Goal: Task Accomplishment & Management: Manage account settings

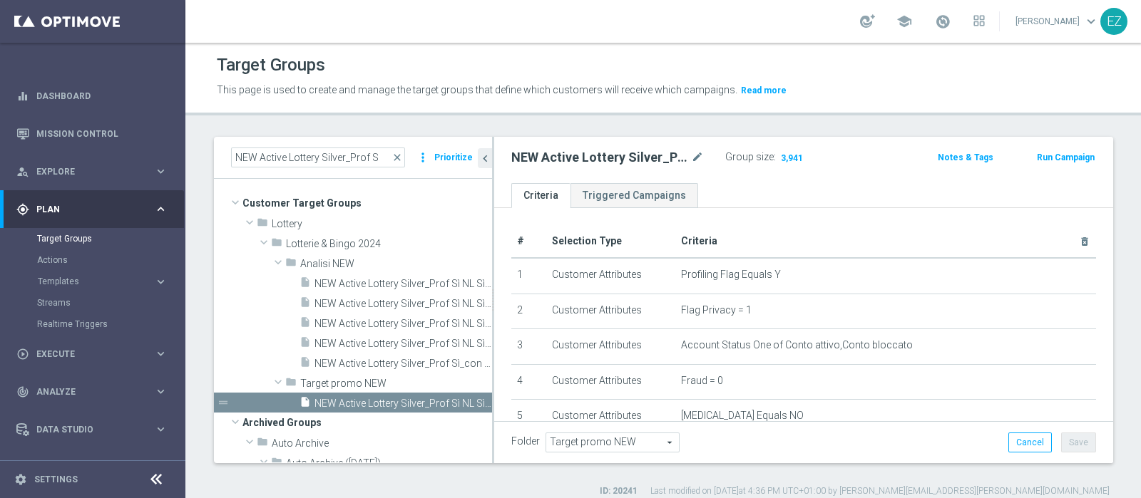
scroll to position [416, 0]
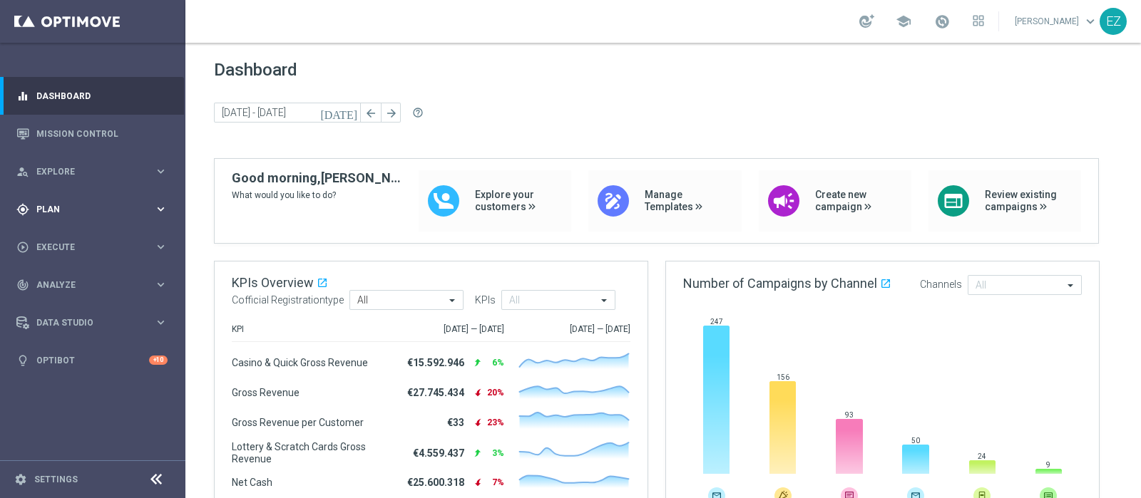
click at [57, 215] on div "gps_fixed Plan" at bounding box center [85, 209] width 138 height 13
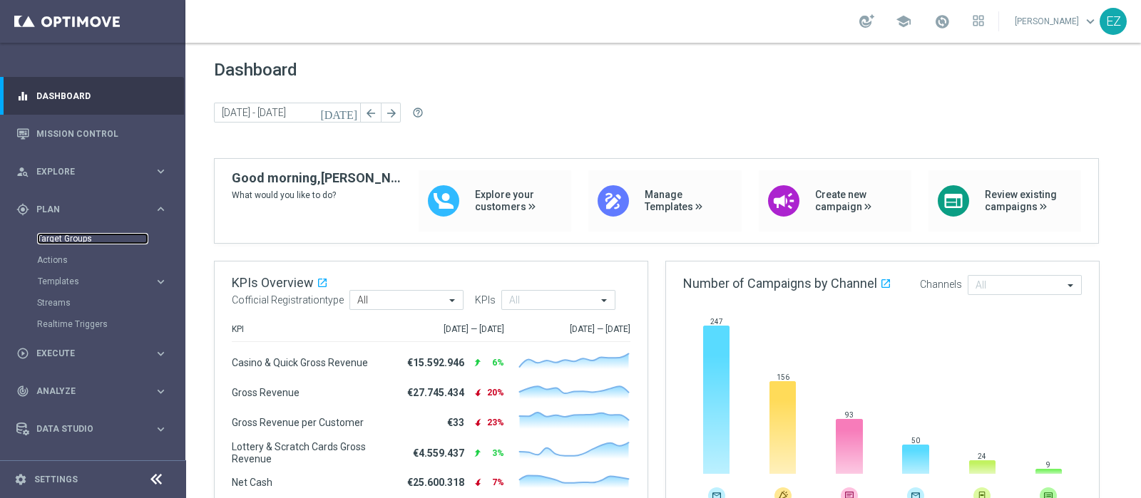
click at [56, 236] on link "Target Groups" at bounding box center [92, 238] width 111 height 11
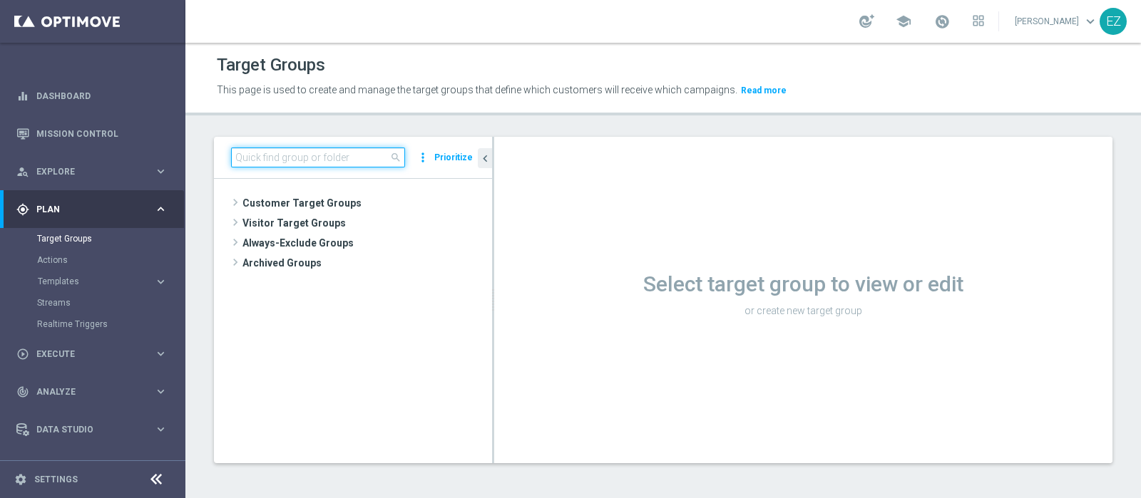
click at [354, 153] on input at bounding box center [318, 158] width 174 height 20
paste input "Multi Talent 1st Lotteries"
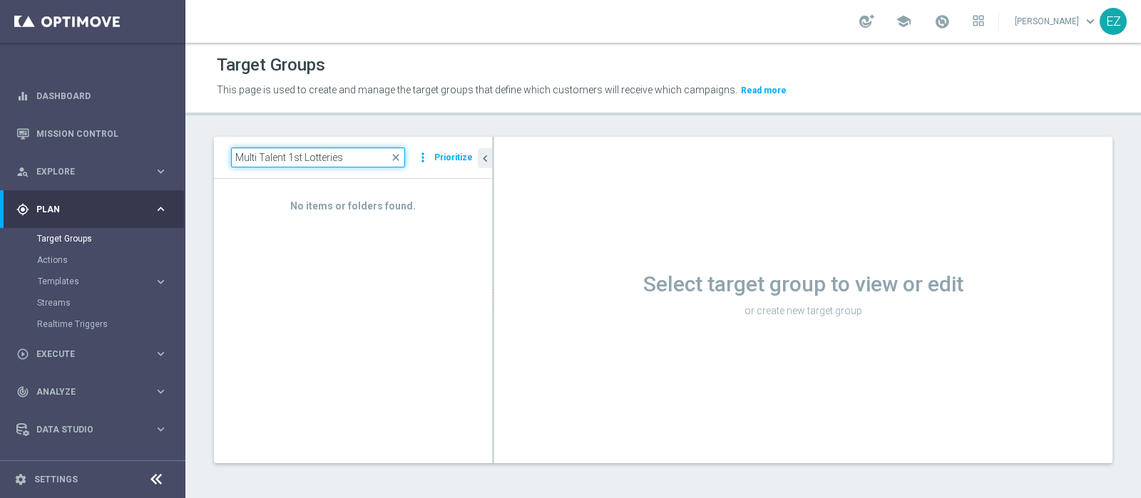
click at [237, 160] on input "Multi Talent 1st Lotteries" at bounding box center [318, 158] width 174 height 20
click at [357, 157] on input "Multi Talent 1st Lotteries" at bounding box center [318, 158] width 174 height 20
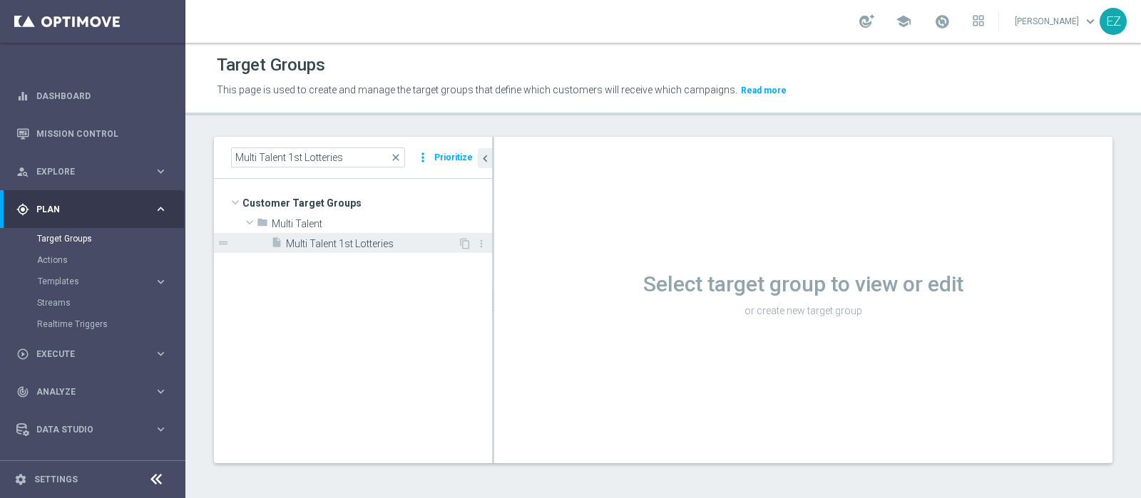
click at [374, 242] on span "Multi Talent 1st Lotteries" at bounding box center [372, 244] width 172 height 12
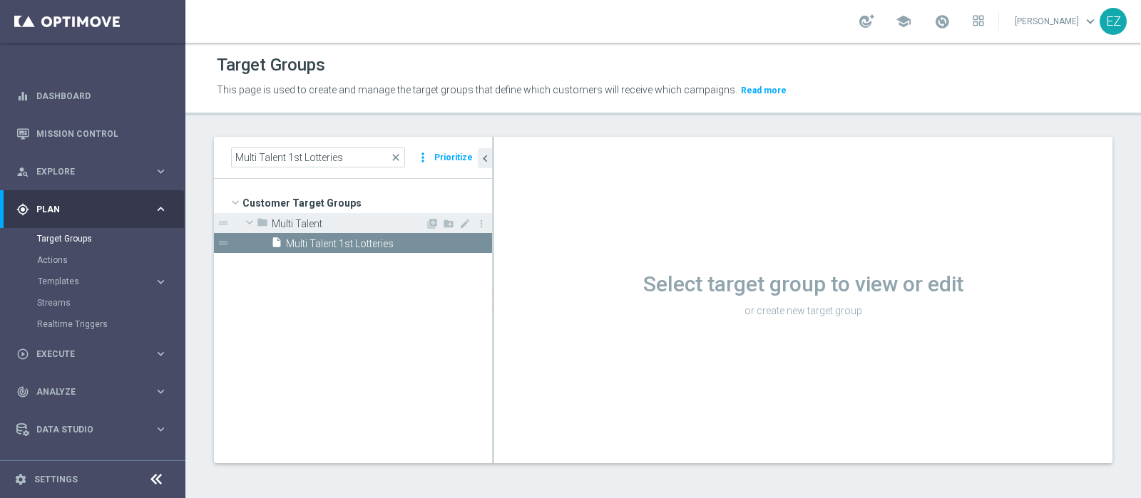
click at [321, 222] on span "Multi Talent" at bounding box center [348, 224] width 153 height 12
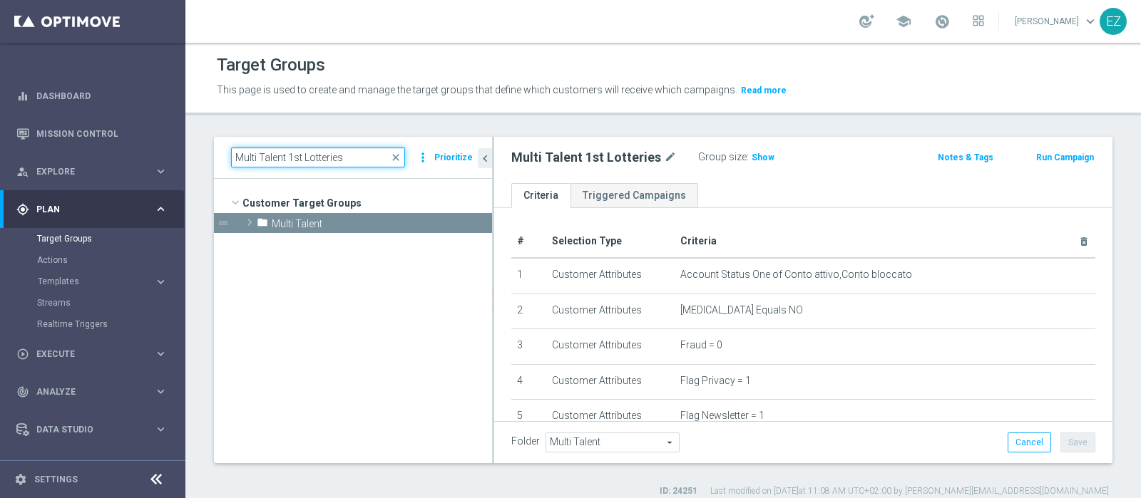
click at [362, 159] on input "Multi Talent 1st Lotteries" at bounding box center [318, 158] width 174 height 20
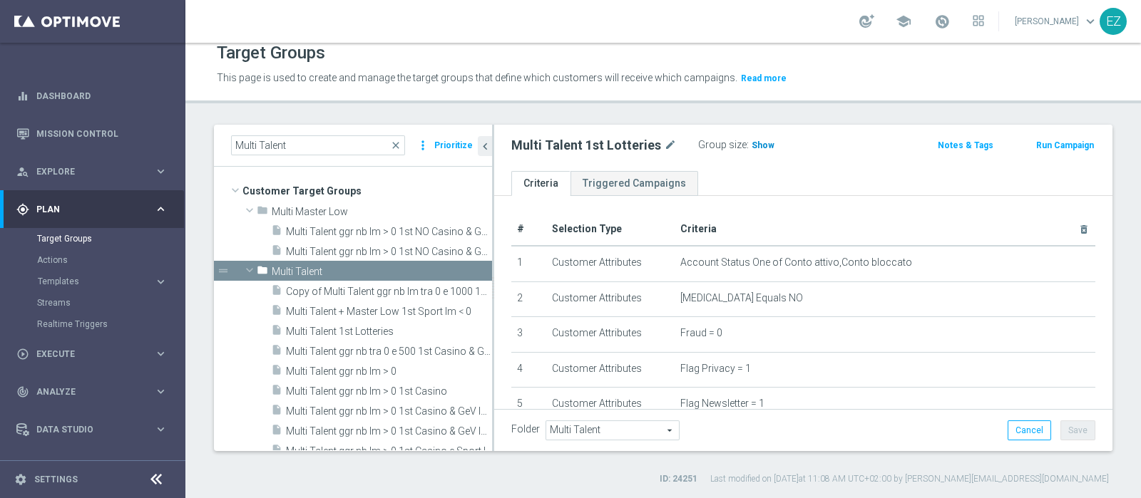
click at [759, 143] on span "Show" at bounding box center [763, 145] width 23 height 10
click at [768, 217] on th "Criteria delete_forever" at bounding box center [885, 229] width 421 height 33
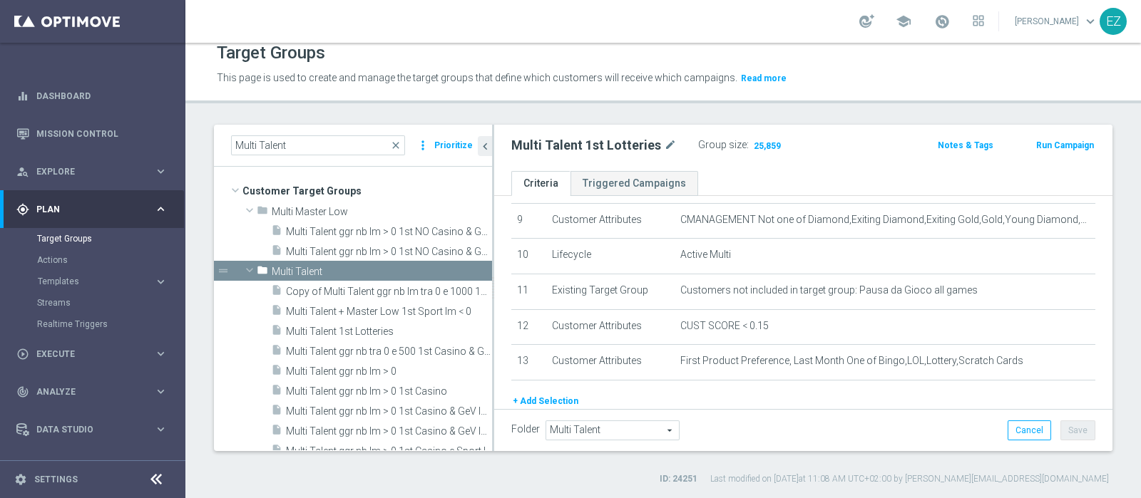
scroll to position [372, 0]
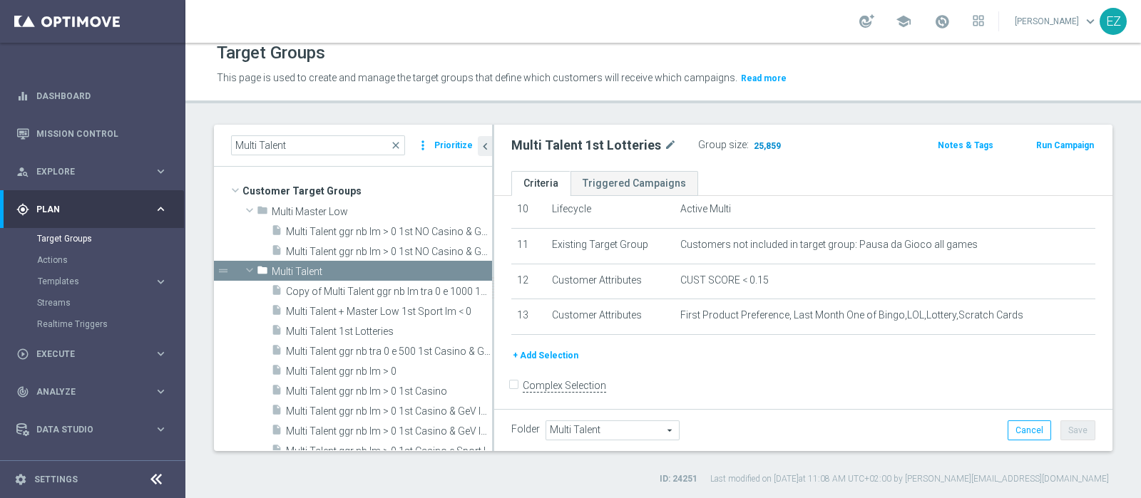
click at [765, 145] on span "25,859" at bounding box center [767, 147] width 30 height 14
click at [334, 144] on input "Multi Talent" at bounding box center [318, 145] width 174 height 20
drag, startPoint x: 334, startPoint y: 144, endPoint x: 117, endPoint y: 140, distance: 217.5
click at [117, 140] on main "equalizer Dashboard Mission Control" at bounding box center [570, 249] width 1141 height 498
paste input "Master Low 1st Lottery"
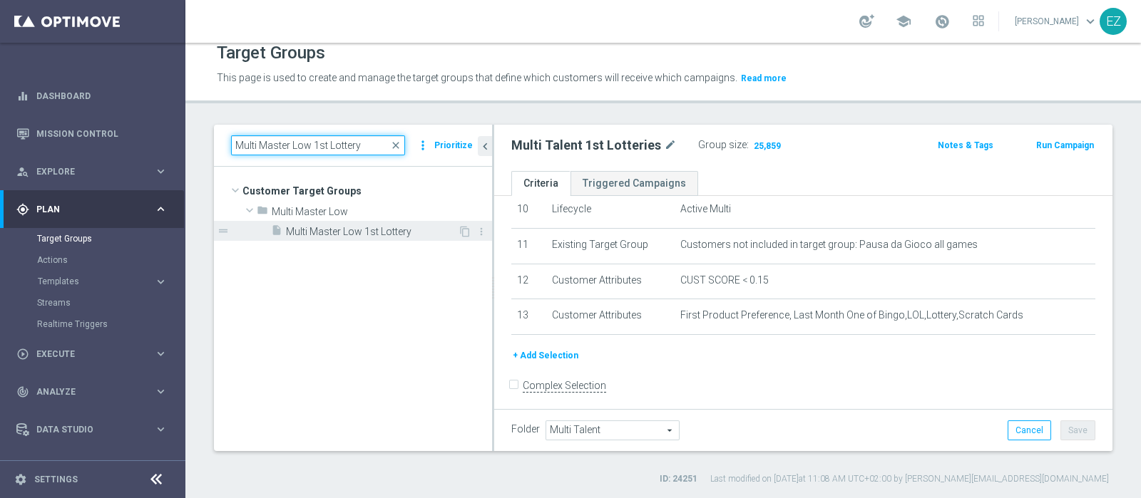
type input "Multi Master Low 1st Lottery"
click at [330, 234] on span "Multi Master Low 1st Lottery" at bounding box center [372, 232] width 172 height 12
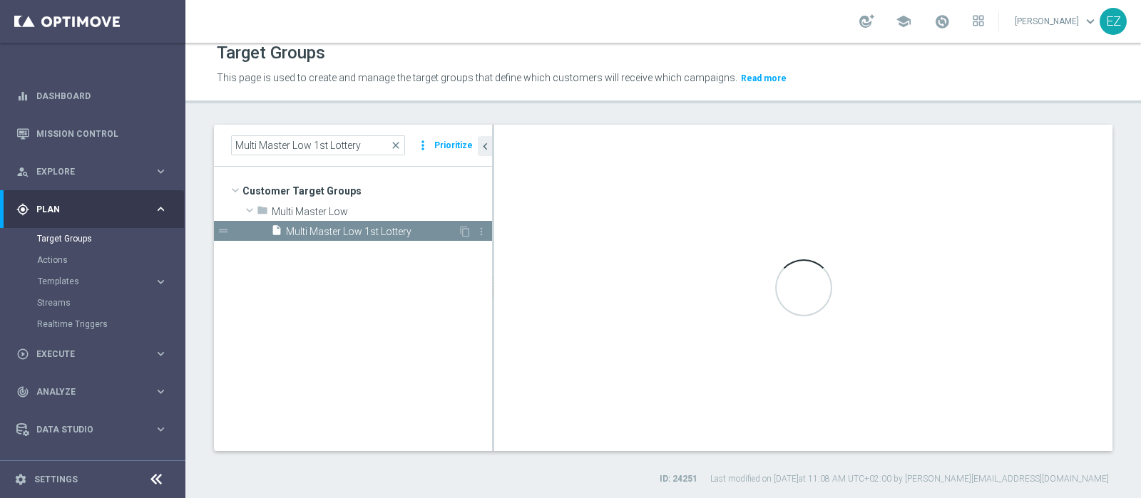
type input "Multi Master Low"
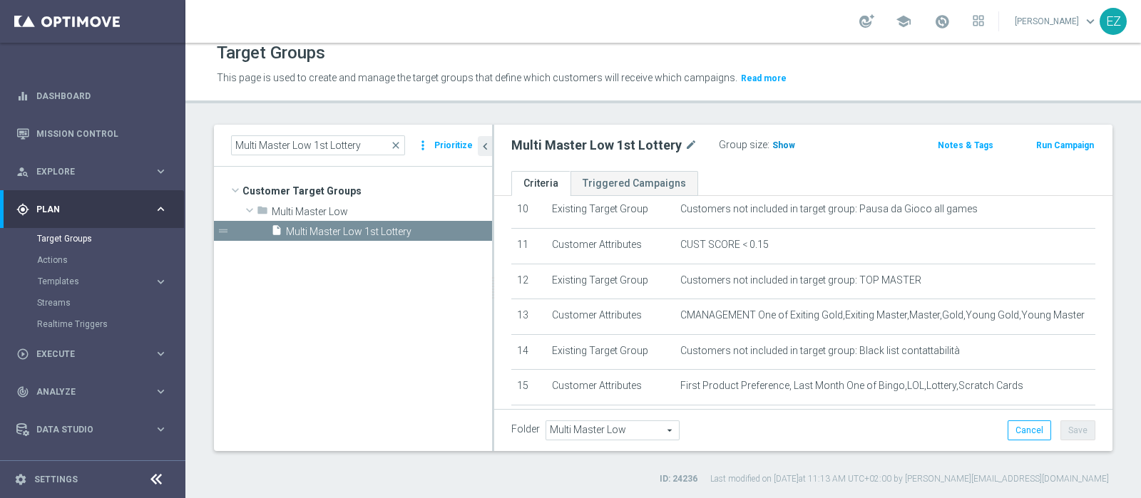
click at [772, 140] on span "Show" at bounding box center [783, 145] width 23 height 10
click at [782, 145] on span "1,814" at bounding box center [785, 147] width 25 height 14
click at [464, 230] on icon "content_copy" at bounding box center [464, 231] width 11 height 11
click at [399, 145] on span "close" at bounding box center [395, 145] width 11 height 11
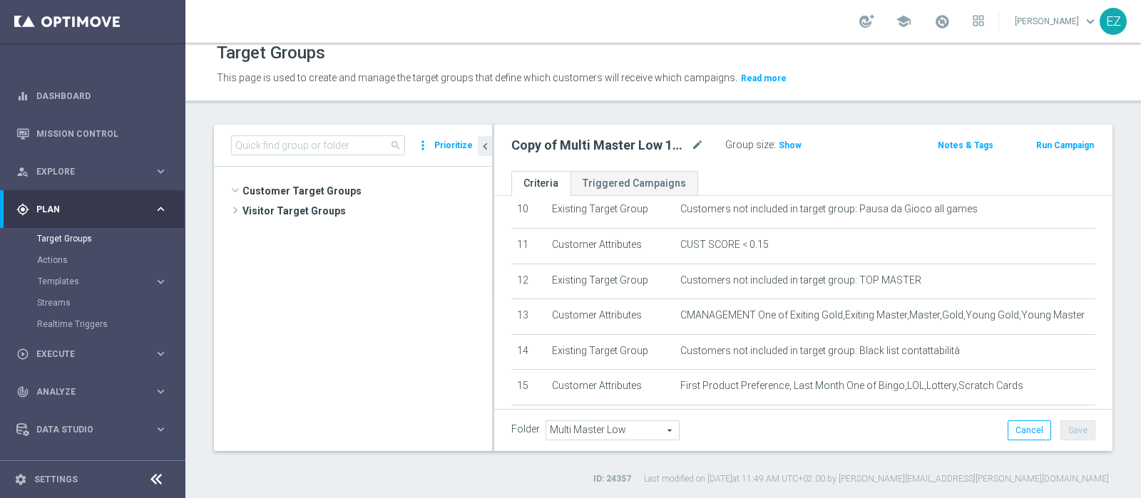
scroll to position [285, 0]
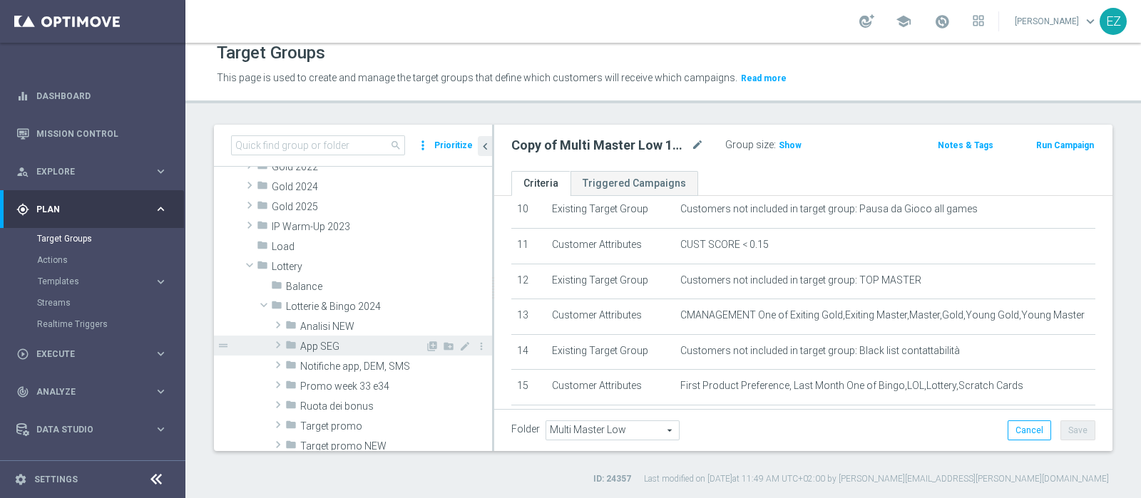
type input "App SEG"
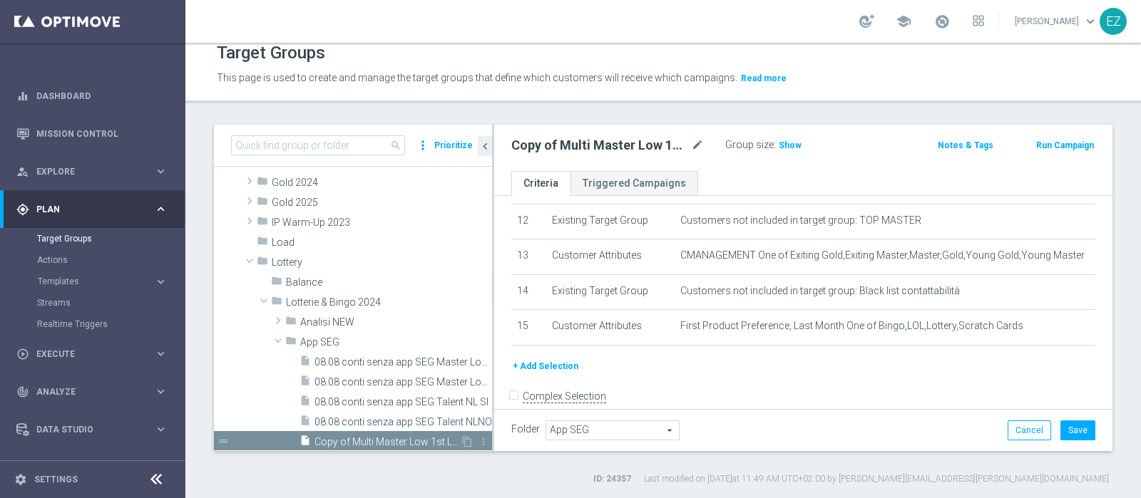
scroll to position [417, 0]
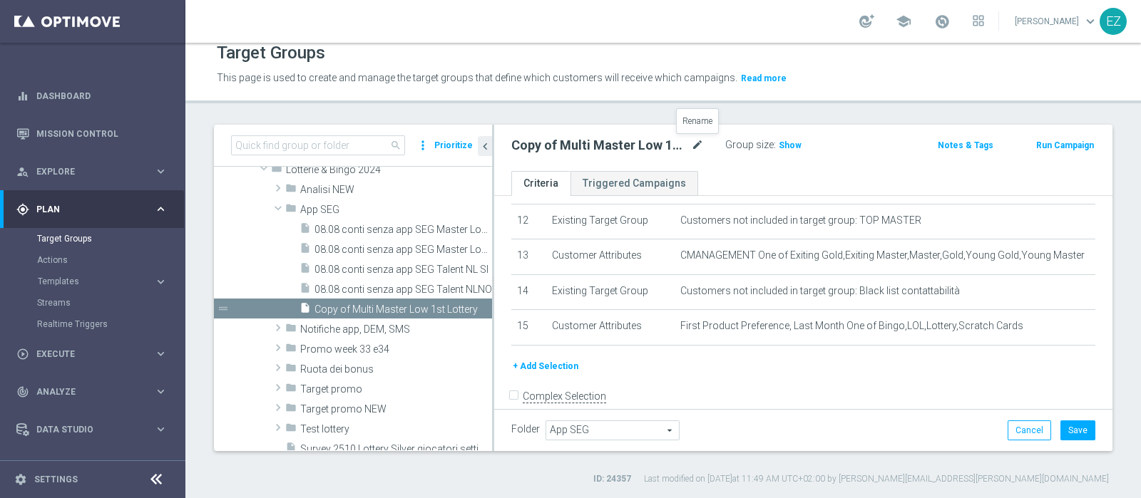
click at [697, 145] on icon "mode_edit" at bounding box center [697, 145] width 13 height 17
click at [546, 145] on input "Copy of Multi Master Low 1st Lottery" at bounding box center [607, 147] width 193 height 20
click at [552, 145] on input "Copy of Multi Master Low 1st Lottery" at bounding box center [607, 147] width 193 height 20
click at [522, 147] on input "Per recupero consensi Multi Master Low 1st Lottery" at bounding box center [607, 147] width 193 height 20
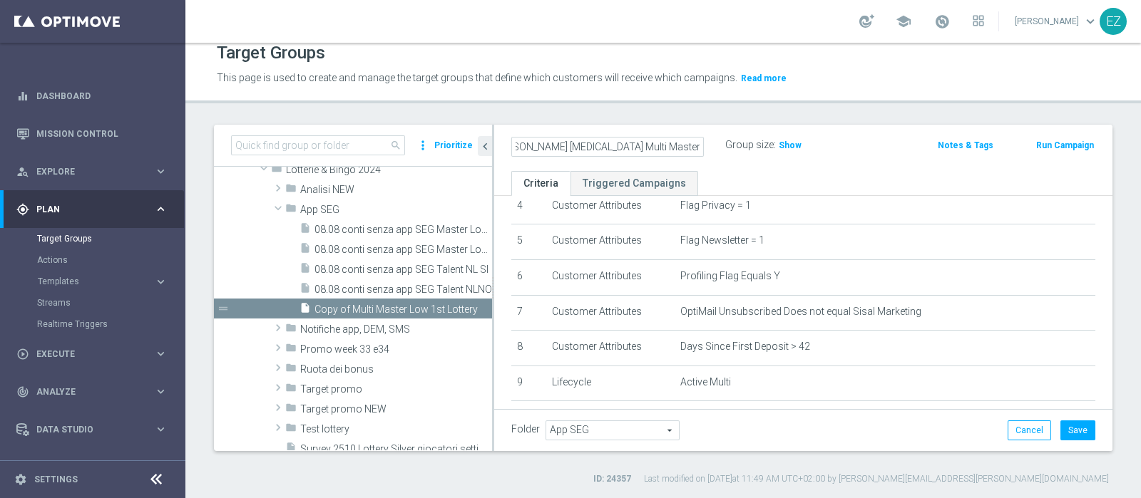
scroll to position [142, 0]
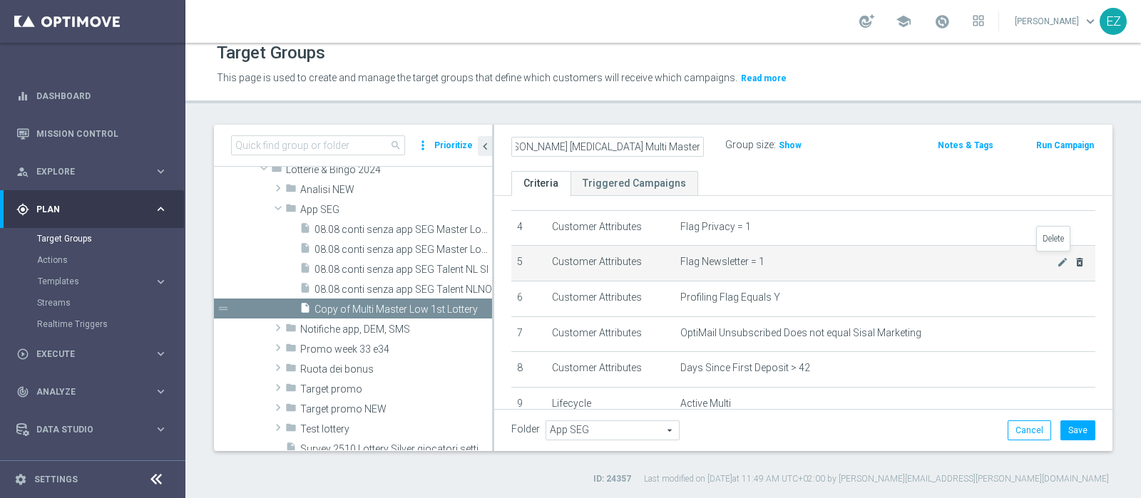
type input "03.10 per recupero consensi Multi Master Low 1st Lottery"
click at [912, 262] on icon "delete_forever" at bounding box center [1079, 262] width 11 height 11
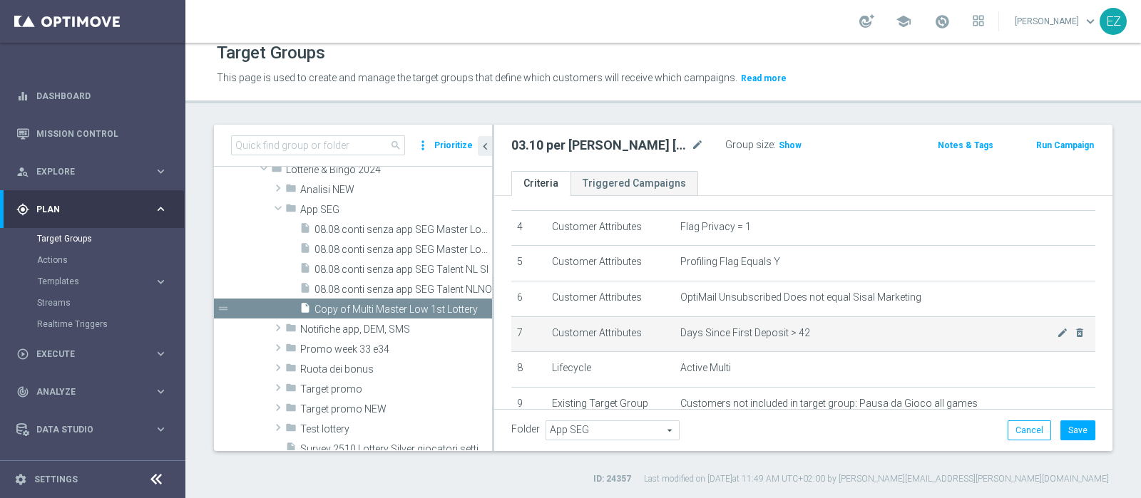
scroll to position [406, 0]
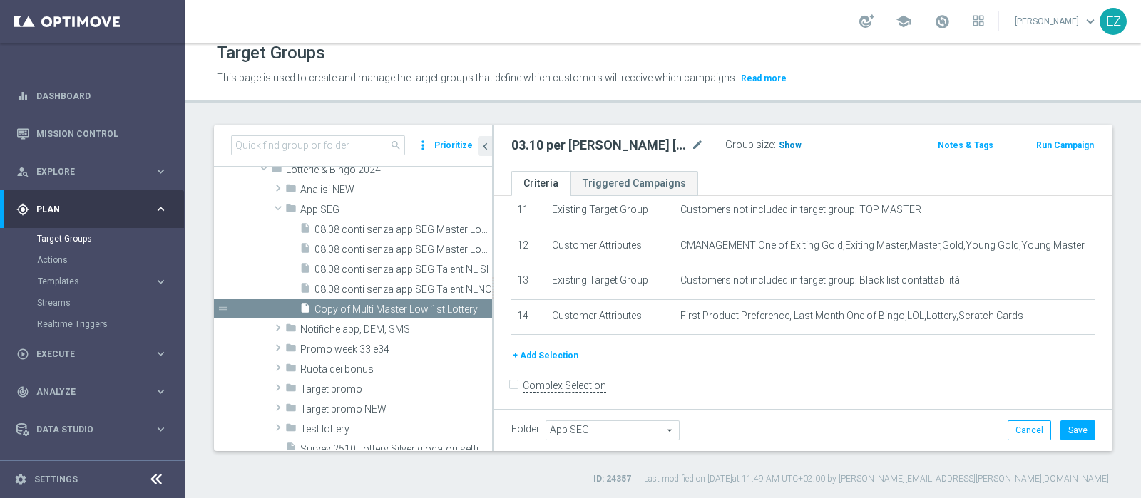
click at [792, 146] on span "Show" at bounding box center [790, 145] width 23 height 10
click at [912, 398] on button "Save" at bounding box center [1077, 431] width 35 height 20
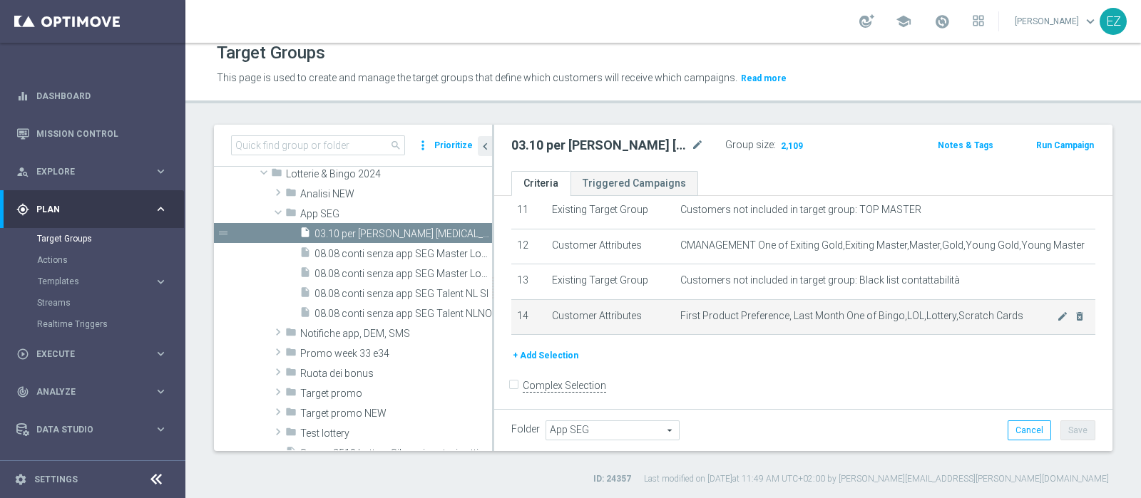
scroll to position [285, 0]
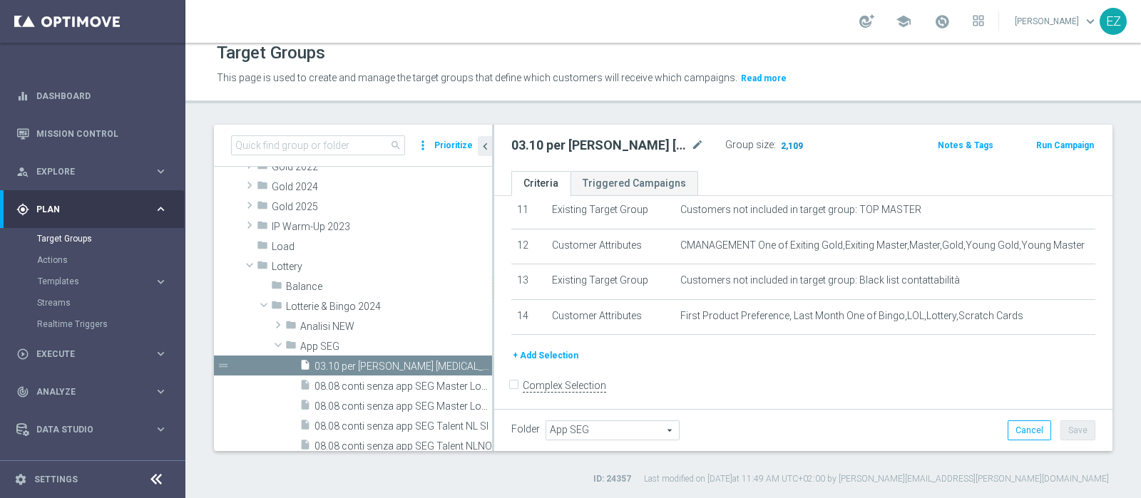
click at [788, 140] on span "2,109" at bounding box center [791, 147] width 25 height 14
click at [324, 135] on input at bounding box center [318, 145] width 174 height 20
paste input "Multi Talent 1st Lotteries"
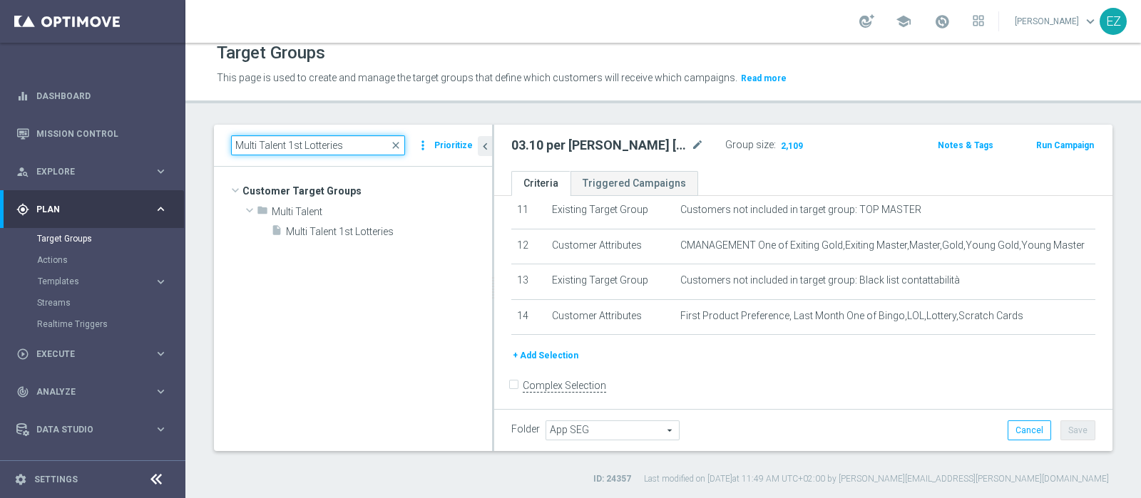
scroll to position [0, 0]
type input "Multi Talent 1st Lotteries"
click at [336, 228] on span "Multi Talent 1st Lotteries" at bounding box center [372, 232] width 172 height 12
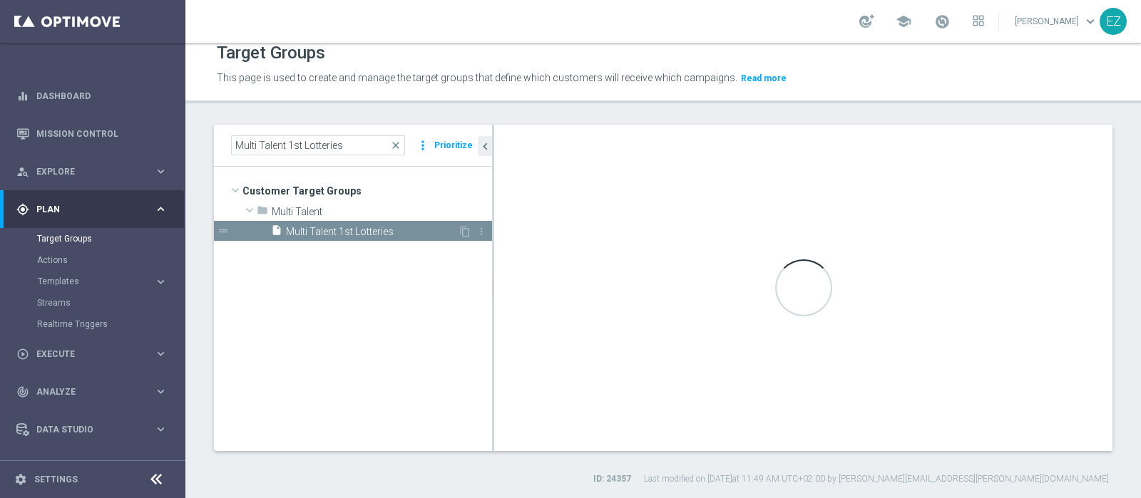
type input "Multi Talent"
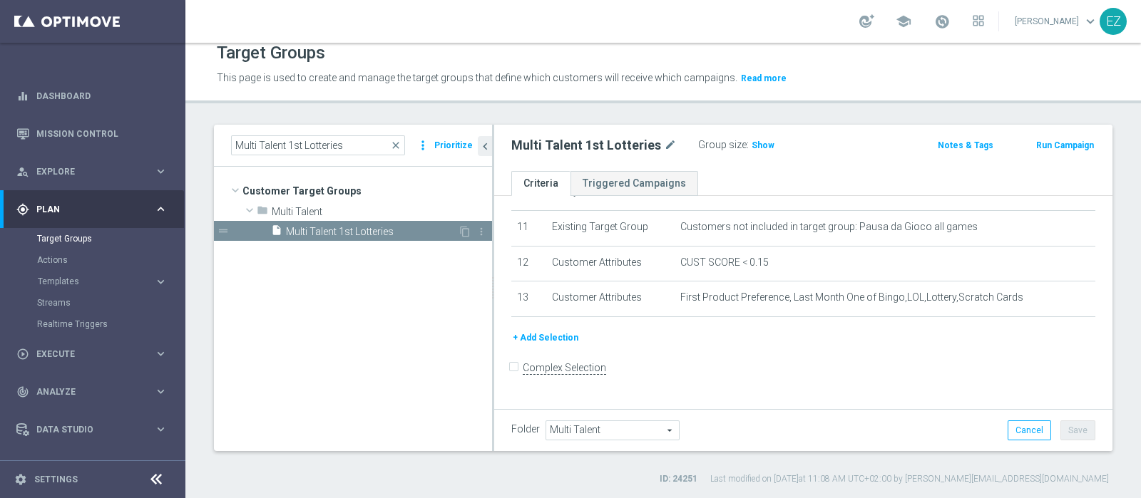
scroll to position [372, 0]
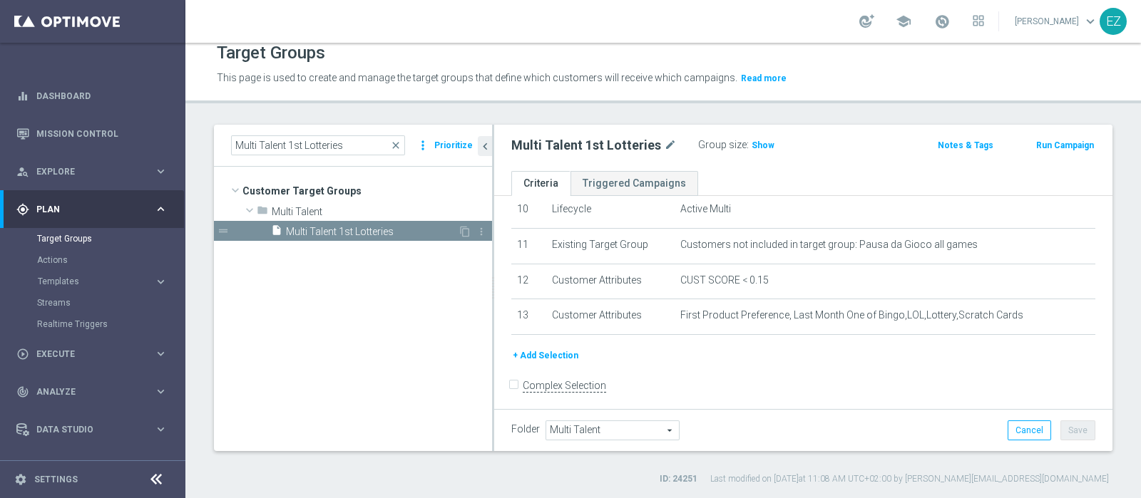
click at [458, 235] on div "content_copy more_vert" at bounding box center [473, 233] width 31 height 15
click at [463, 232] on icon "content_copy" at bounding box center [464, 231] width 11 height 11
click at [396, 147] on span "close" at bounding box center [395, 145] width 11 height 11
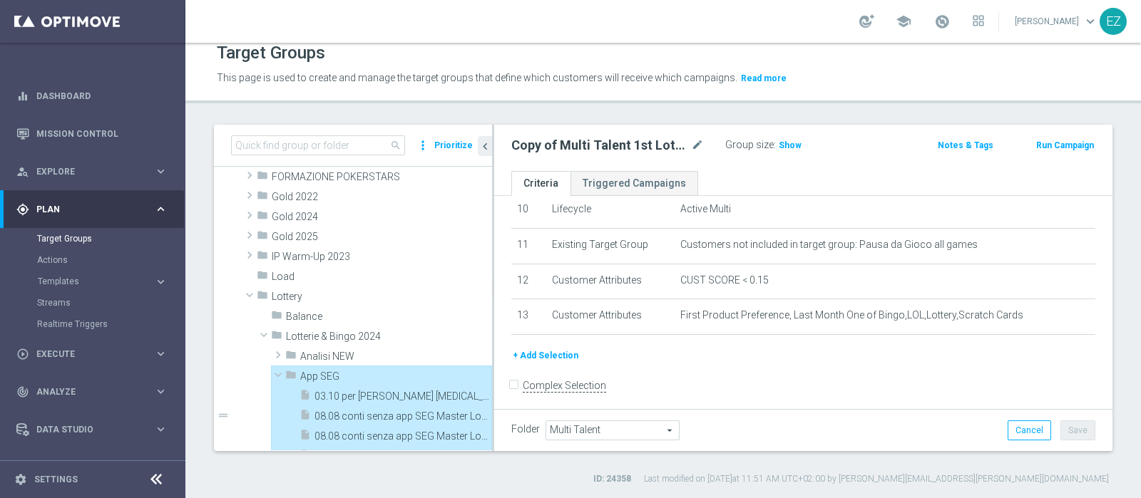
scroll to position [256, 0]
type input "App SEG"
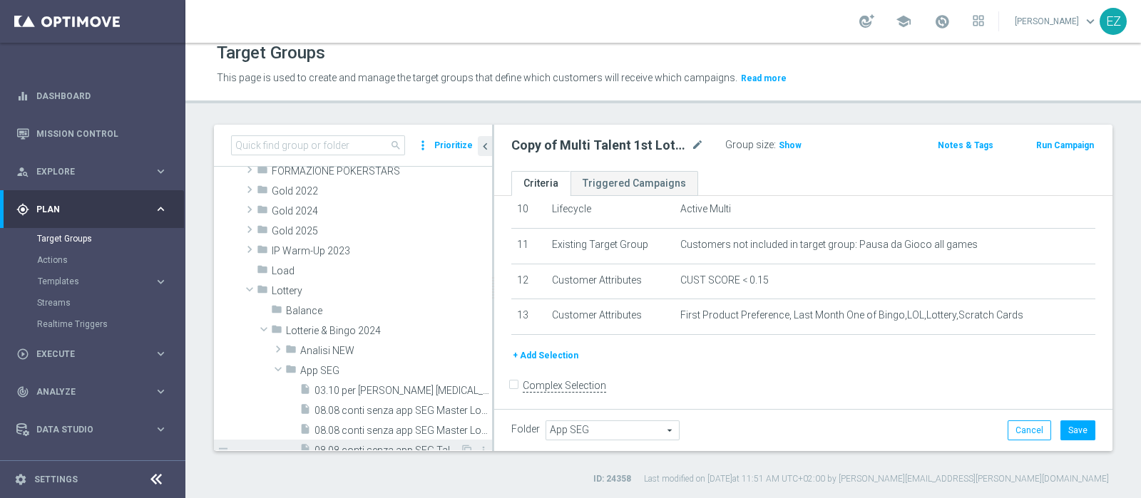
scroll to position [377, 0]
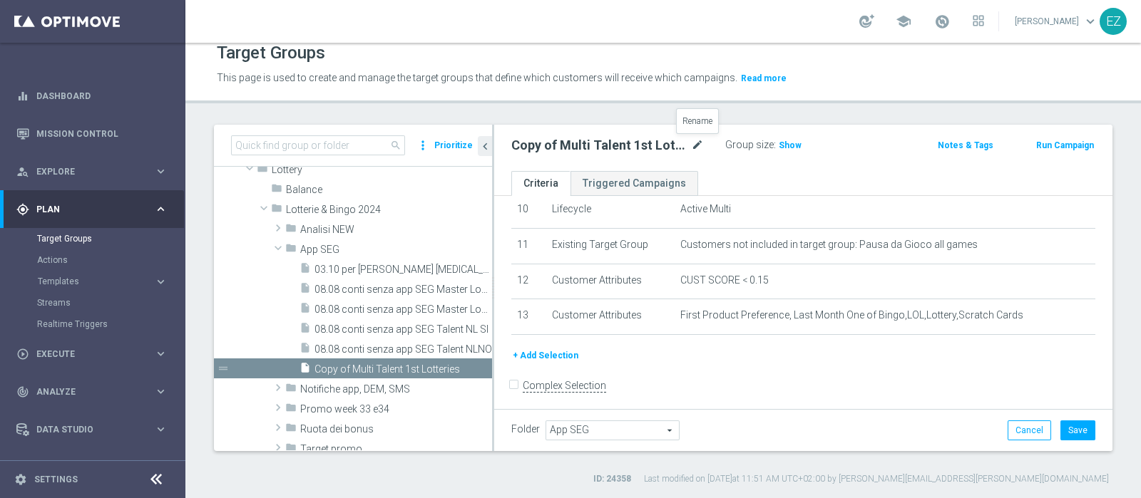
click at [697, 144] on icon "mode_edit" at bounding box center [697, 145] width 13 height 17
click at [549, 144] on input "Copy of Multi Talent 1st Lotteries" at bounding box center [607, 147] width 193 height 20
type input "03.10 per recupero consensi Multi Talent 1st Lotteries"
click at [744, 118] on div "Target Groups This page is used to create and manage the target groups that def…" at bounding box center [663, 271] width 956 height 456
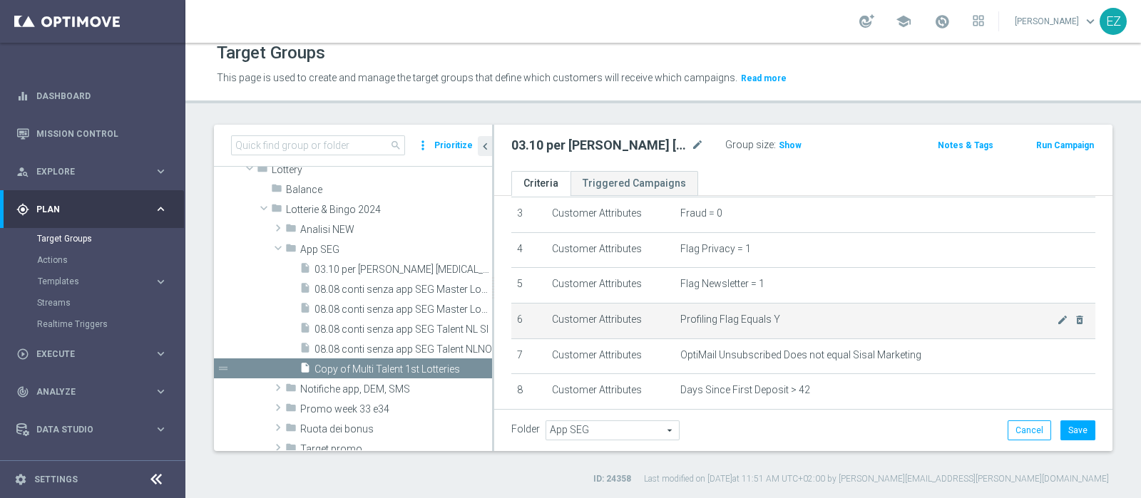
scroll to position [118, 0]
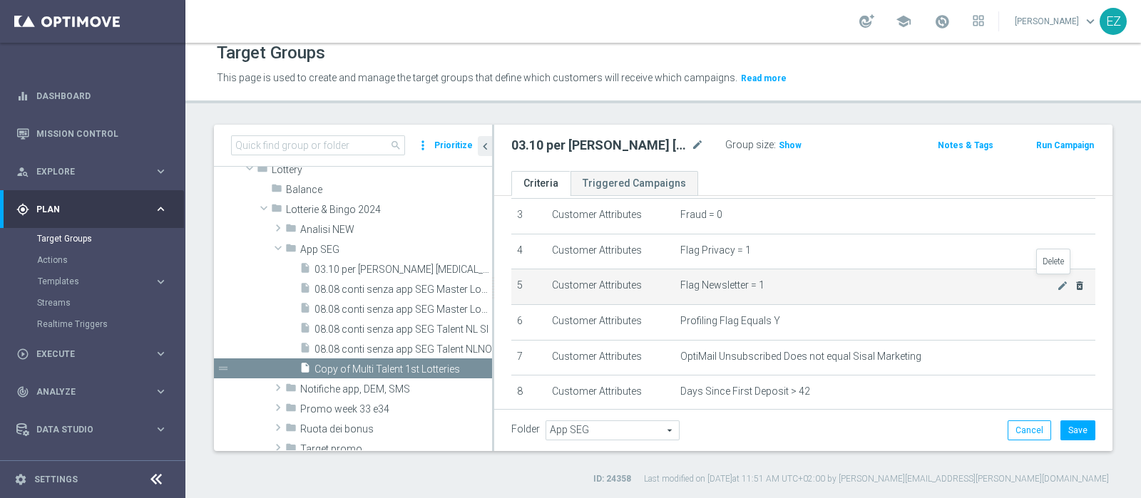
click at [912, 281] on icon "delete_forever" at bounding box center [1079, 285] width 11 height 11
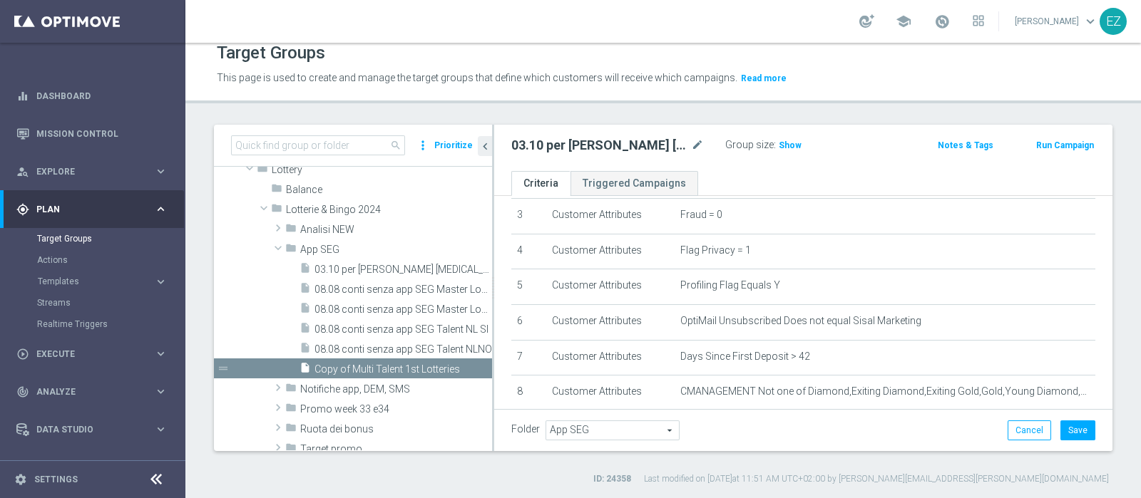
scroll to position [337, 0]
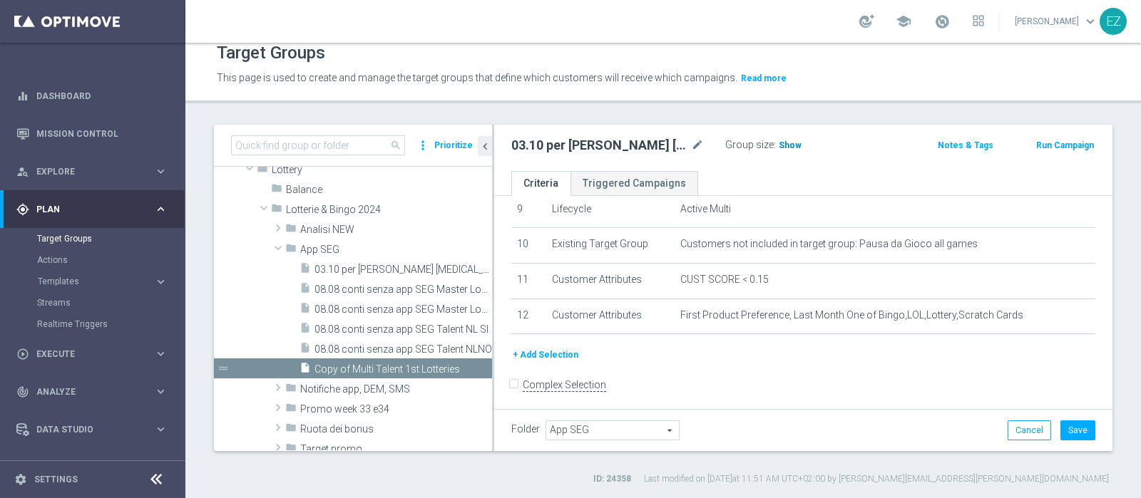
click at [789, 145] on span "Show" at bounding box center [790, 145] width 23 height 10
click at [912, 398] on button "Save" at bounding box center [1077, 431] width 35 height 20
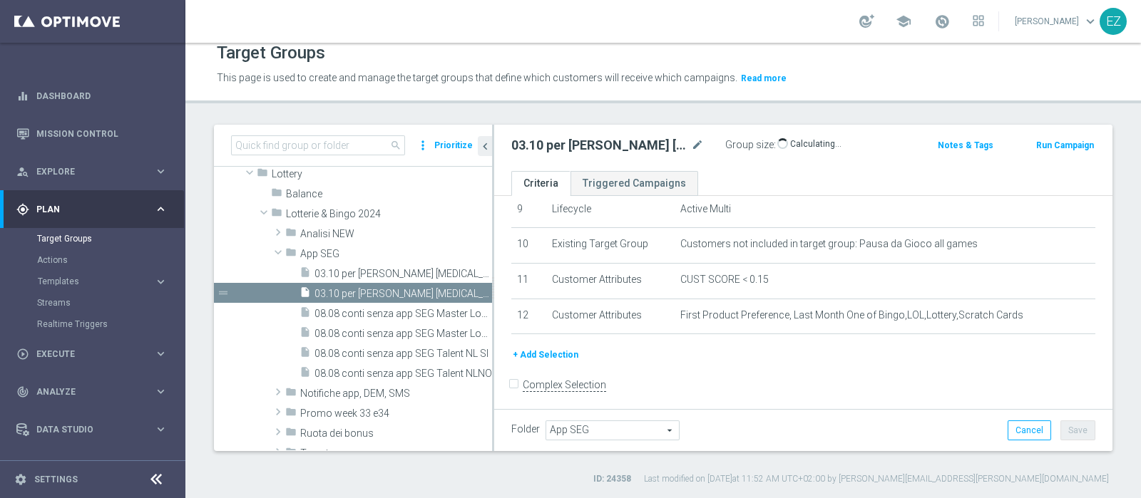
scroll to position [302, 0]
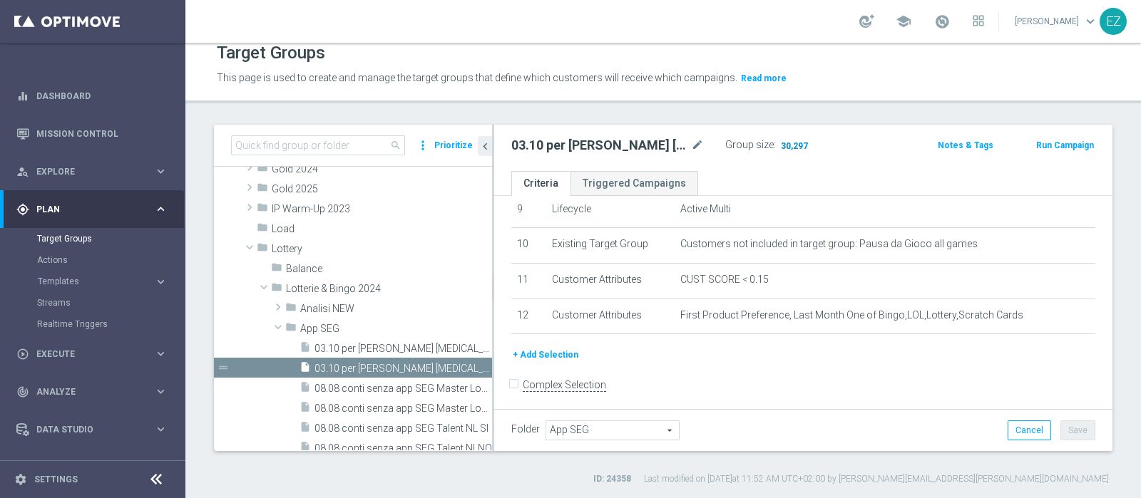
click at [794, 151] on span "30,297" at bounding box center [794, 147] width 30 height 14
click at [386, 346] on span "03.10 per [PERSON_NAME] [MEDICAL_DATA] Multi Master Low 1st Lottery" at bounding box center [386, 349] width 145 height 12
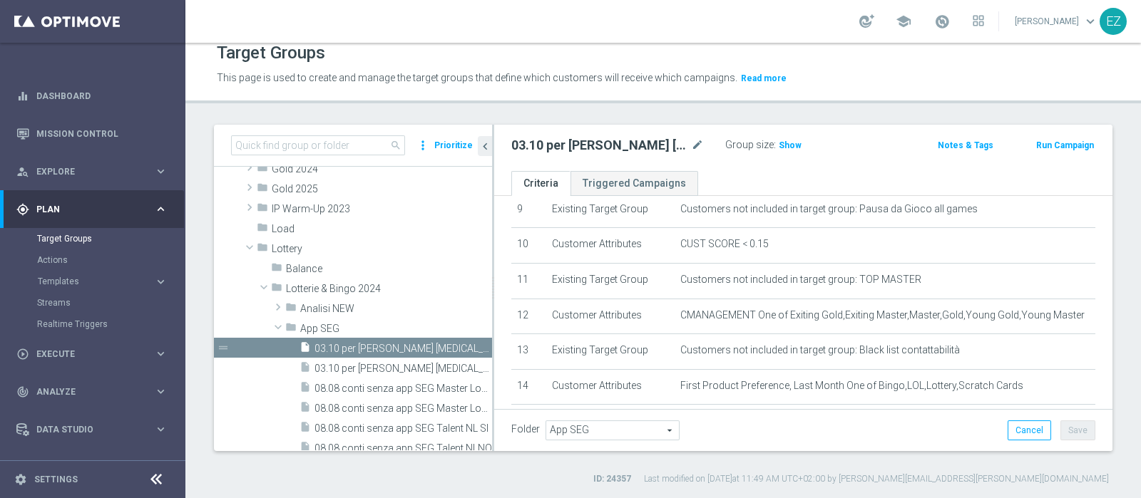
click at [802, 142] on div "Group size : Show" at bounding box center [796, 143] width 143 height 17
click at [787, 144] on span "Show" at bounding box center [790, 145] width 23 height 10
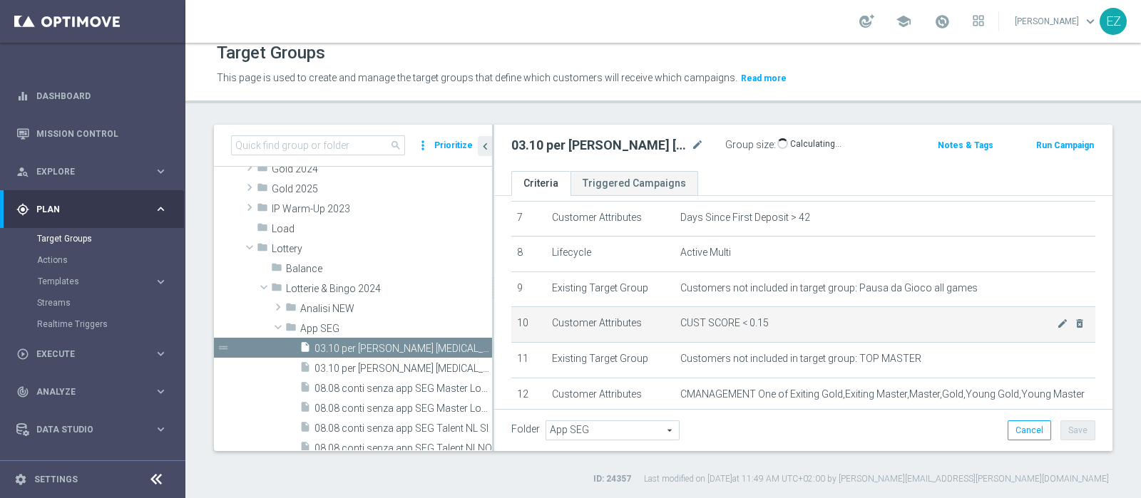
scroll to position [258, 0]
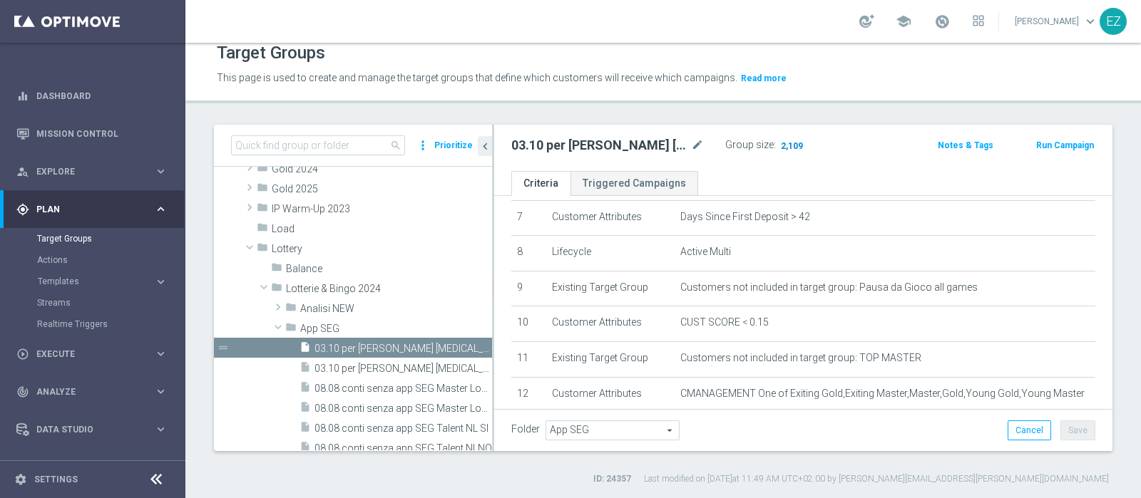
click at [781, 143] on span "2,109" at bounding box center [791, 147] width 25 height 14
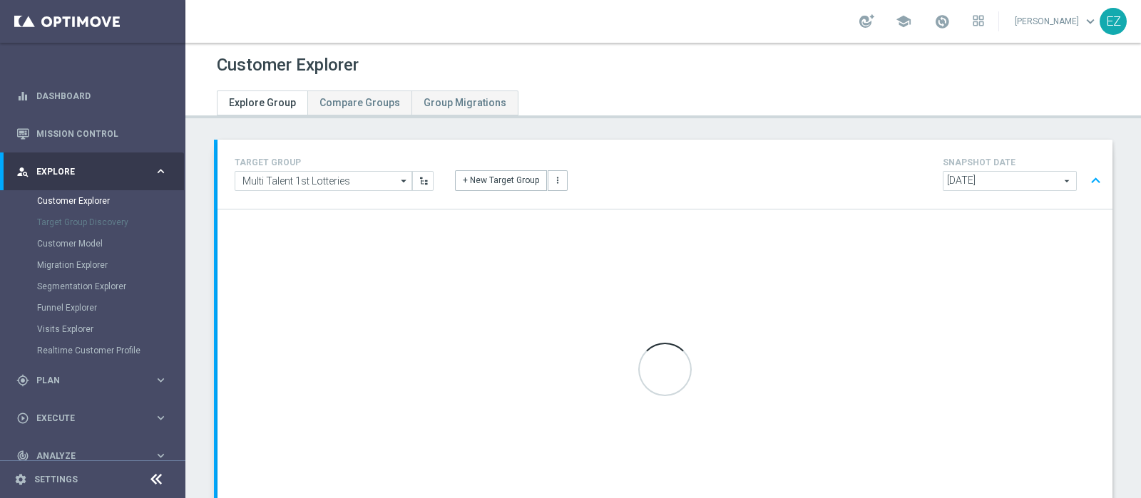
scroll to position [122, 0]
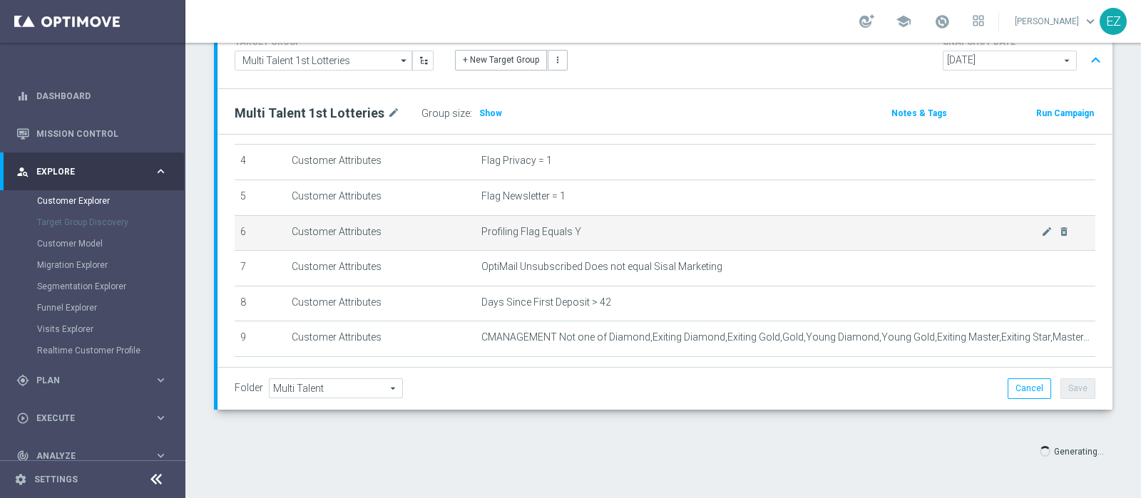
scroll to position [116, 0]
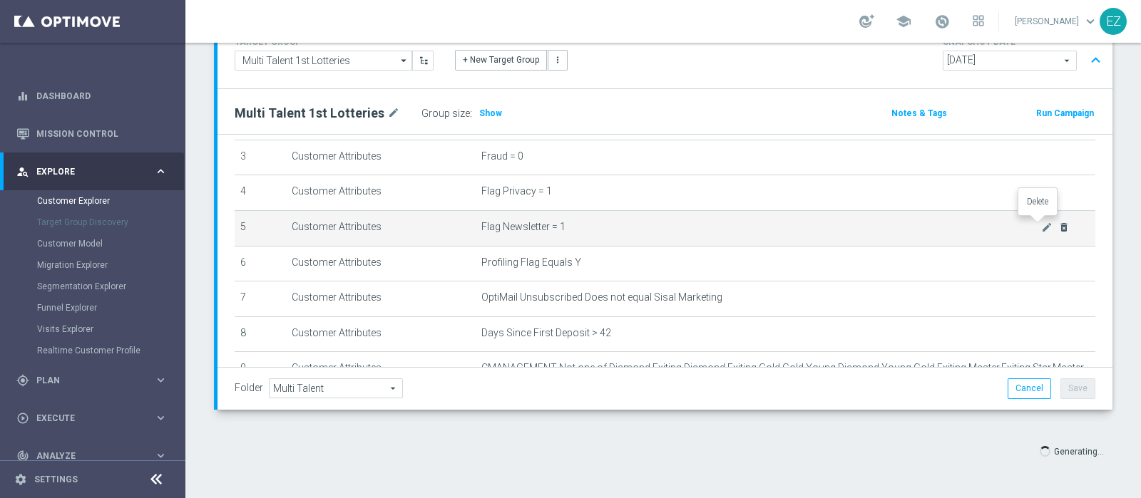
click at [1058, 229] on icon "delete_forever" at bounding box center [1063, 227] width 11 height 11
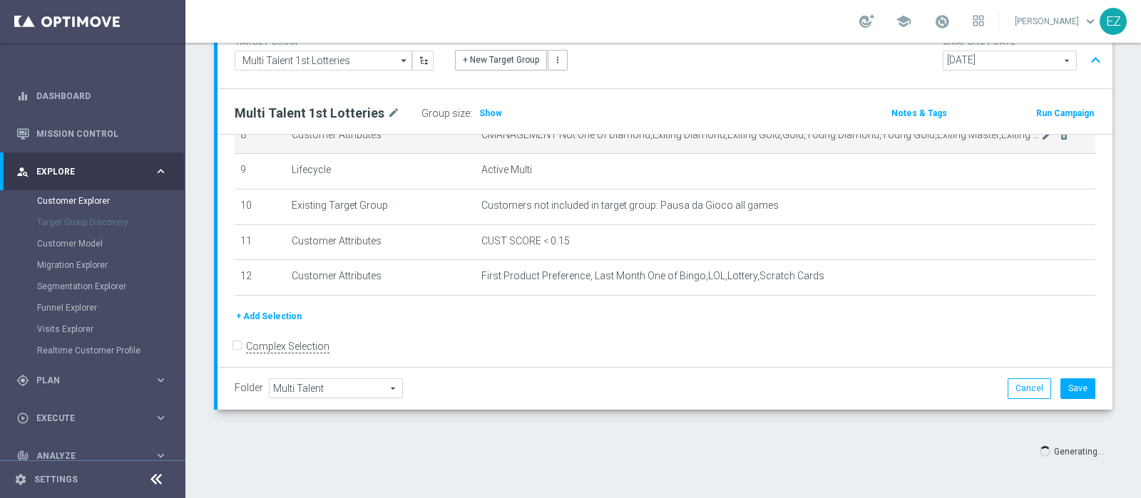
scroll to position [225, 0]
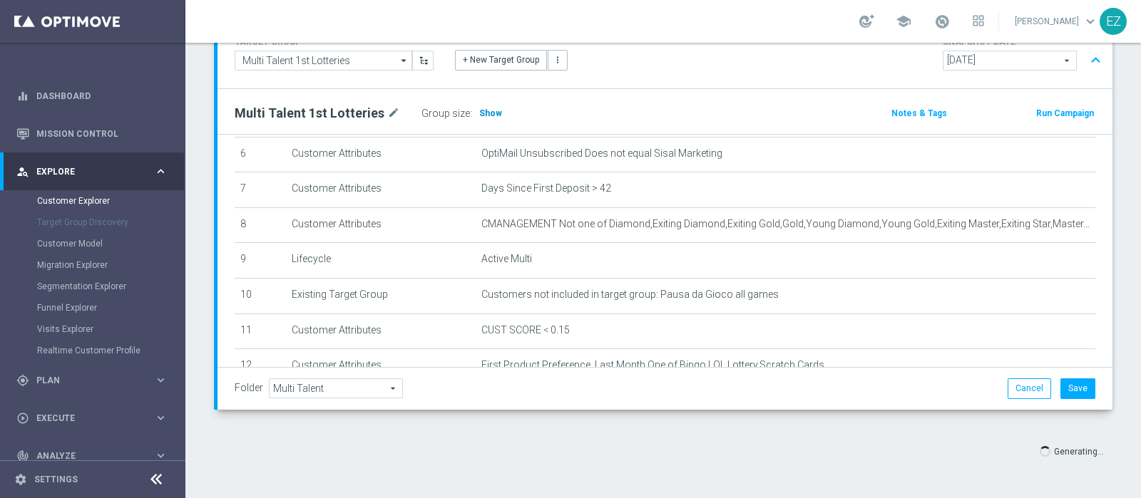
click at [482, 114] on span "Show" at bounding box center [490, 113] width 23 height 10
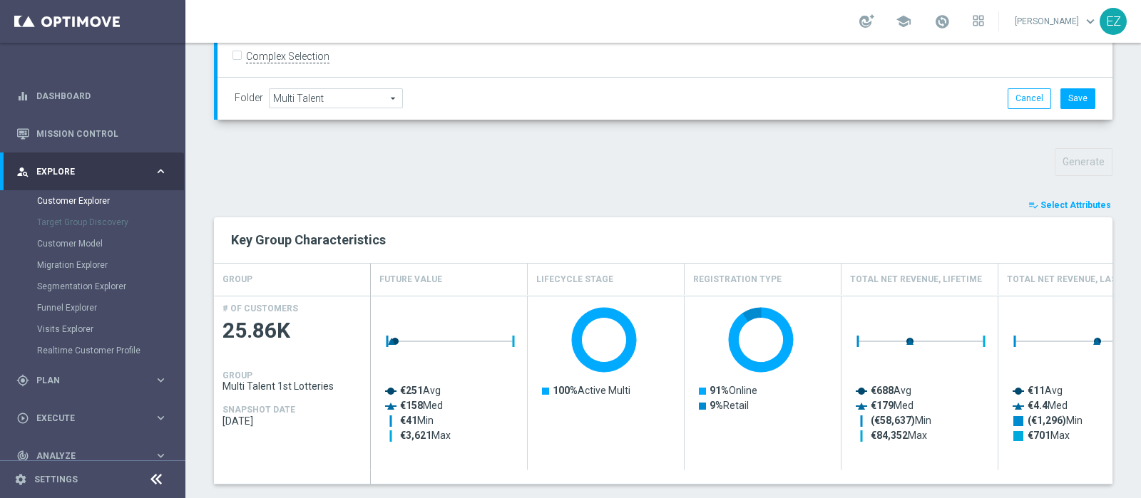
scroll to position [417, 0]
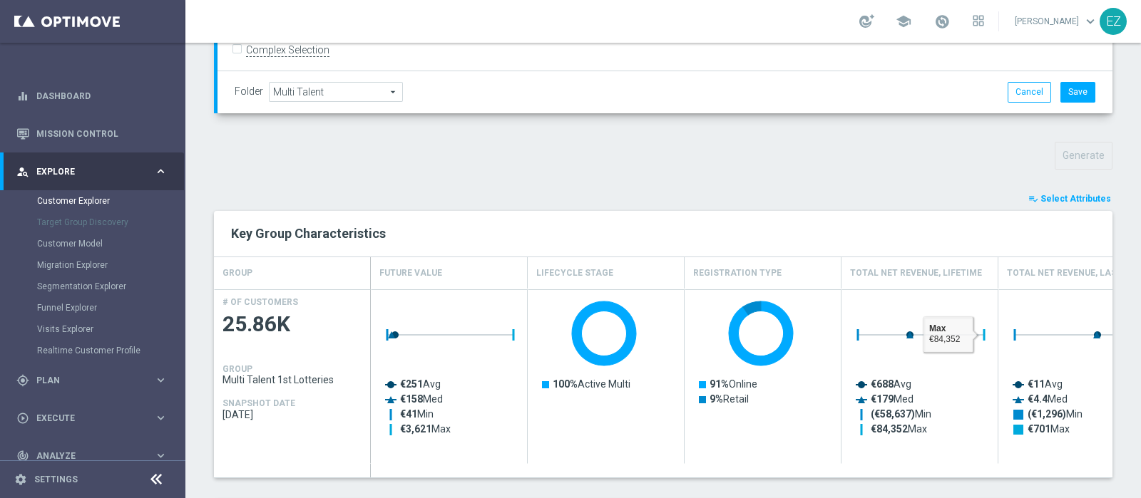
click at [1048, 186] on div "TARGET GROUP Multi Talent 1st Lotteries Multi Talent 1st Lotteries arrow_drop_d…" at bounding box center [663, 319] width 956 height 1193
click at [1041, 194] on span "Select Attributes" at bounding box center [1075, 199] width 71 height 10
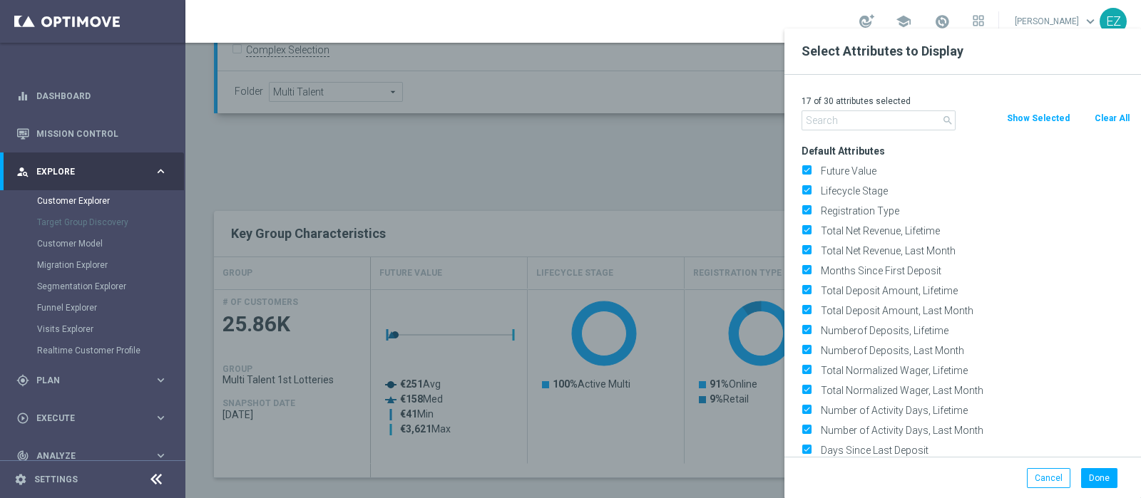
click at [1110, 115] on button "Clear All" at bounding box center [1112, 119] width 38 height 16
checkbox input "false"
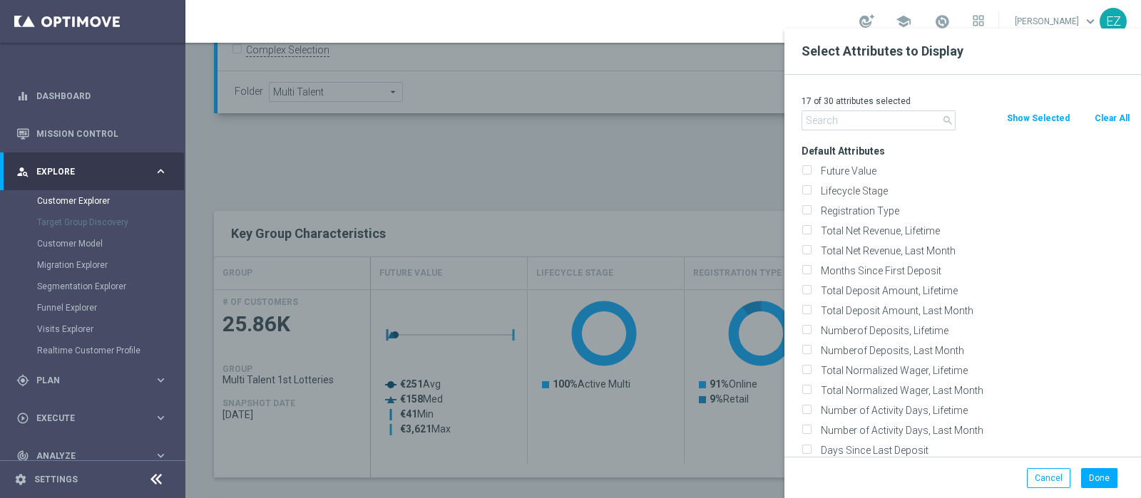
checkbox input "false"
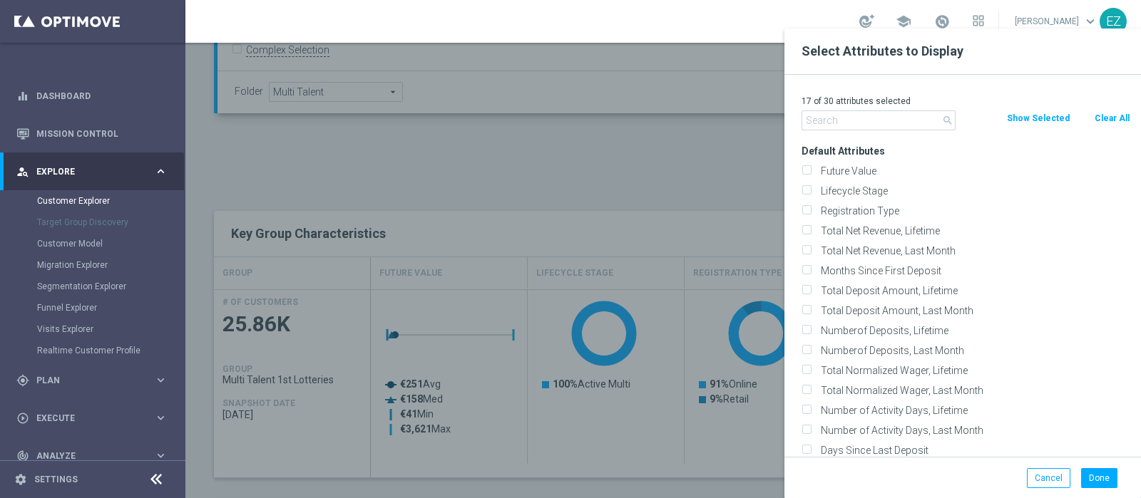
checkbox input "false"
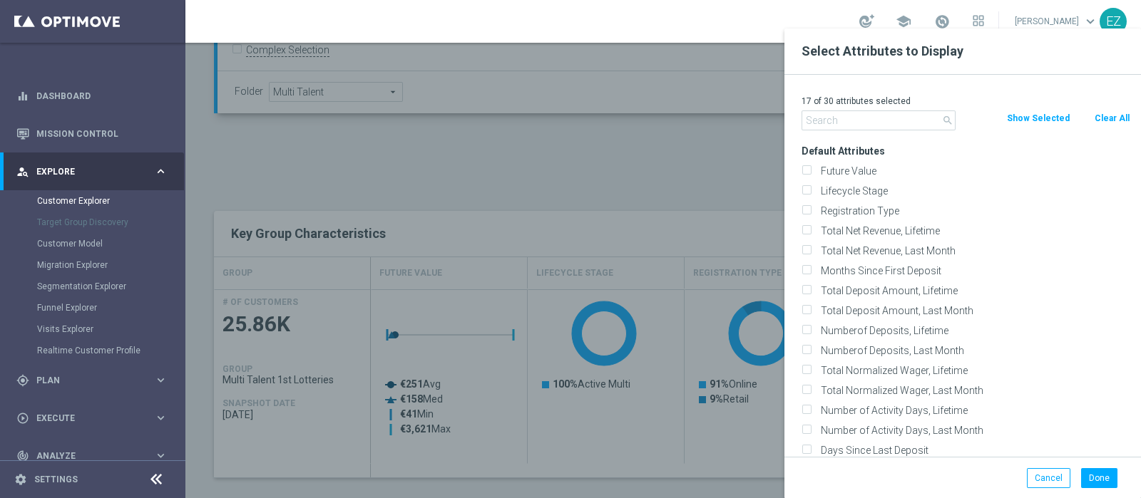
checkbox input "false"
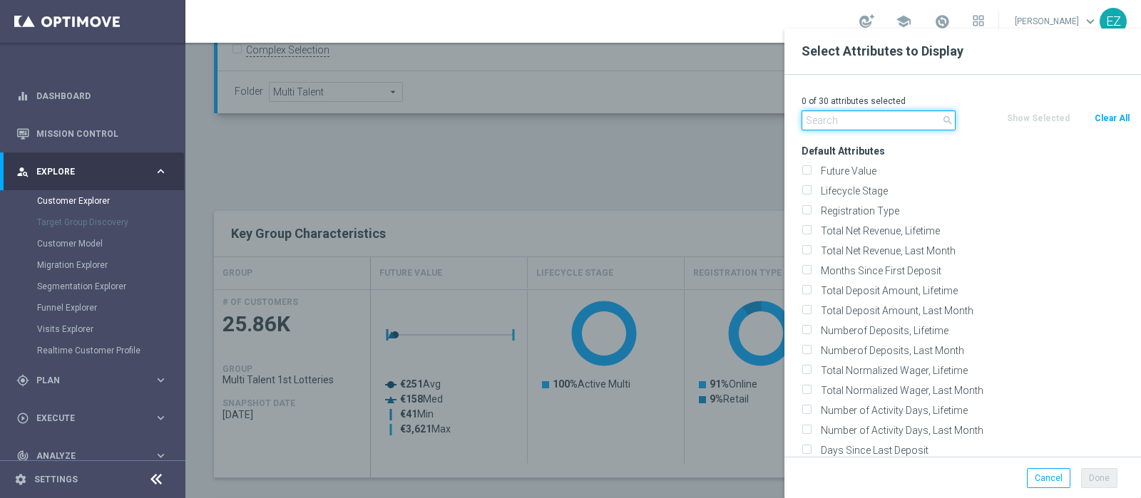
click at [868, 123] on input "text" at bounding box center [879, 121] width 154 height 20
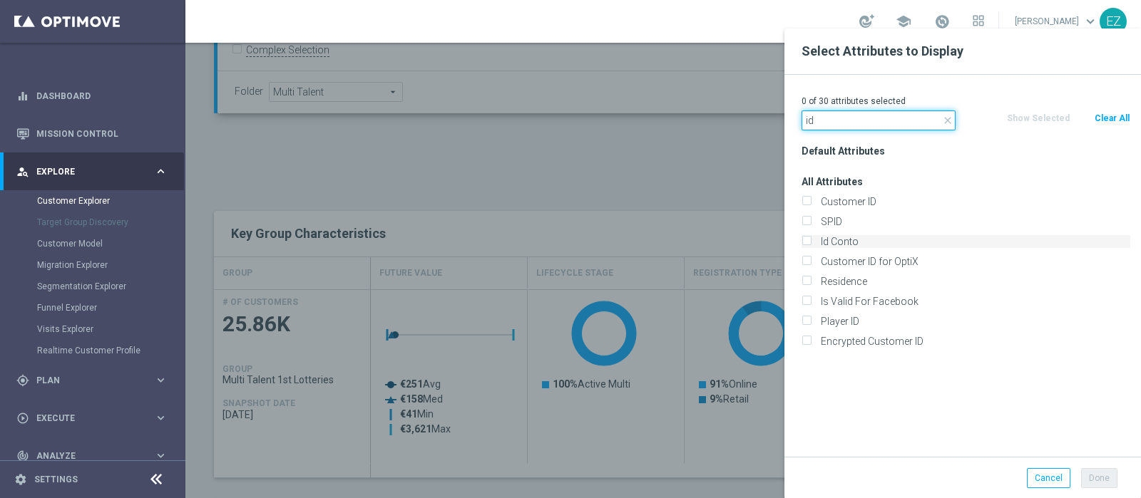
type input "id"
click at [839, 238] on label "Id Conto" at bounding box center [973, 241] width 314 height 13
click at [811, 239] on input "Id Conto" at bounding box center [806, 243] width 9 height 9
checkbox input "true"
click at [844, 128] on input "id" at bounding box center [879, 121] width 154 height 20
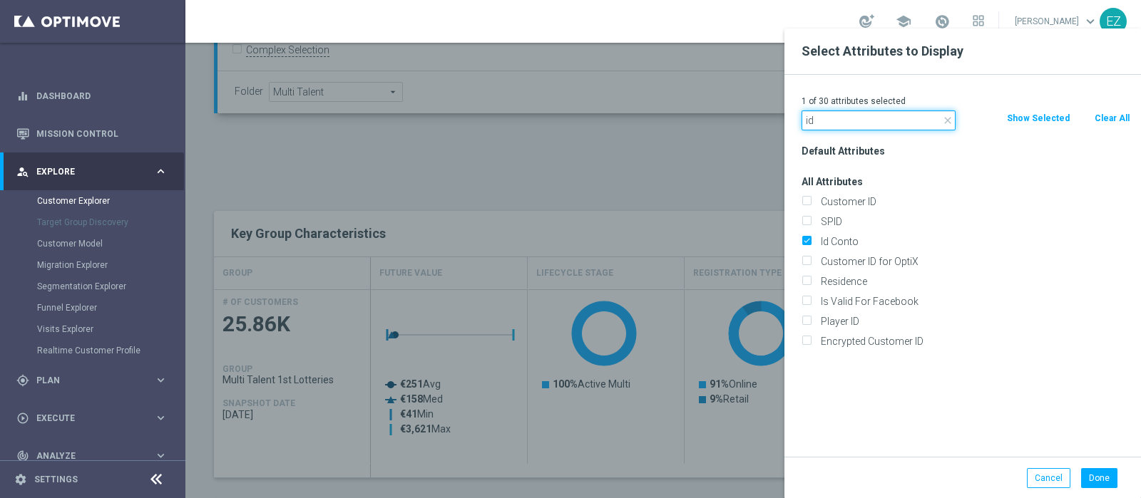
type input "i"
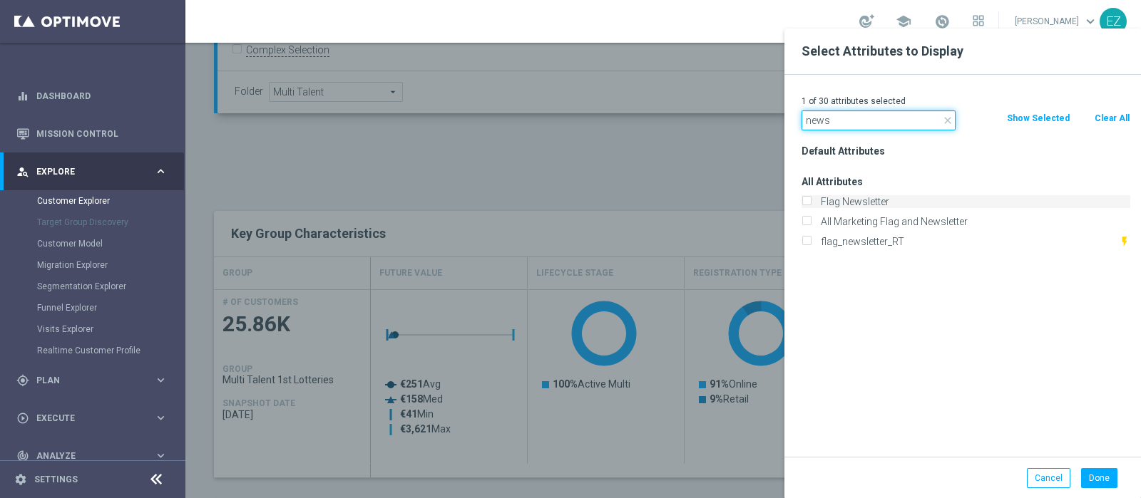
type input "news"
click at [817, 198] on label "Flag Newsletter" at bounding box center [973, 201] width 314 height 13
click at [811, 199] on input "Flag Newsletter" at bounding box center [806, 203] width 9 height 9
checkbox input "true"
click at [1101, 473] on button "Done" at bounding box center [1099, 479] width 36 height 20
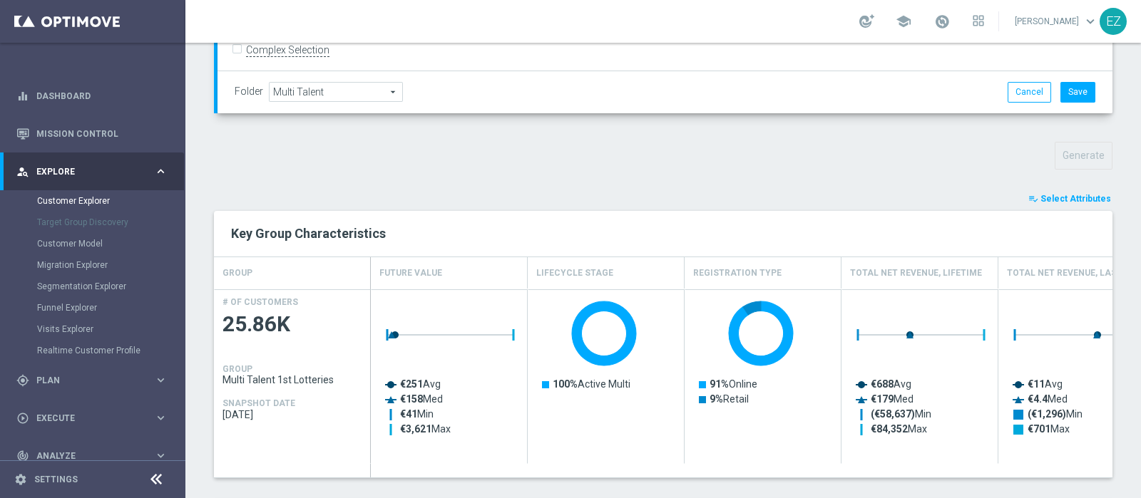
type input "Search"
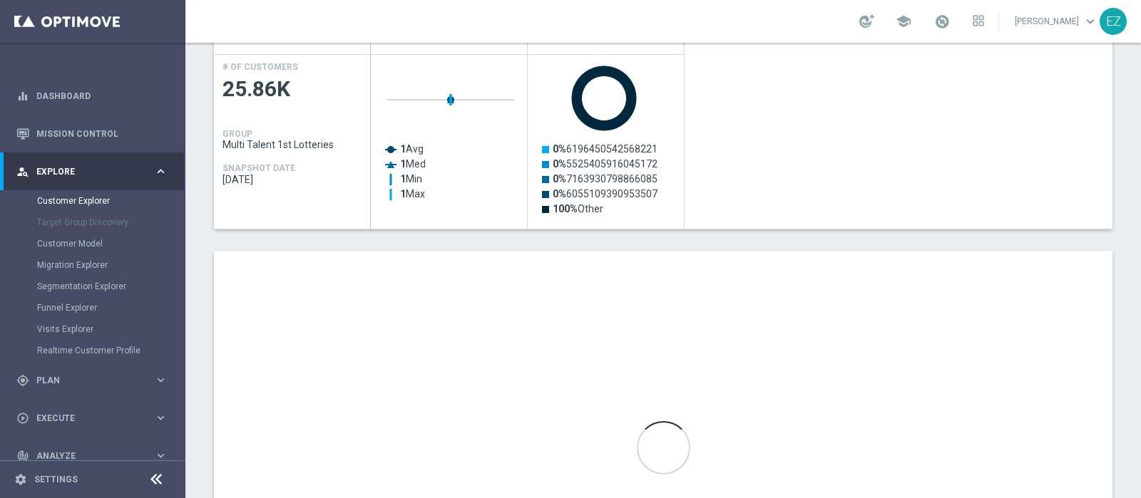
scroll to position [655, 0]
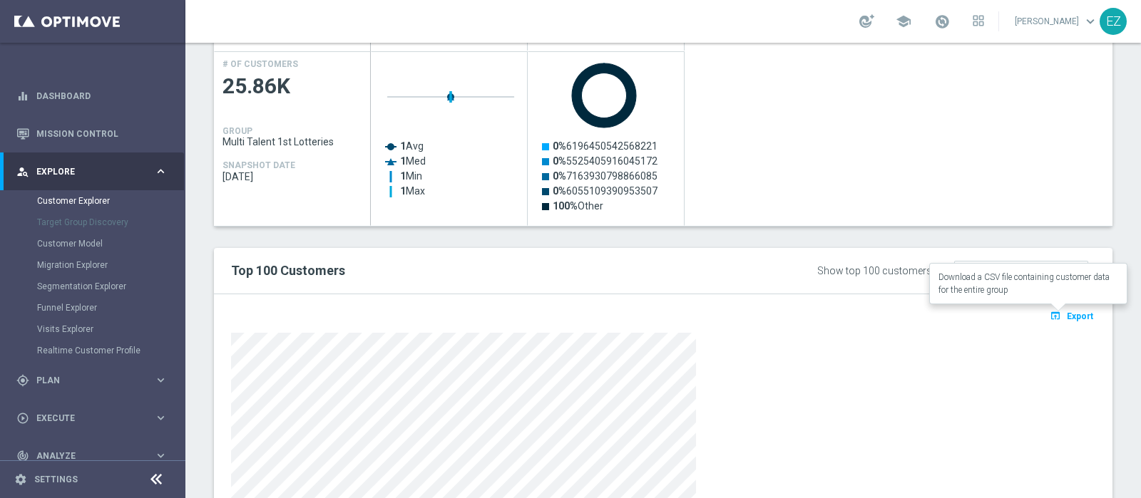
click at [1069, 312] on span "Export" at bounding box center [1080, 317] width 26 height 10
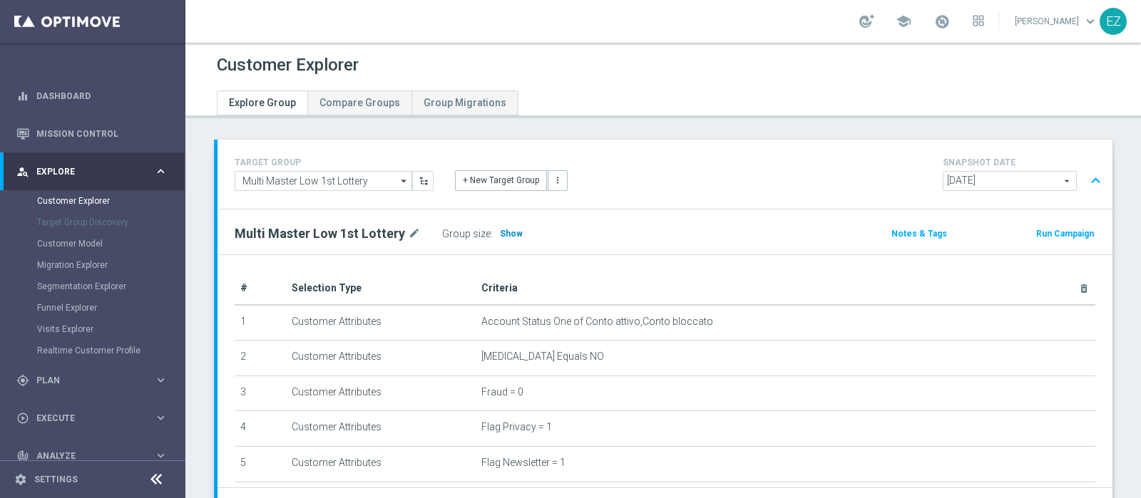
scroll to position [118, 0]
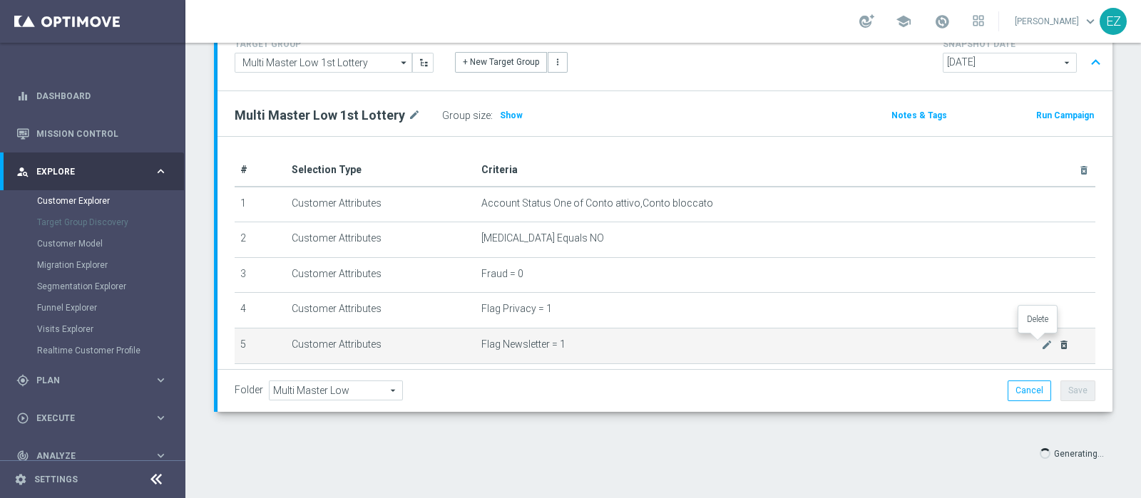
click at [1058, 343] on icon "delete_forever" at bounding box center [1063, 344] width 11 height 11
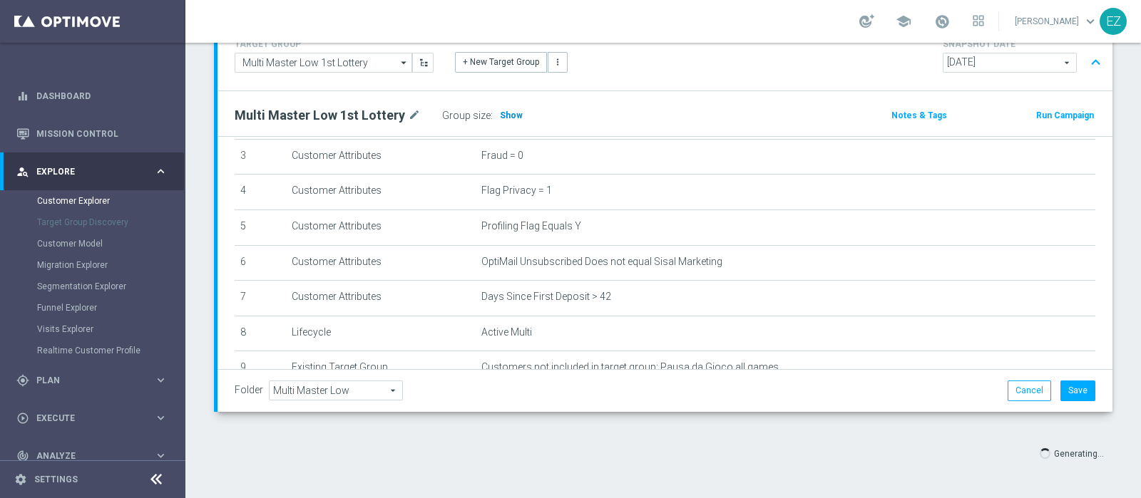
click at [500, 111] on span "Show" at bounding box center [511, 116] width 23 height 10
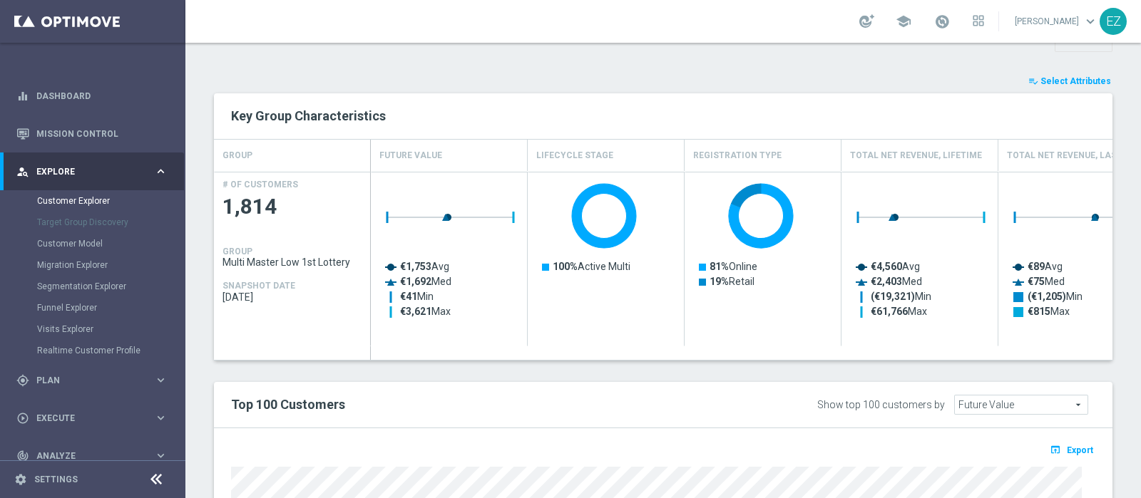
scroll to position [475, 0]
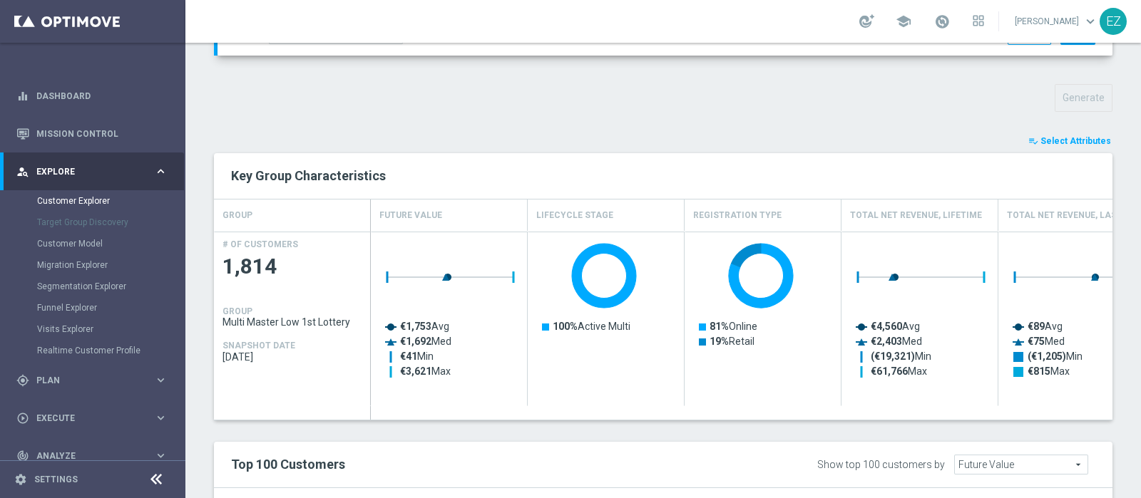
click at [1042, 140] on span "Select Attributes" at bounding box center [1075, 141] width 71 height 10
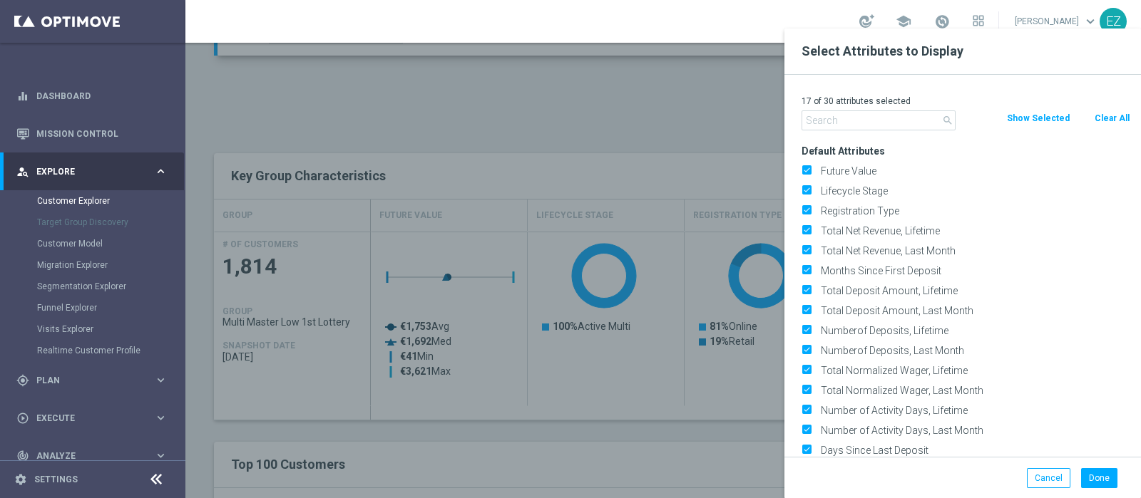
click at [1099, 116] on button "Clear All" at bounding box center [1112, 119] width 38 height 16
checkbox input "false"
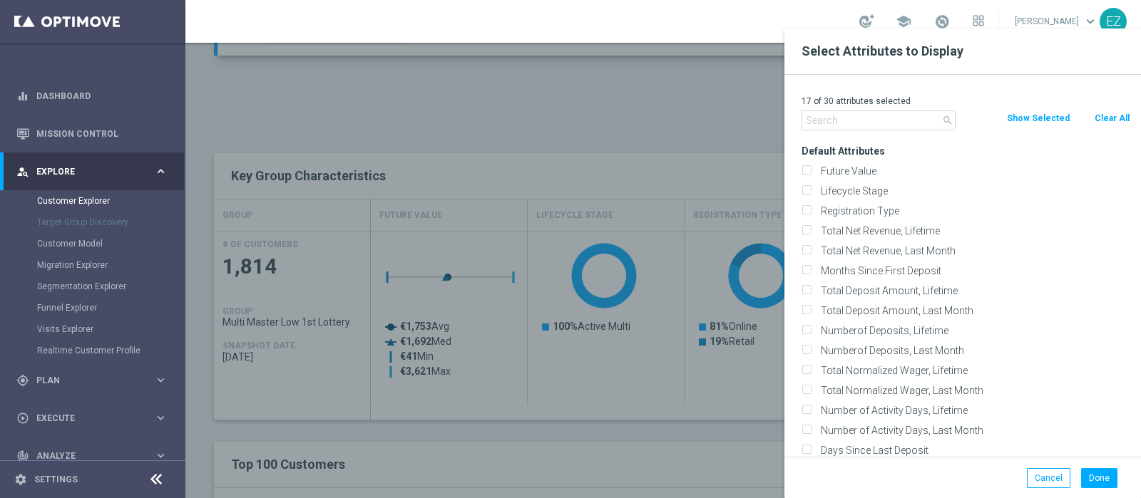
checkbox input "false"
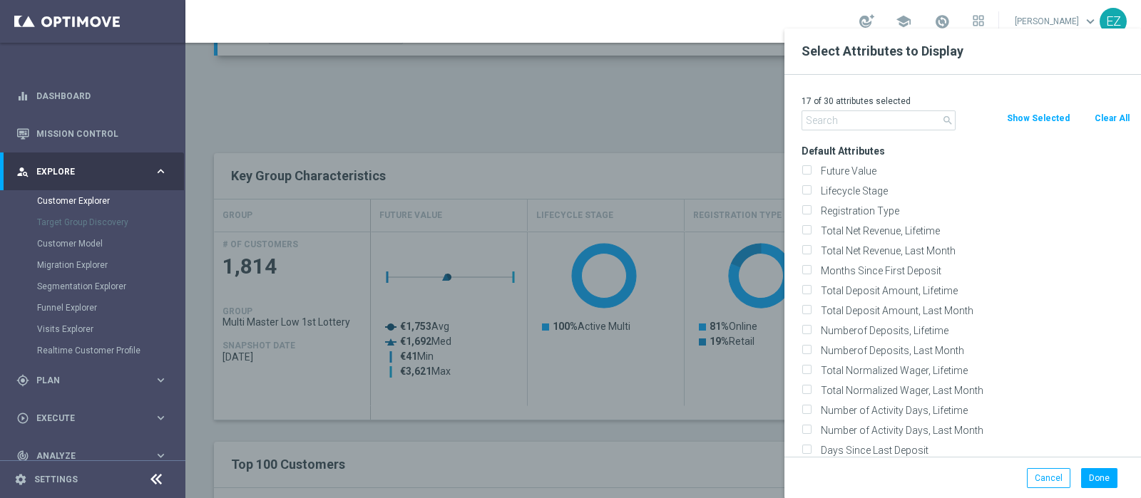
checkbox input "false"
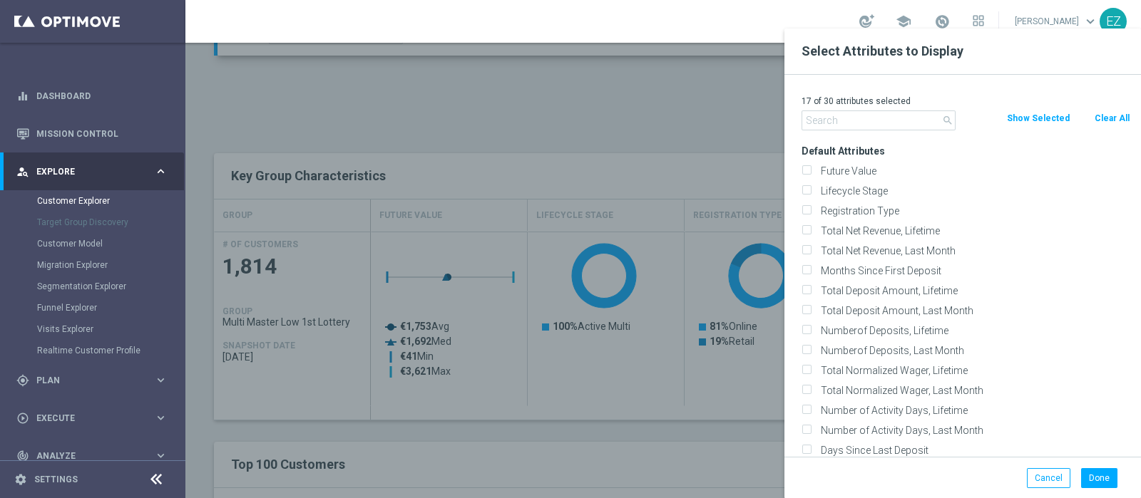
checkbox input "false"
click at [631, 116] on div at bounding box center [755, 278] width 1141 height 498
click at [1034, 478] on button "Cancel" at bounding box center [1048, 479] width 43 height 20
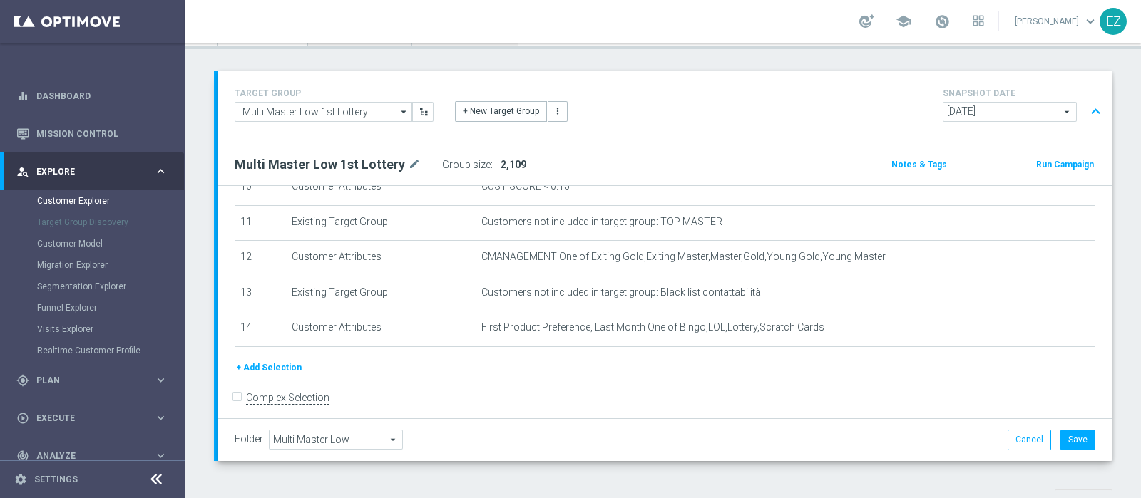
scroll to position [98, 0]
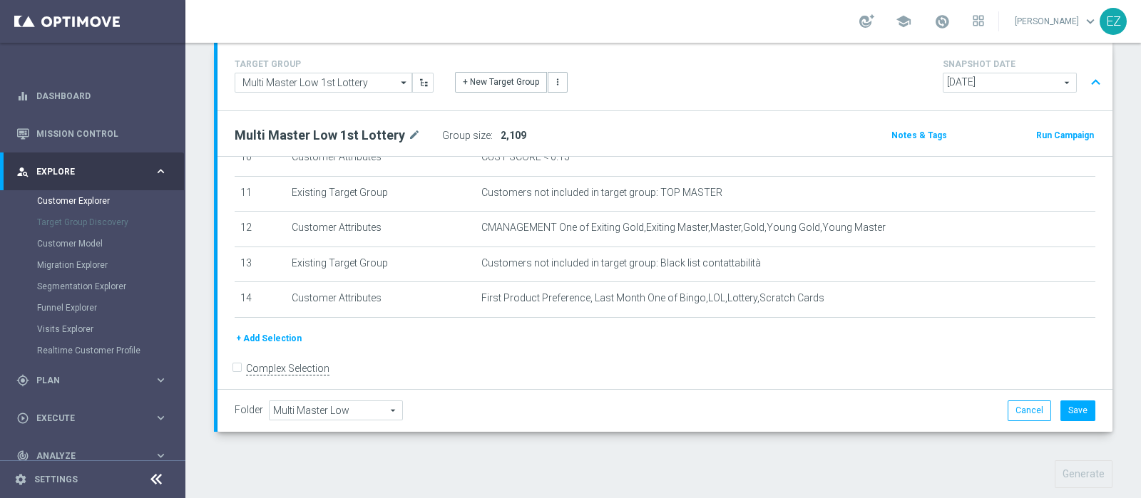
click at [552, 332] on div "+ Add Selection" at bounding box center [665, 339] width 882 height 16
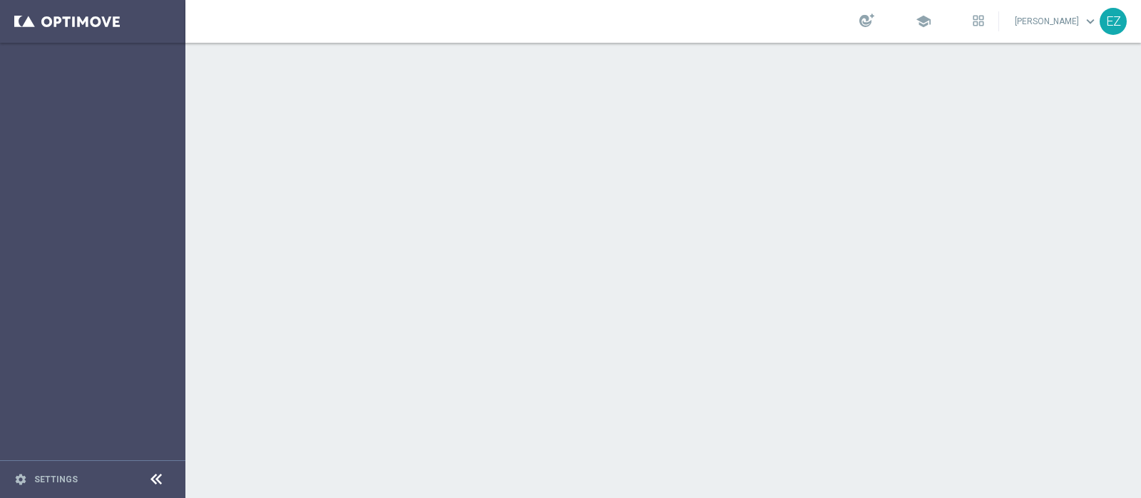
click at [809, 280] on div at bounding box center [663, 271] width 956 height 456
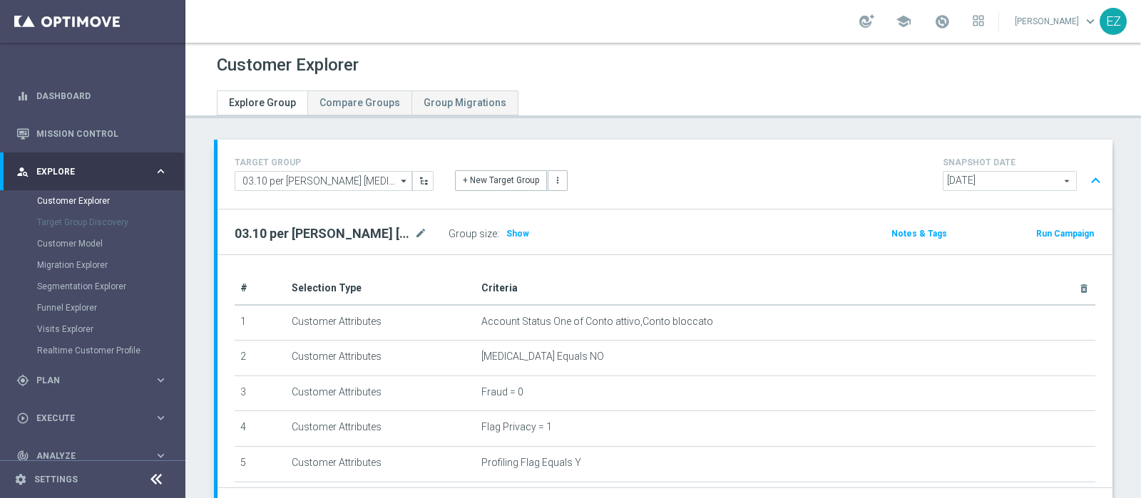
scroll to position [59, 0]
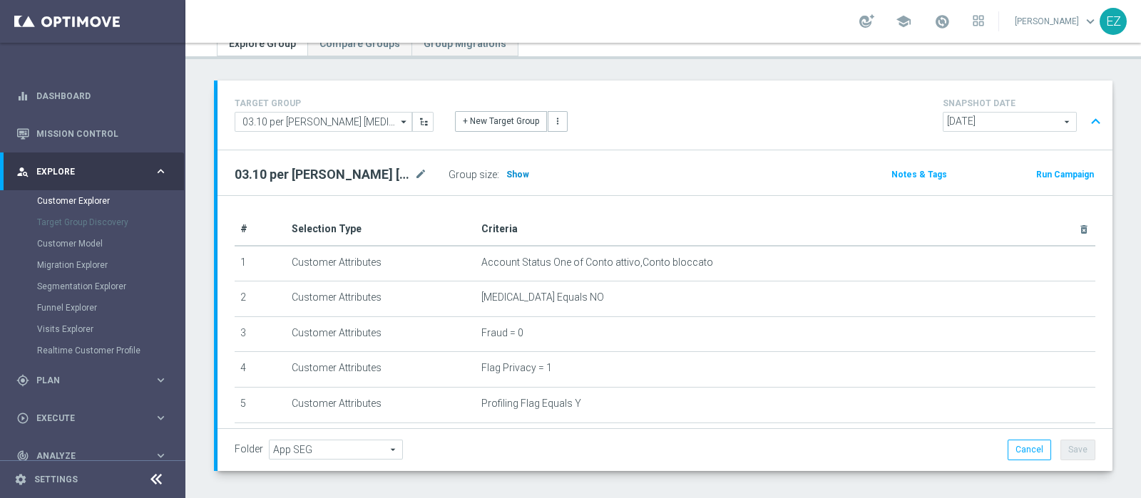
click at [518, 171] on span "Show" at bounding box center [517, 175] width 23 height 10
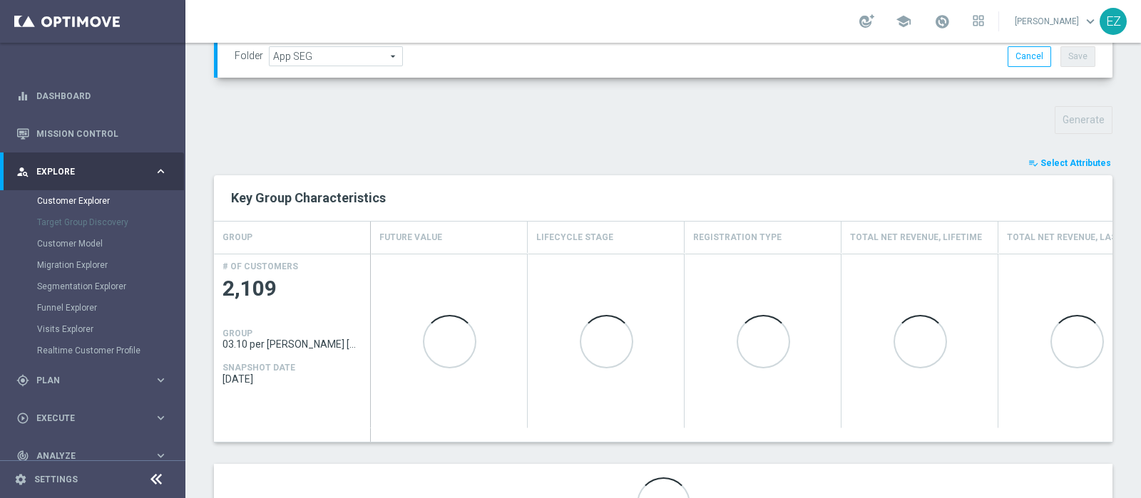
scroll to position [477, 0]
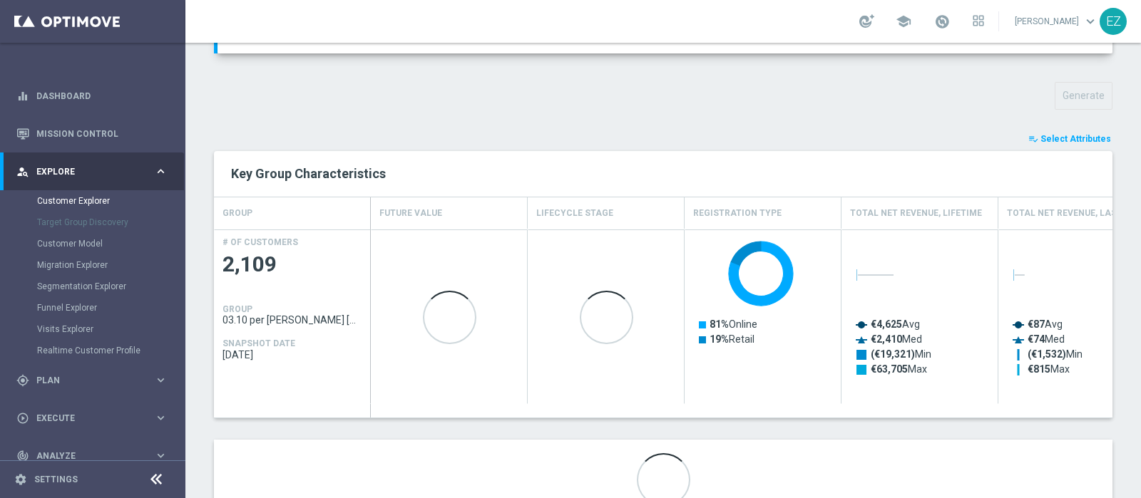
click at [1059, 136] on span "Select Attributes" at bounding box center [1075, 139] width 71 height 10
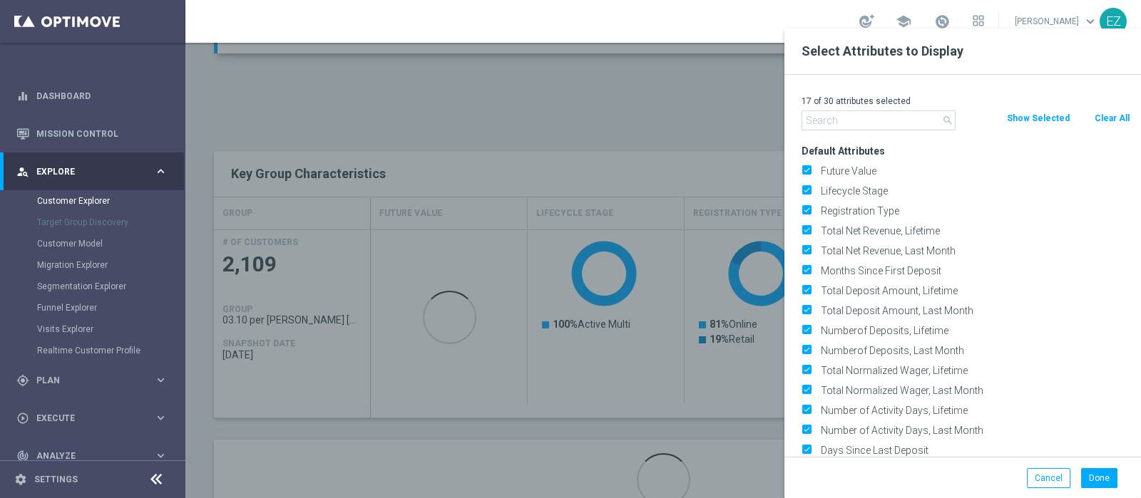
click at [1108, 115] on button "Clear All" at bounding box center [1112, 119] width 38 height 16
checkbox input "false"
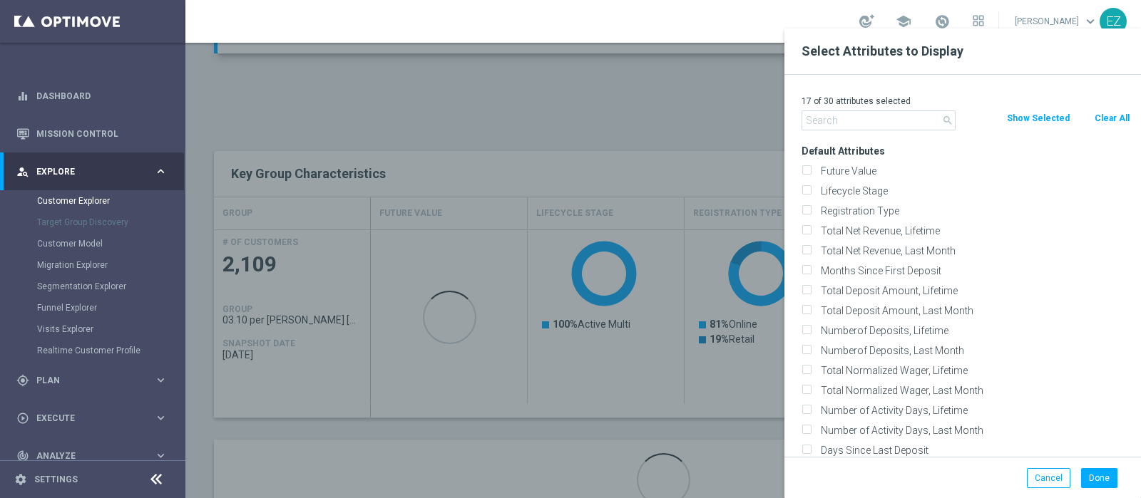
checkbox input "false"
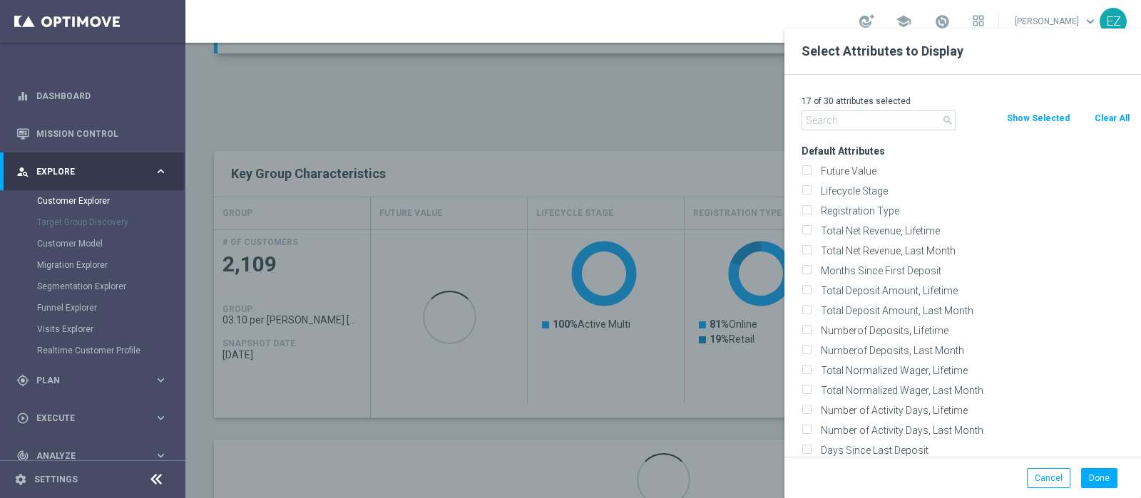
checkbox input "false"
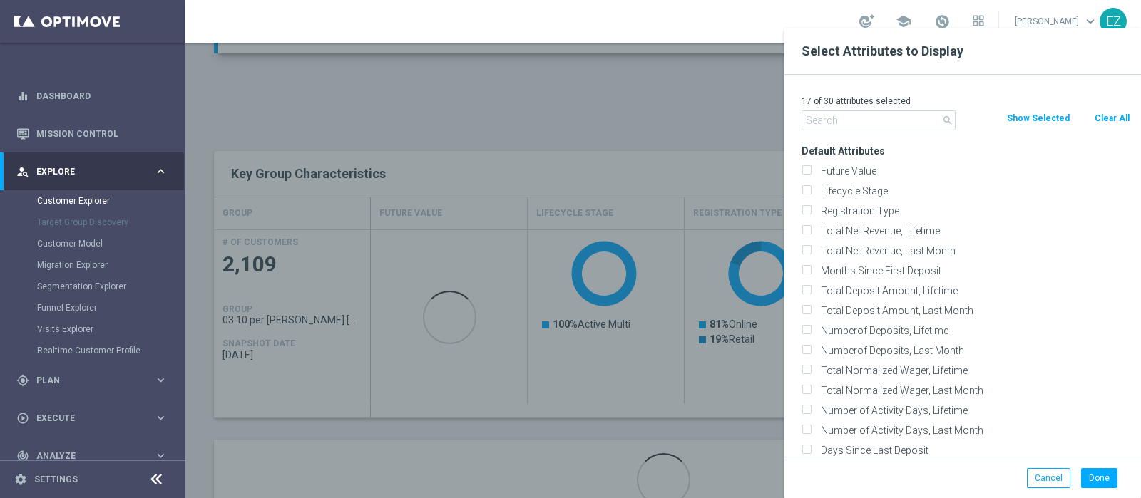
checkbox input "false"
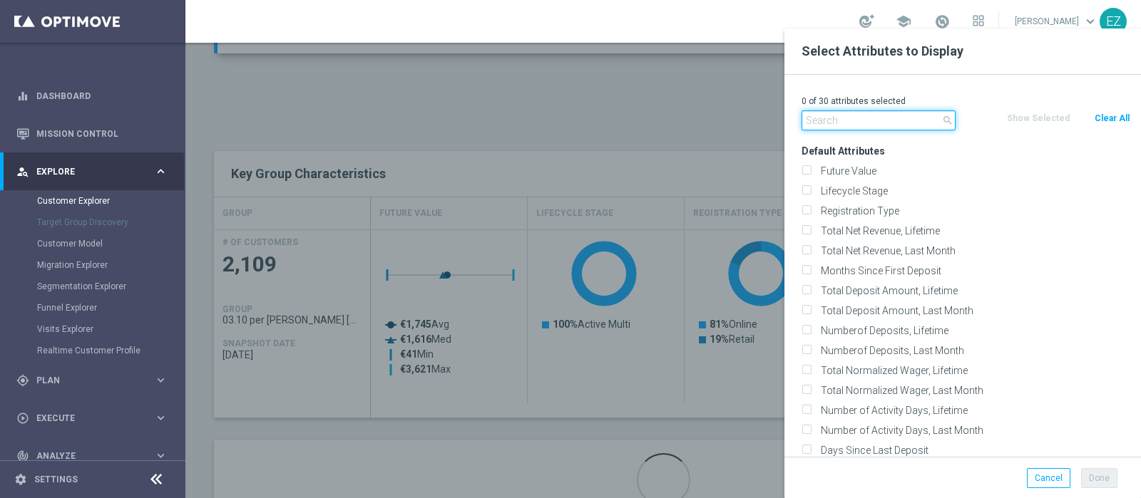
click at [850, 130] on input "text" at bounding box center [879, 121] width 154 height 20
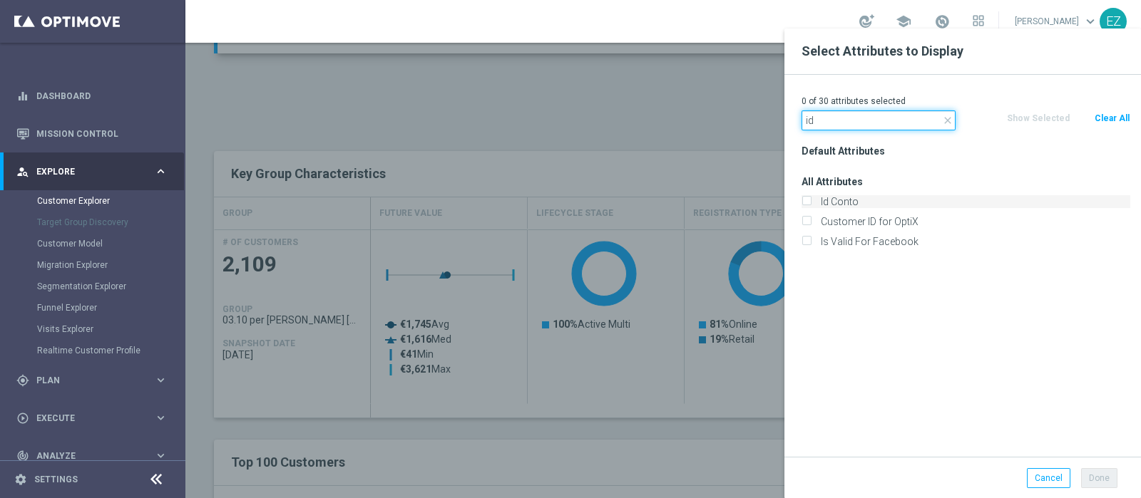
type input "id"
click at [839, 202] on label "Id Conto" at bounding box center [973, 201] width 314 height 13
click at [811, 202] on input "Id Conto" at bounding box center [806, 203] width 9 height 9
checkbox input "true"
drag, startPoint x: 846, startPoint y: 121, endPoint x: 722, endPoint y: 120, distance: 124.1
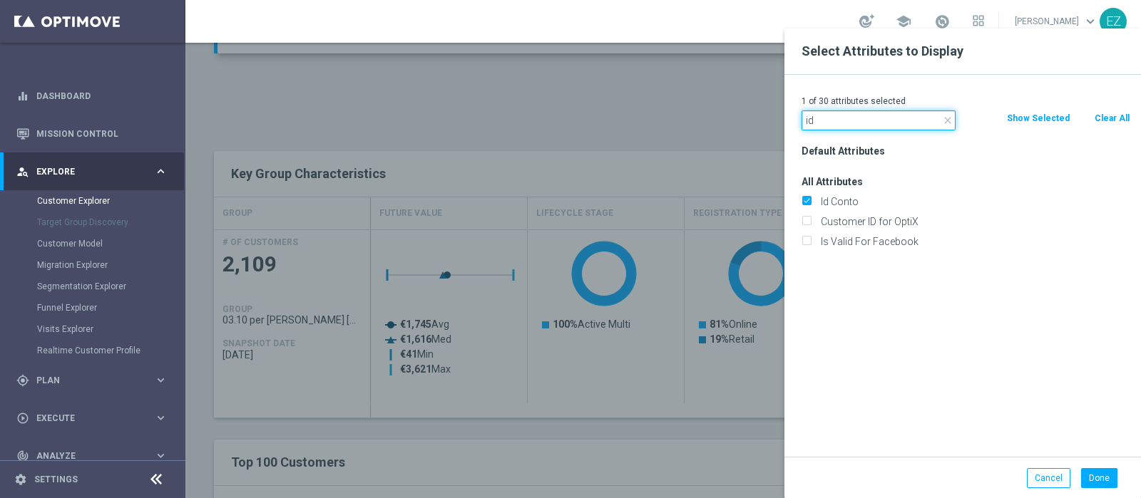
type input "news"
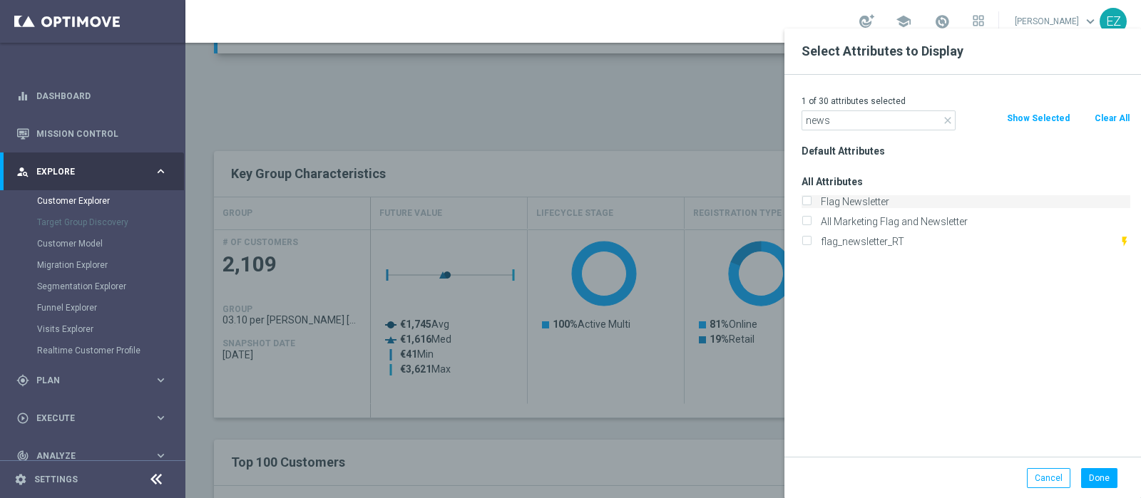
click at [833, 201] on label "Flag Newsletter" at bounding box center [973, 201] width 314 height 13
click at [811, 201] on input "Flag Newsletter" at bounding box center [806, 203] width 9 height 9
checkbox input "true"
click at [1100, 478] on button "Done" at bounding box center [1099, 479] width 36 height 20
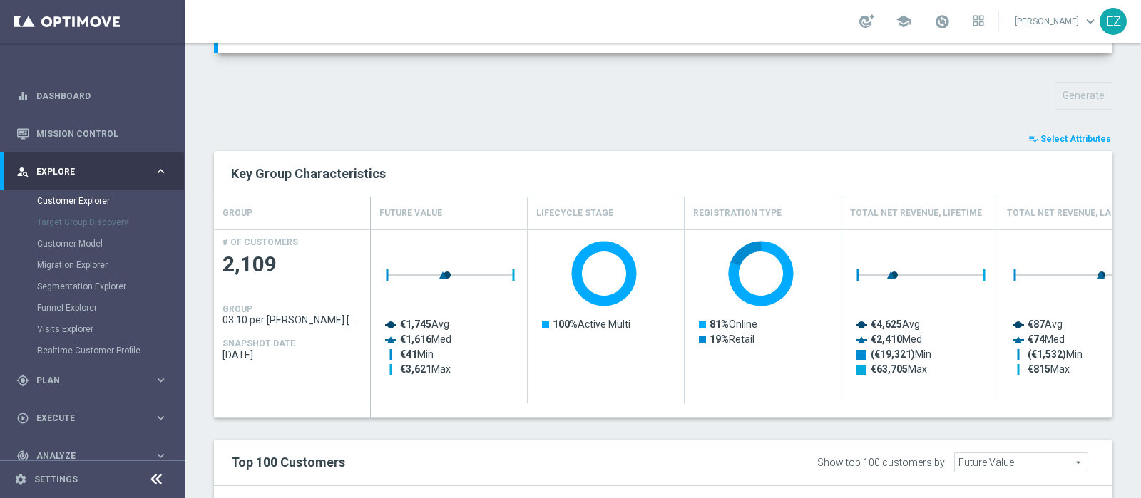
type input "Search"
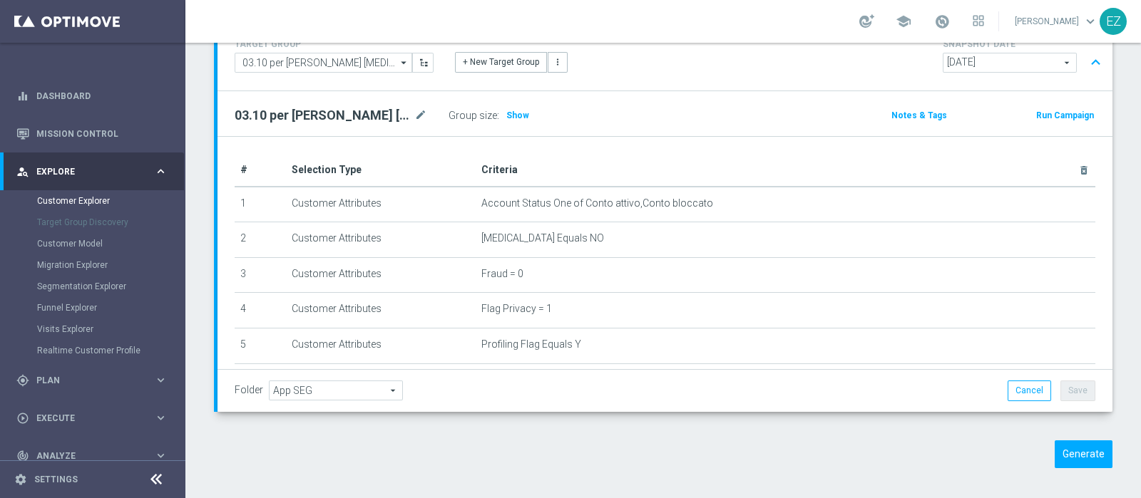
scroll to position [59, 0]
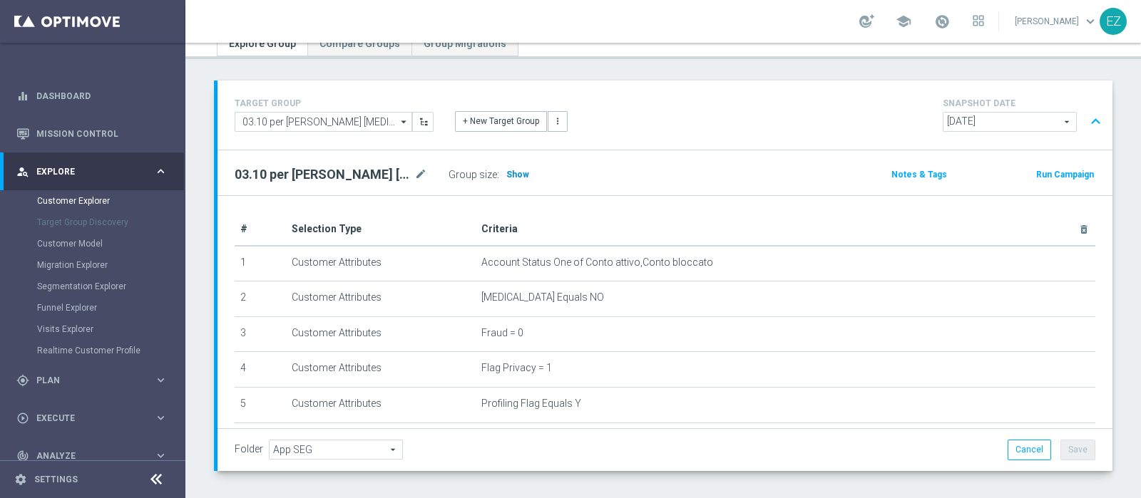
click at [510, 173] on span "Show" at bounding box center [517, 175] width 23 height 10
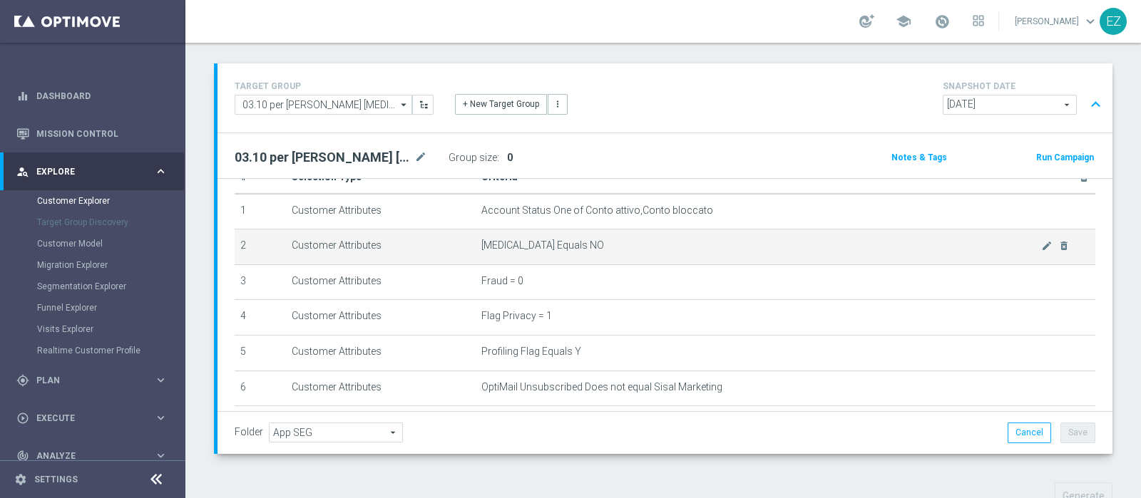
scroll to position [0, 0]
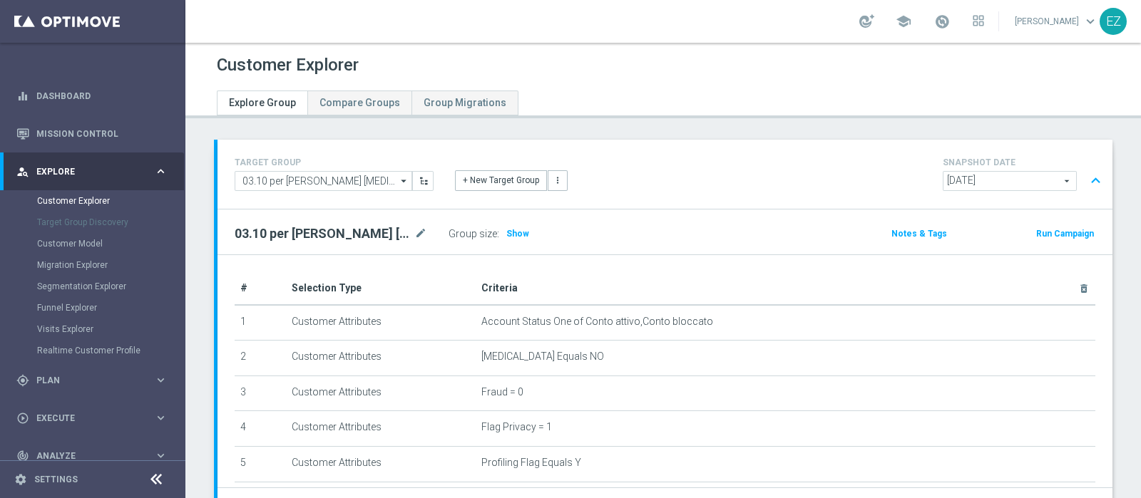
scroll to position [121, 0]
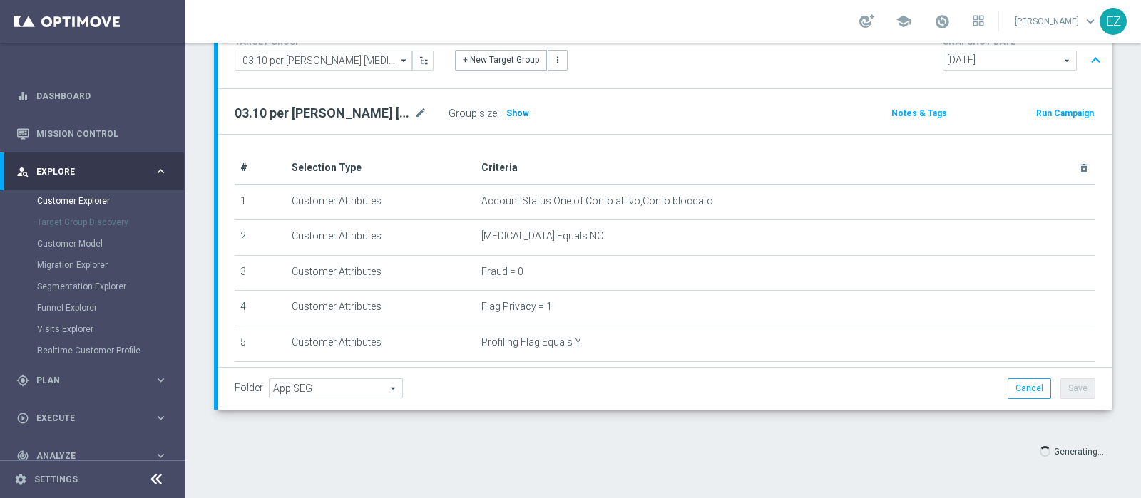
click at [516, 111] on span "Show" at bounding box center [517, 113] width 23 height 10
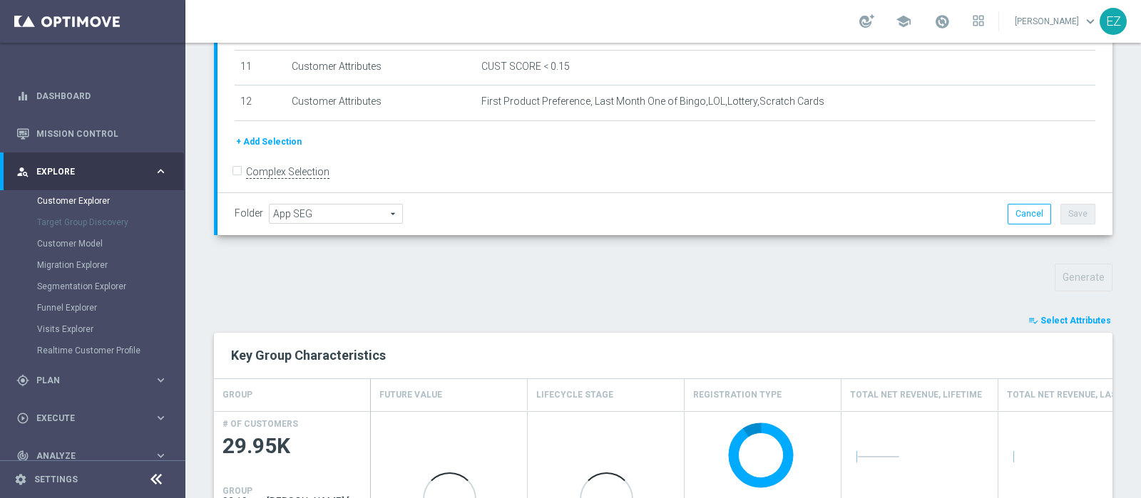
scroll to position [297, 0]
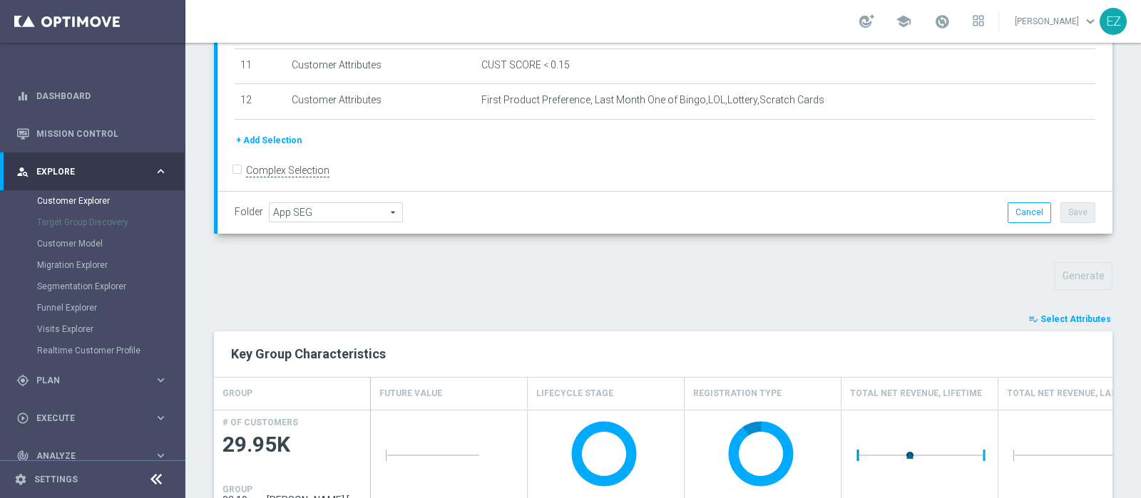
click at [1065, 316] on span "Select Attributes" at bounding box center [1075, 319] width 71 height 10
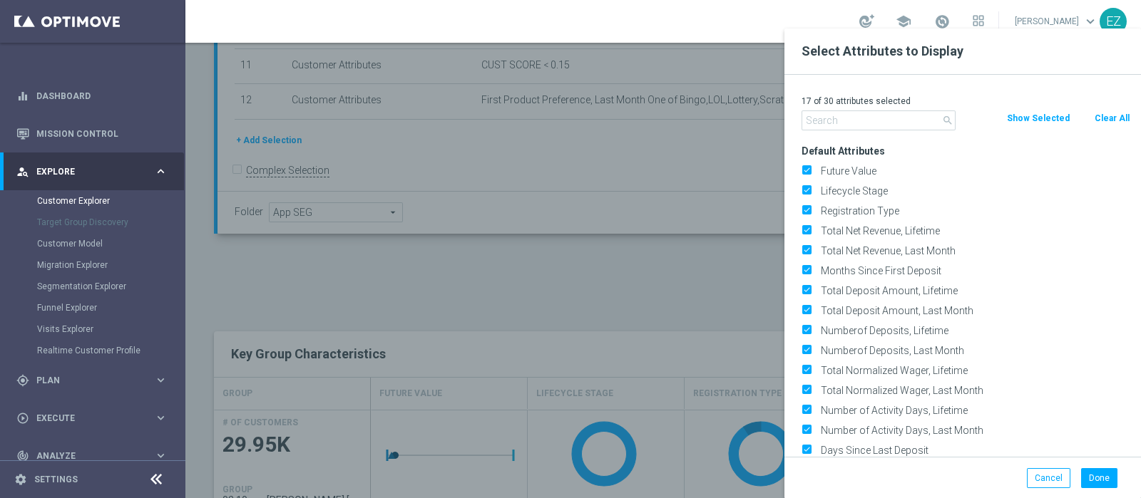
click at [1107, 116] on button "Clear All" at bounding box center [1112, 119] width 38 height 16
checkbox input "false"
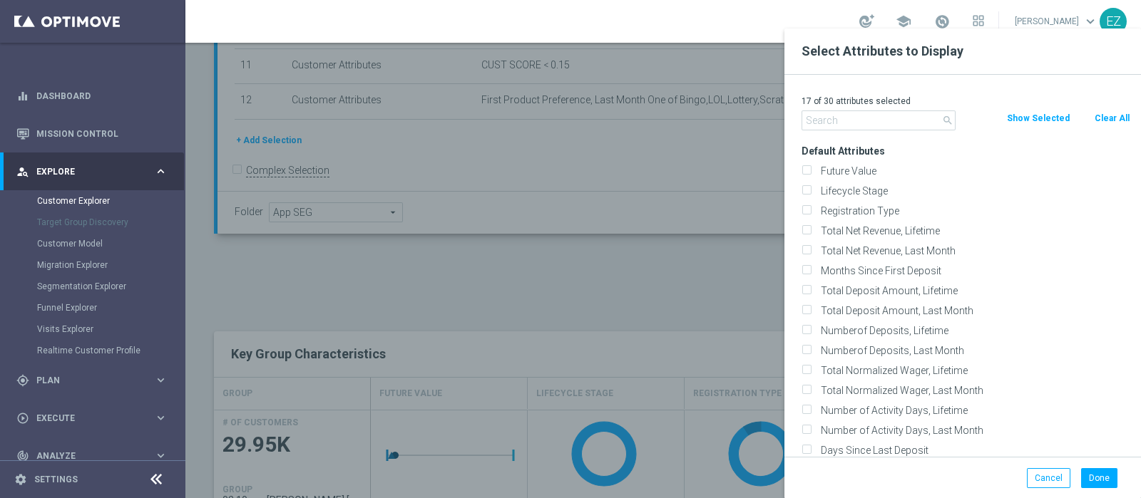
checkbox input "false"
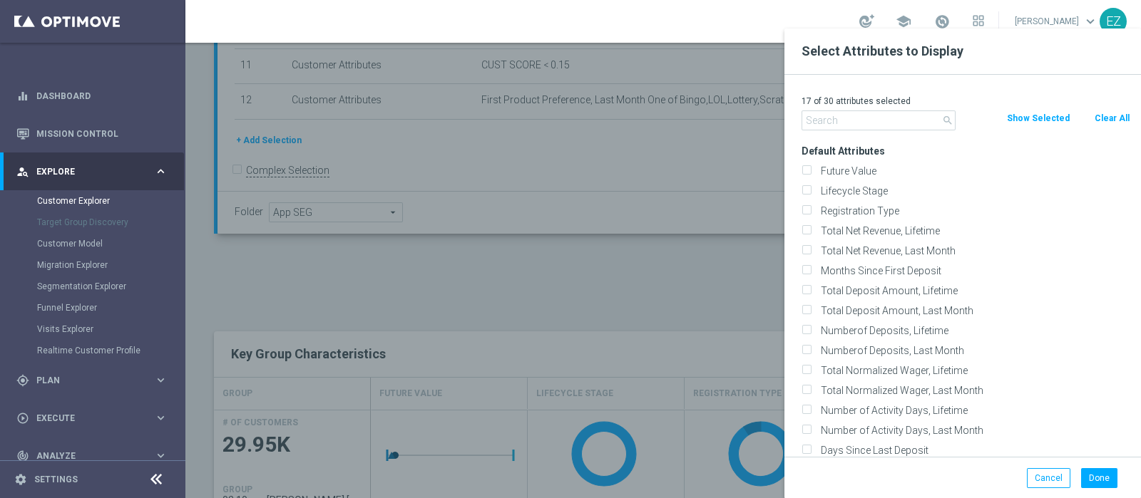
checkbox input "false"
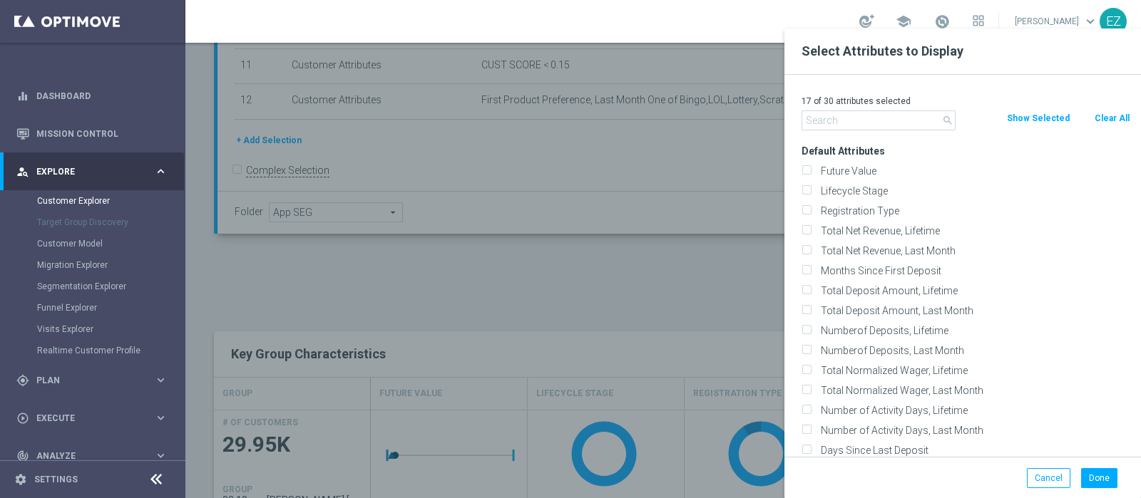
checkbox input "false"
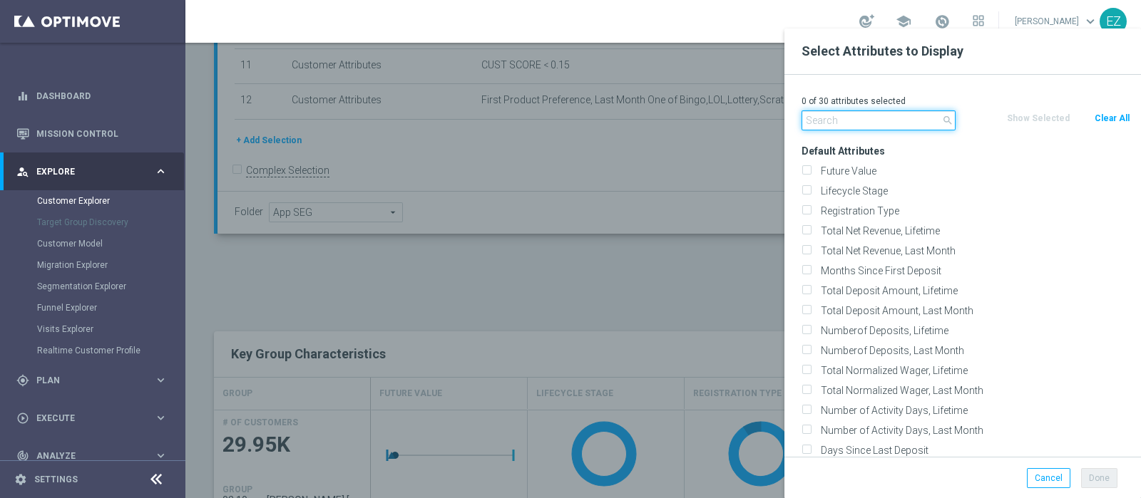
click at [834, 124] on input "text" at bounding box center [879, 121] width 154 height 20
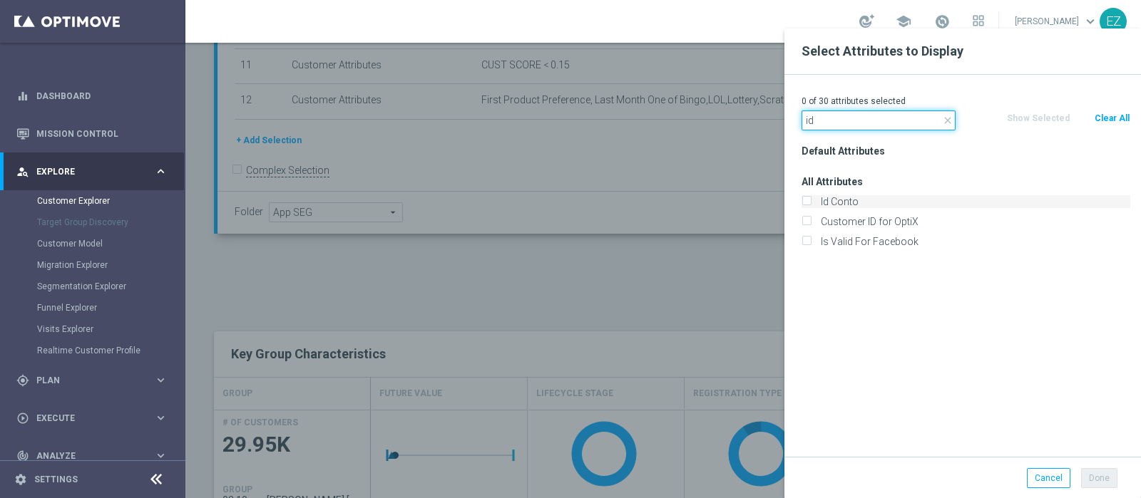
type input "id"
click at [841, 203] on label "Id Conto" at bounding box center [973, 201] width 314 height 13
click at [811, 203] on input "Id Conto" at bounding box center [806, 203] width 9 height 9
checkbox input "true"
drag, startPoint x: 839, startPoint y: 123, endPoint x: 707, endPoint y: 123, distance: 131.2
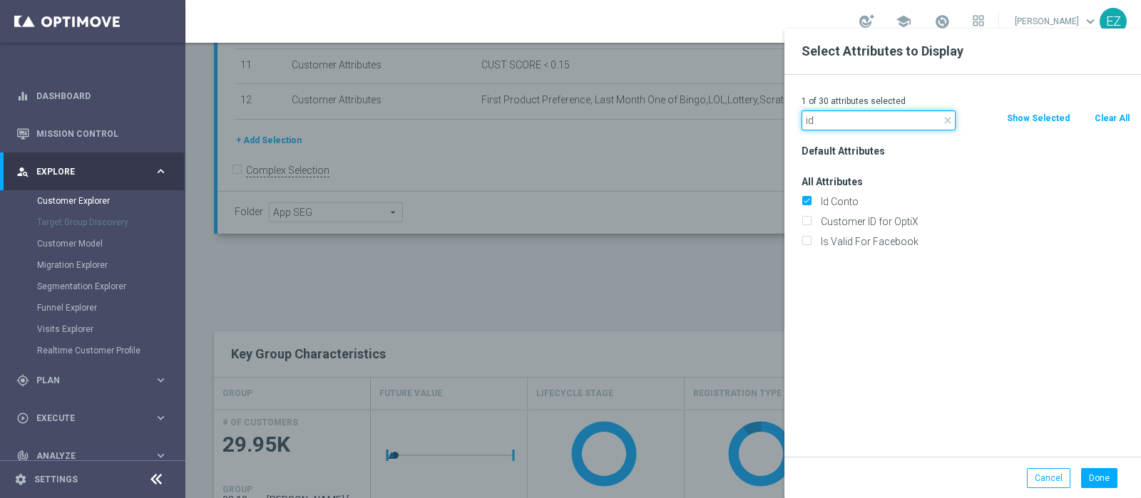
type input "news"
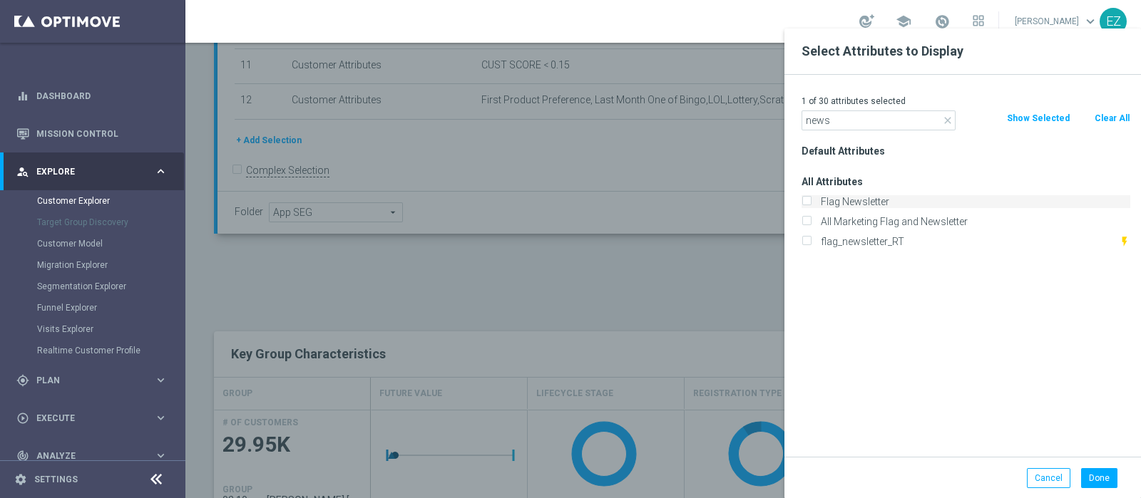
click at [849, 203] on label "Flag Newsletter" at bounding box center [973, 201] width 314 height 13
click at [811, 203] on input "Flag Newsletter" at bounding box center [806, 203] width 9 height 9
checkbox input "true"
click at [1092, 477] on button "Done" at bounding box center [1099, 479] width 36 height 20
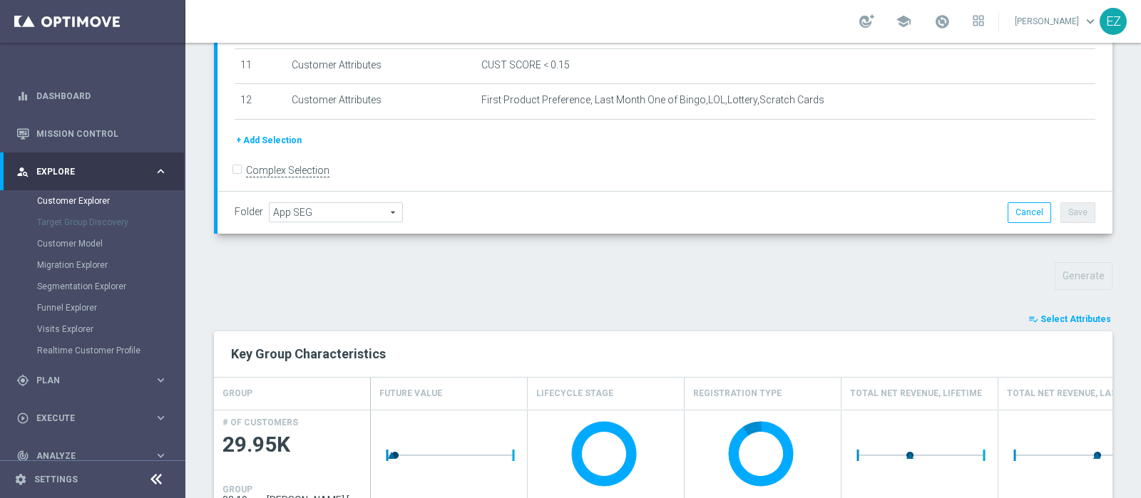
type input "Search"
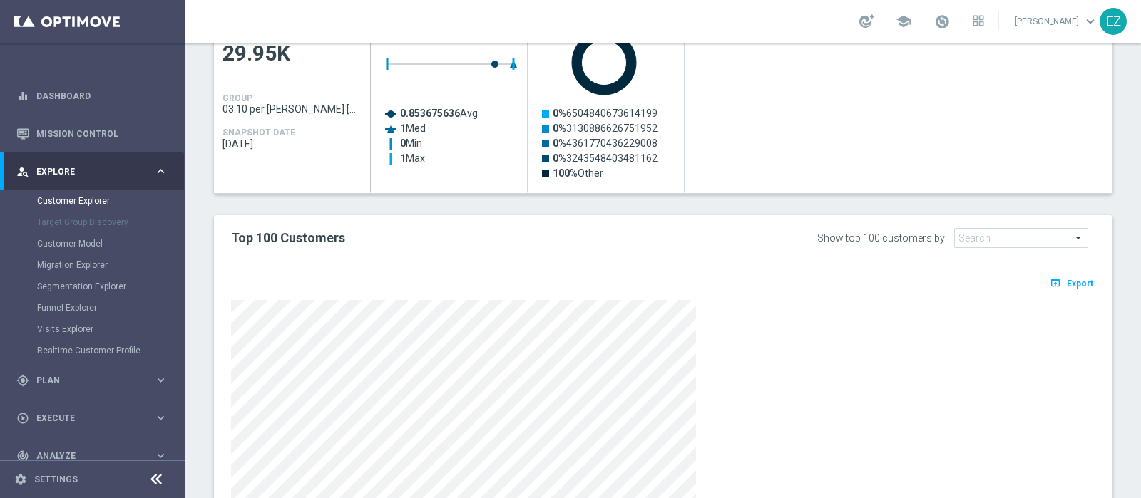
scroll to position [710, 0]
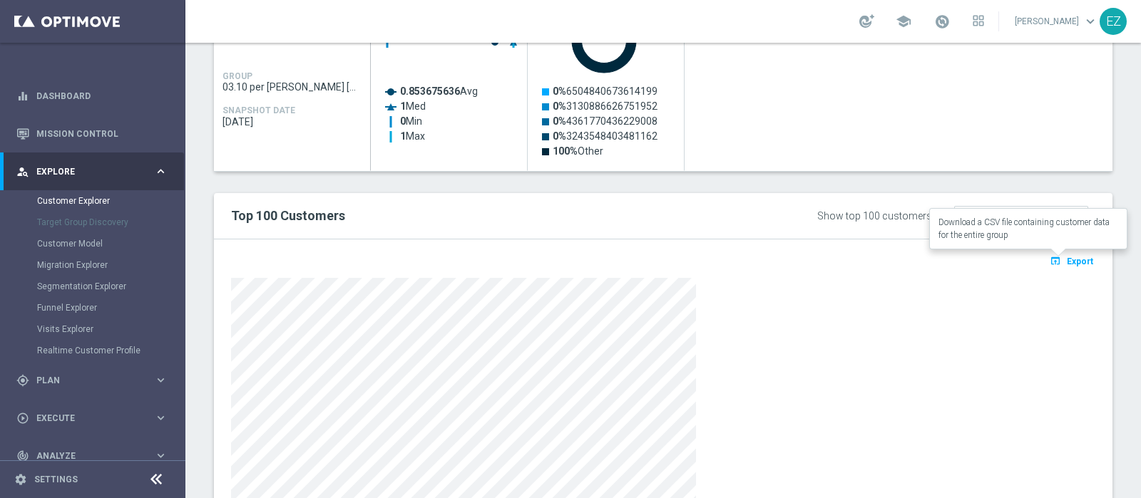
click at [1067, 261] on span "Export" at bounding box center [1080, 262] width 26 height 10
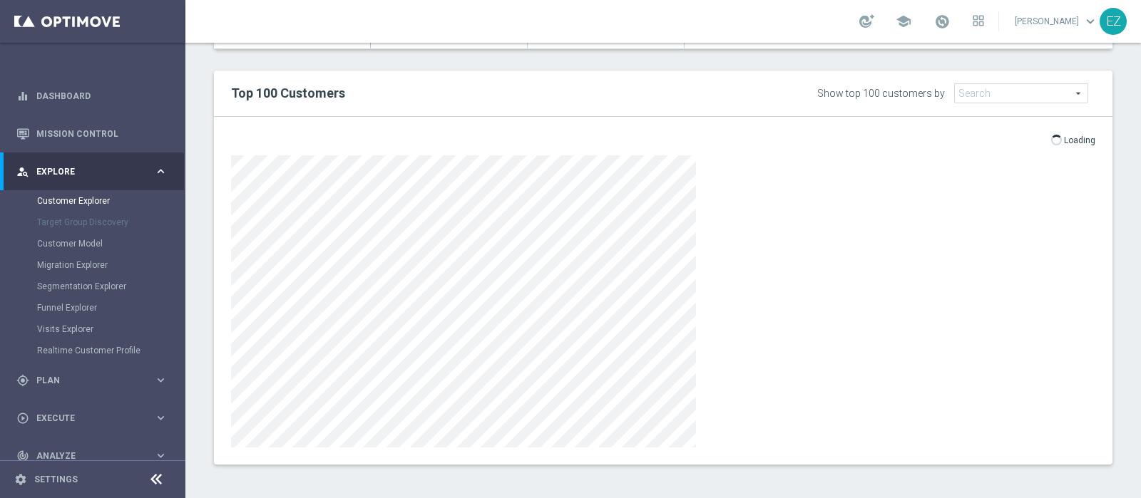
scroll to position [774, 0]
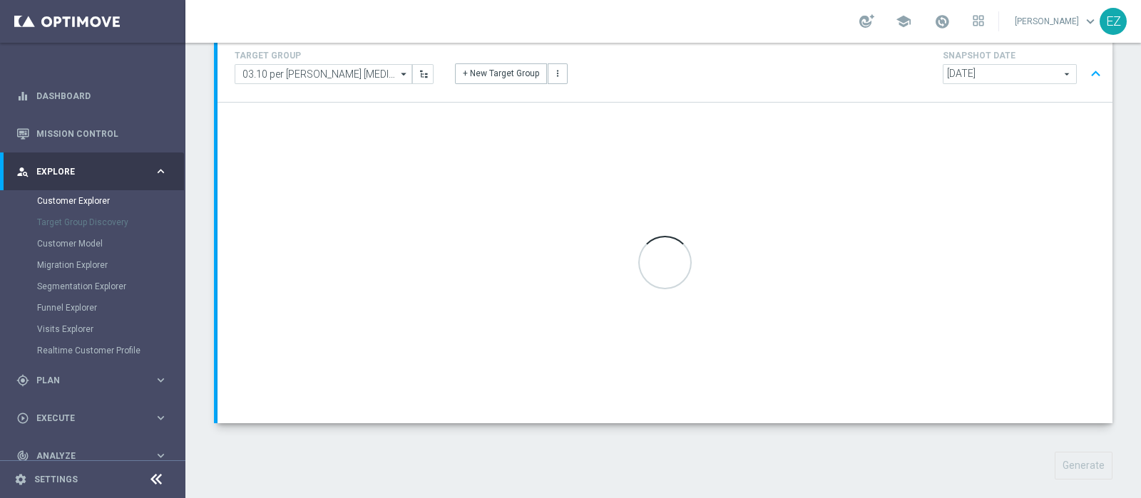
scroll to position [108, 0]
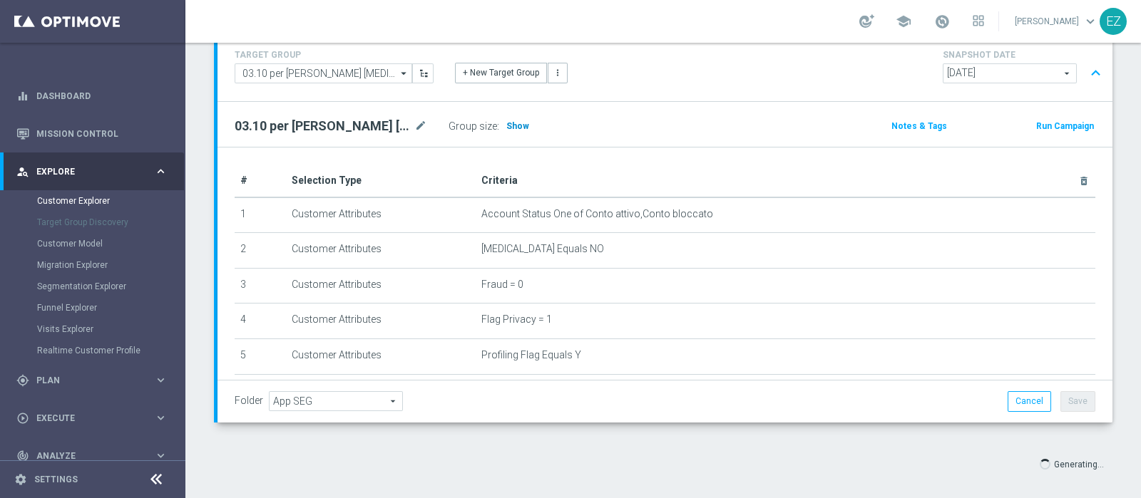
click at [509, 125] on span "Show" at bounding box center [517, 126] width 23 height 10
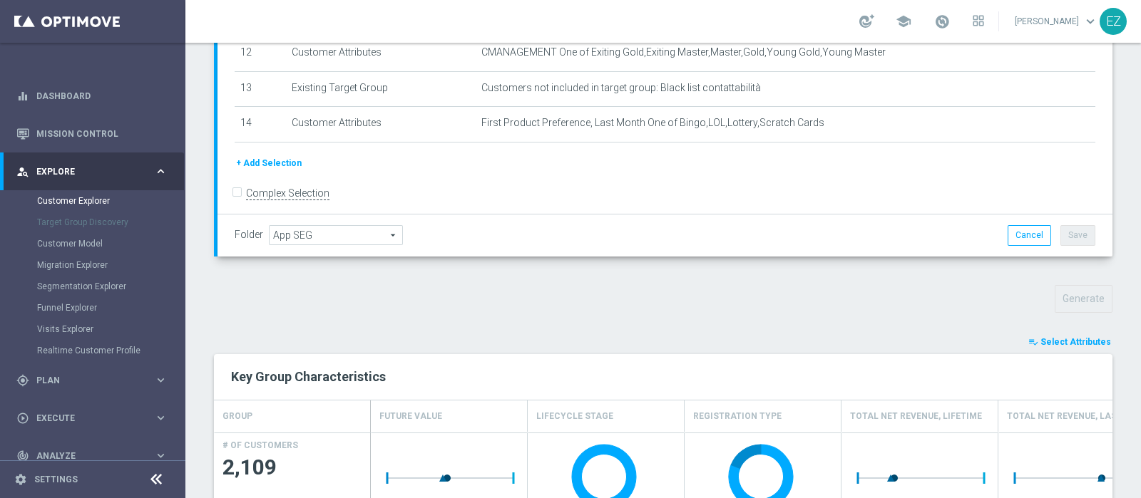
scroll to position [275, 0]
click at [1060, 340] on span "Select Attributes" at bounding box center [1075, 341] width 71 height 10
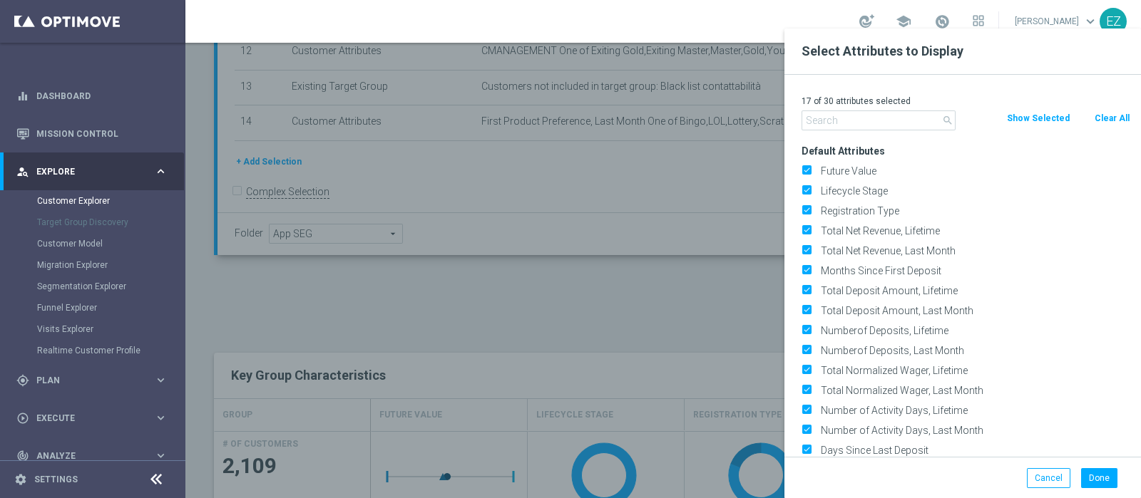
click at [1117, 115] on button "Clear All" at bounding box center [1112, 119] width 38 height 16
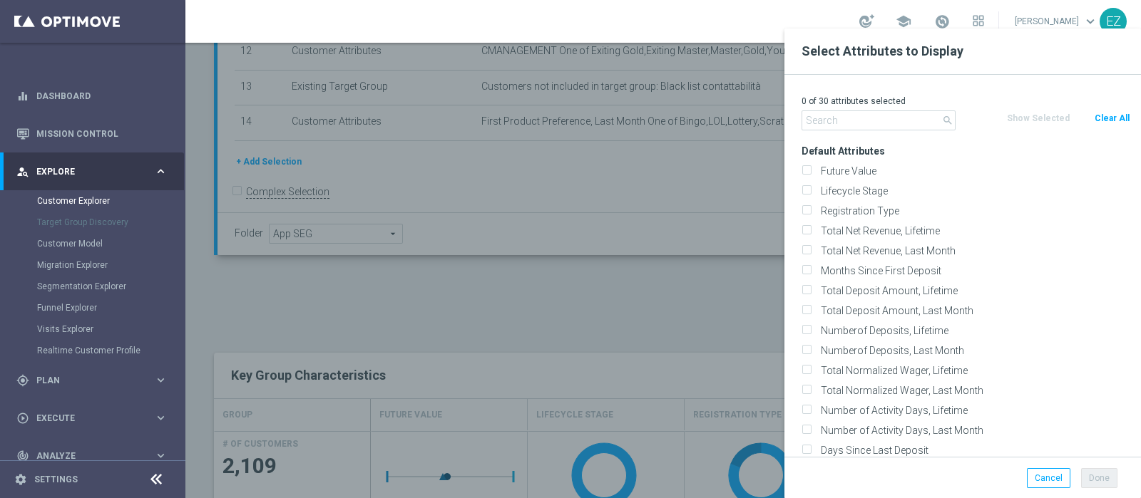
checkbox input "false"
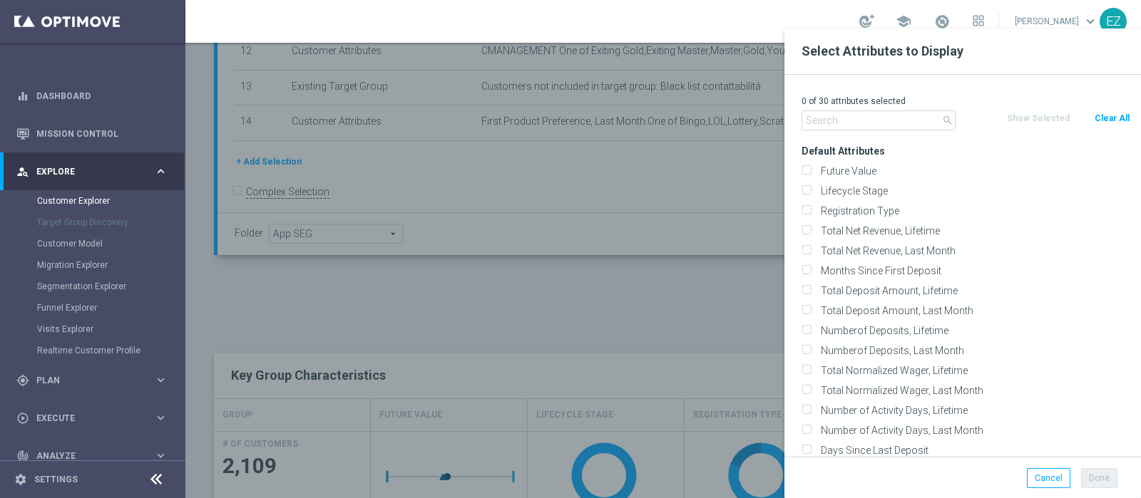
checkbox input "false"
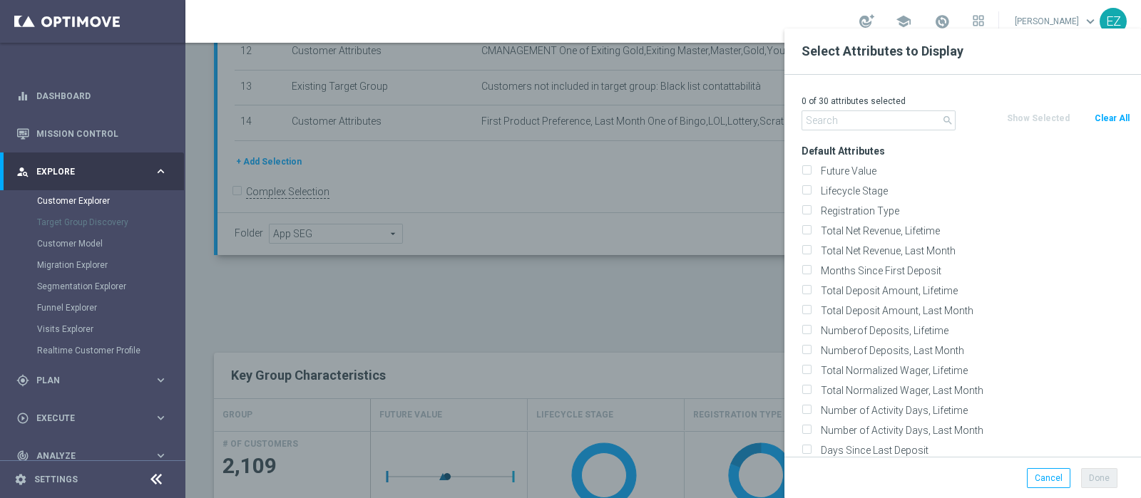
checkbox input "false"
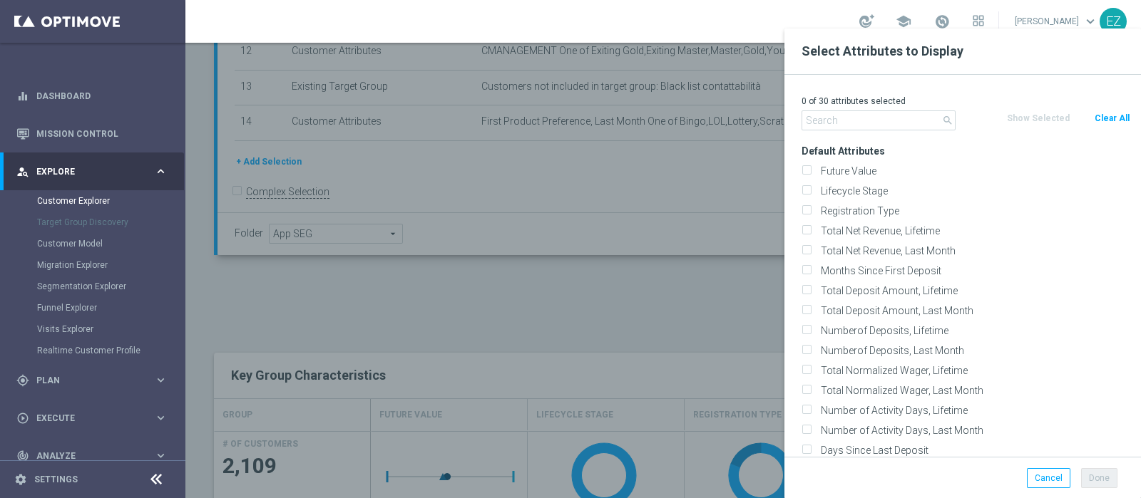
checkbox input "false"
click at [857, 122] on input "text" at bounding box center [879, 121] width 154 height 20
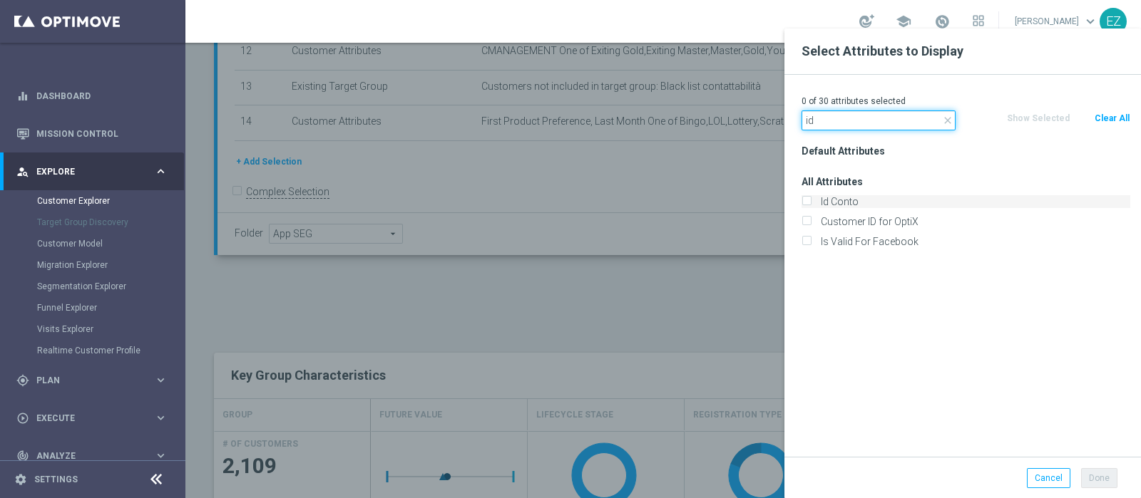
type input "id"
click at [854, 201] on label "Id Conto" at bounding box center [973, 201] width 314 height 13
click at [811, 201] on input "Id Conto" at bounding box center [806, 203] width 9 height 9
checkbox input "true"
drag, startPoint x: 842, startPoint y: 120, endPoint x: 701, endPoint y: 95, distance: 143.4
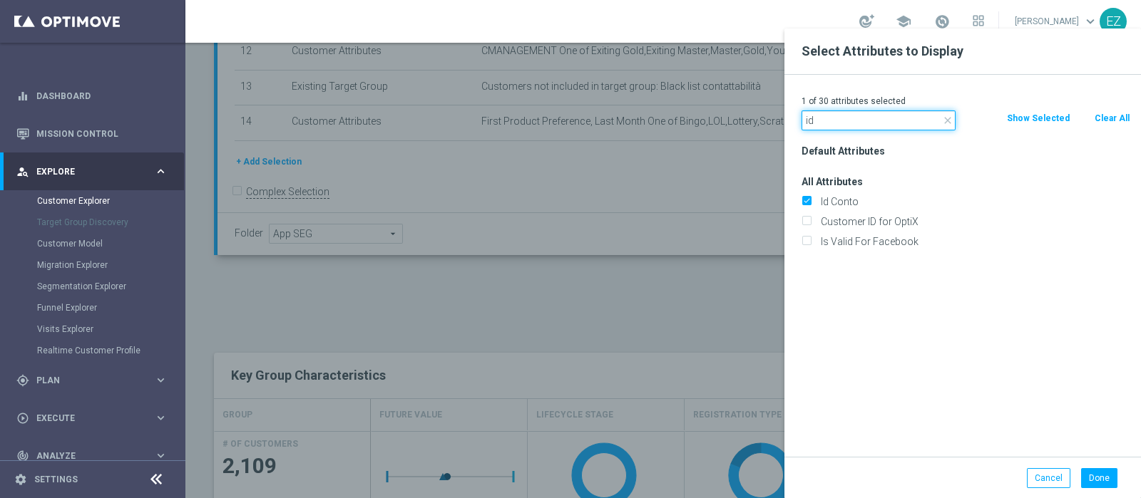
type input "news"
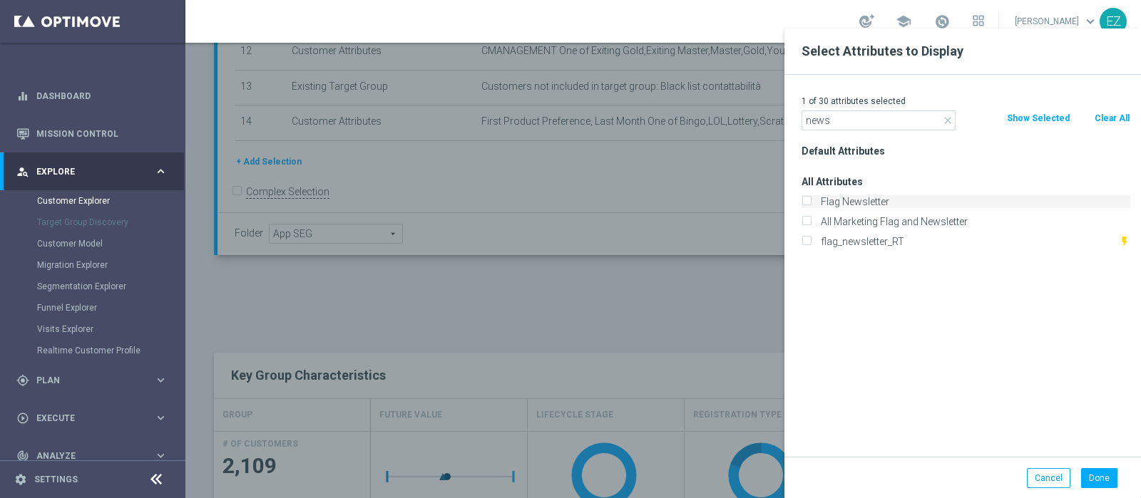
click at [896, 202] on label "Flag Newsletter" at bounding box center [973, 201] width 314 height 13
click at [811, 202] on input "Flag Newsletter" at bounding box center [806, 203] width 9 height 9
checkbox input "true"
click at [1104, 476] on button "Done" at bounding box center [1099, 479] width 36 height 20
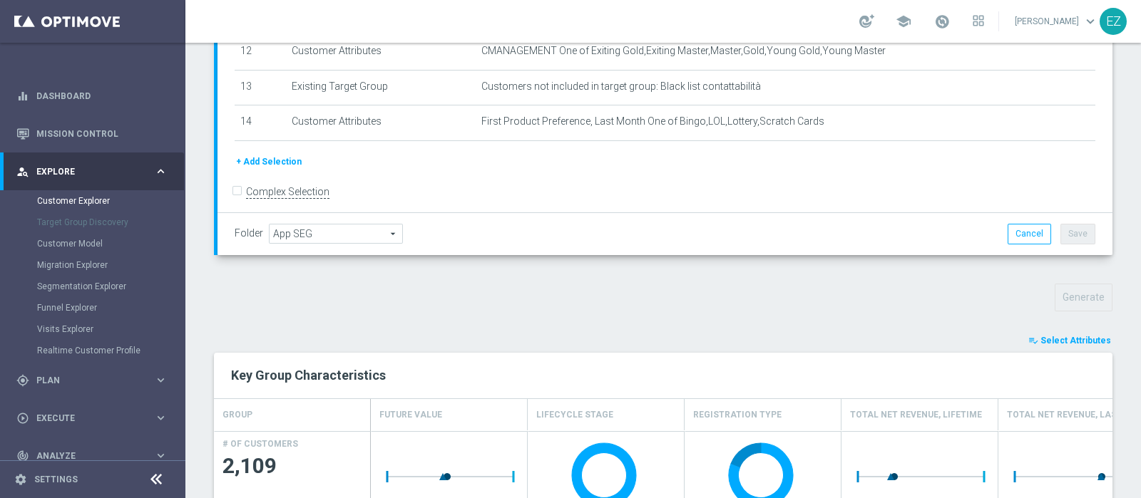
type input "Search"
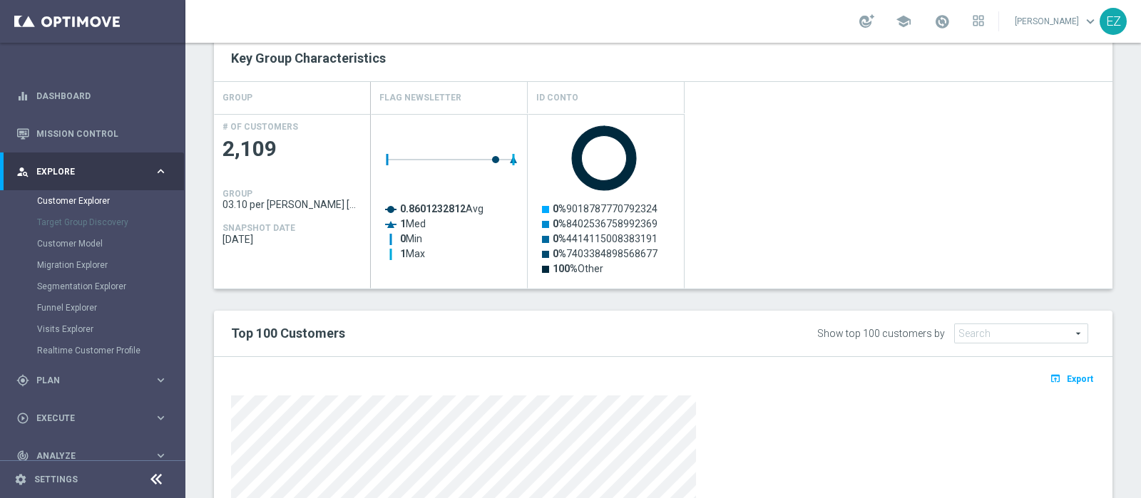
scroll to position [624, 0]
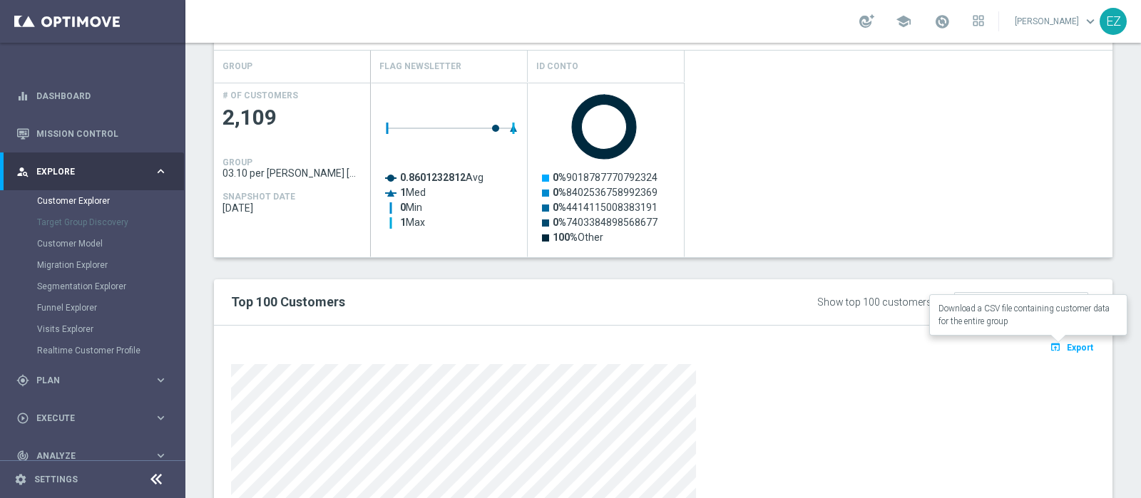
click at [1067, 349] on span "Export" at bounding box center [1080, 348] width 26 height 10
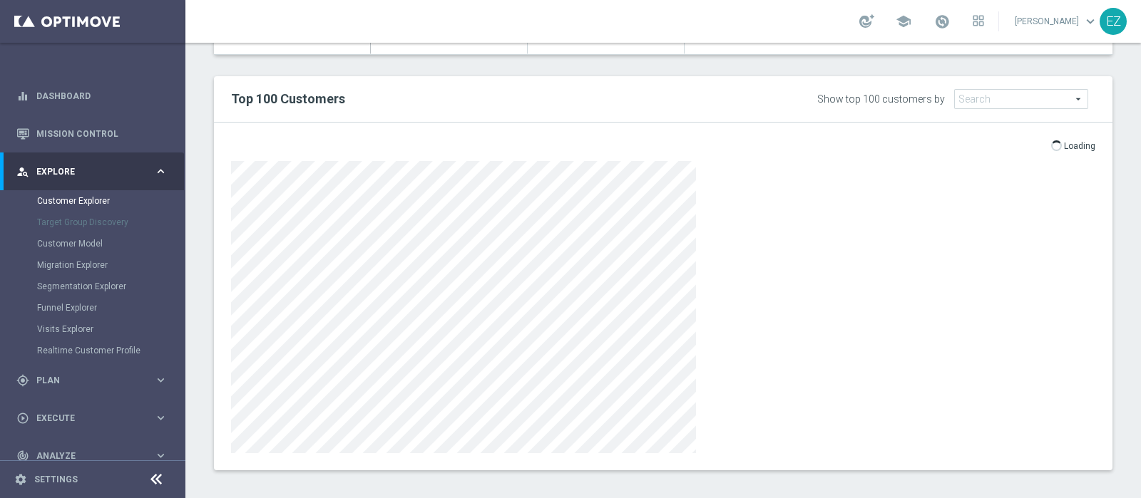
scroll to position [825, 0]
click at [737, 94] on div "Show top 100 customers by Future Value Search arrow_drop_down search" at bounding box center [921, 100] width 369 height 22
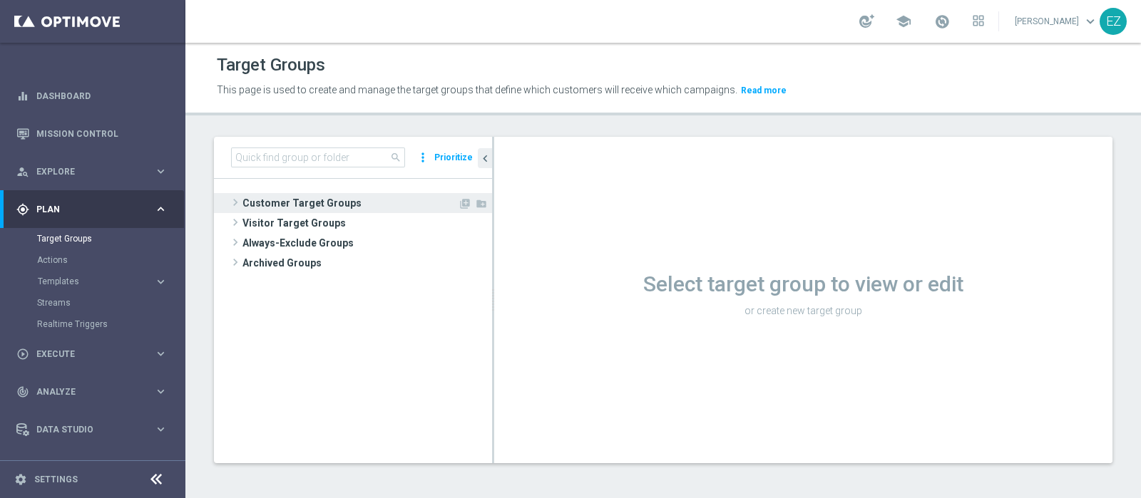
click at [299, 201] on span "Customer Target Groups" at bounding box center [349, 203] width 215 height 20
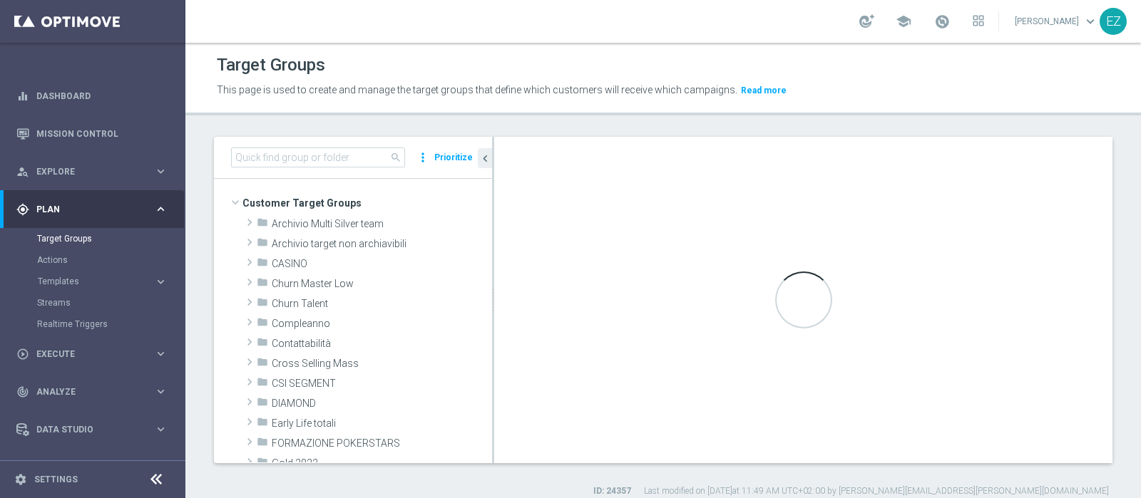
scroll to position [304, 0]
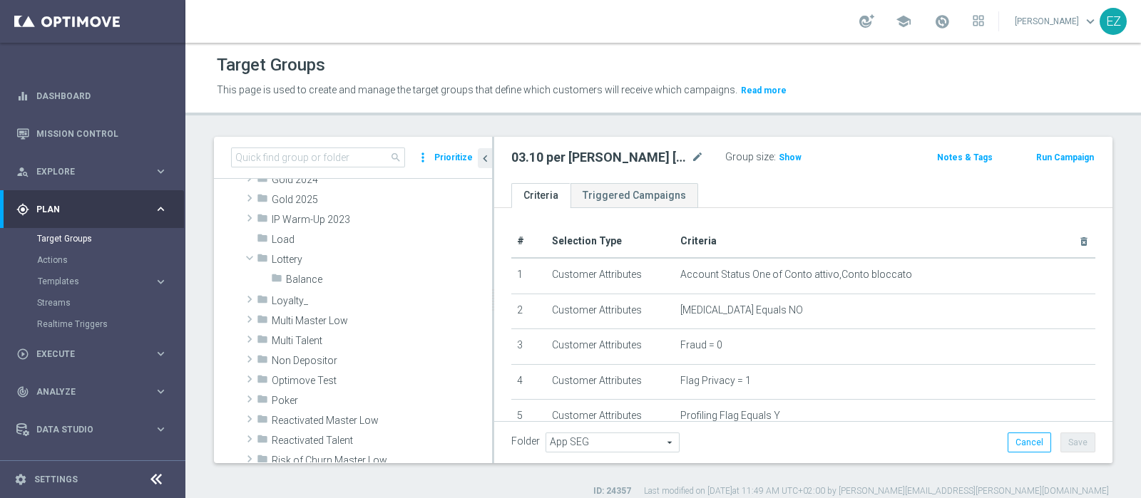
click at [295, 381] on div "folder Archivio Multi Silver team library_add create_new_folder mode_edit more_…" at bounding box center [367, 269] width 250 height 720
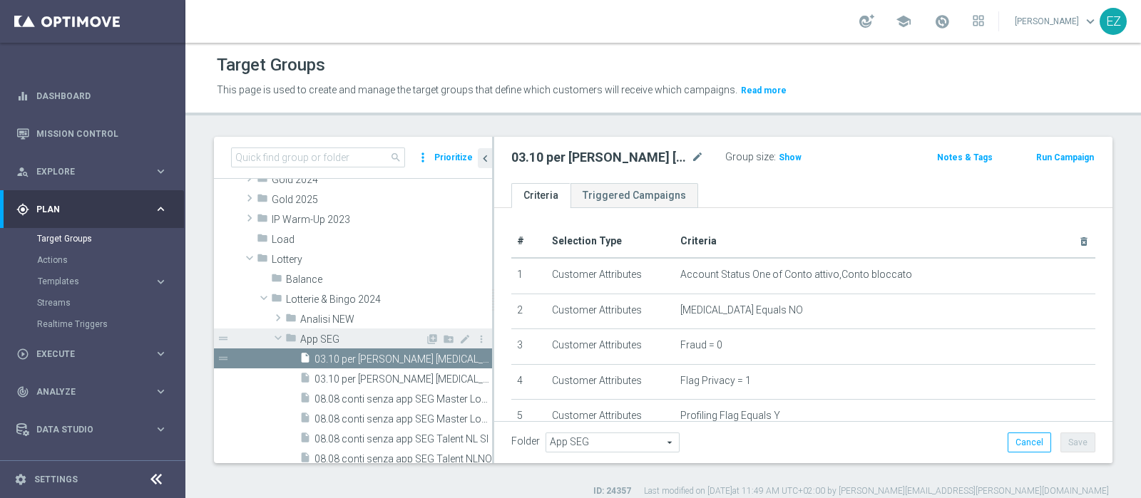
click at [332, 329] on div "folder App SEG" at bounding box center [355, 339] width 140 height 20
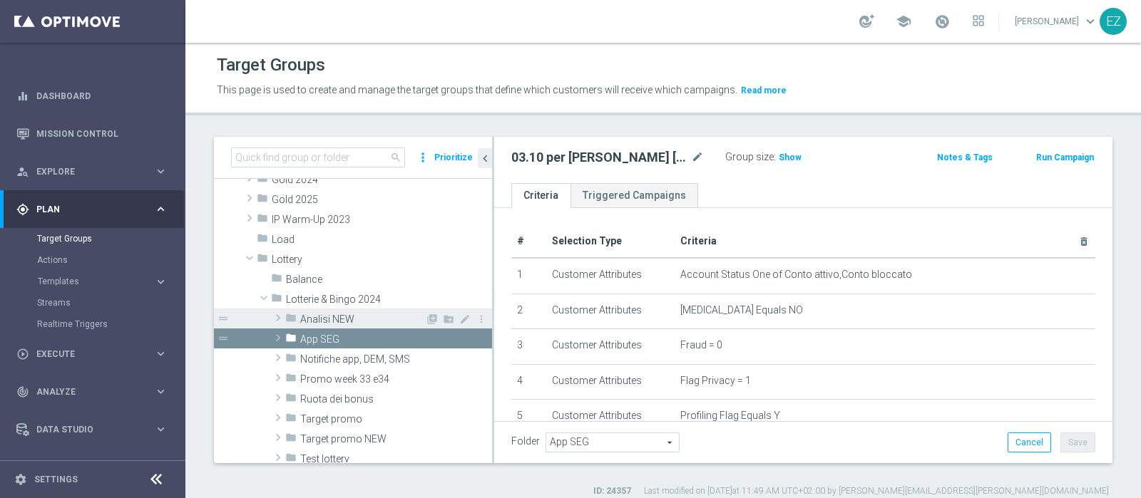
click at [325, 314] on span "Analisi NEW" at bounding box center [362, 320] width 125 height 12
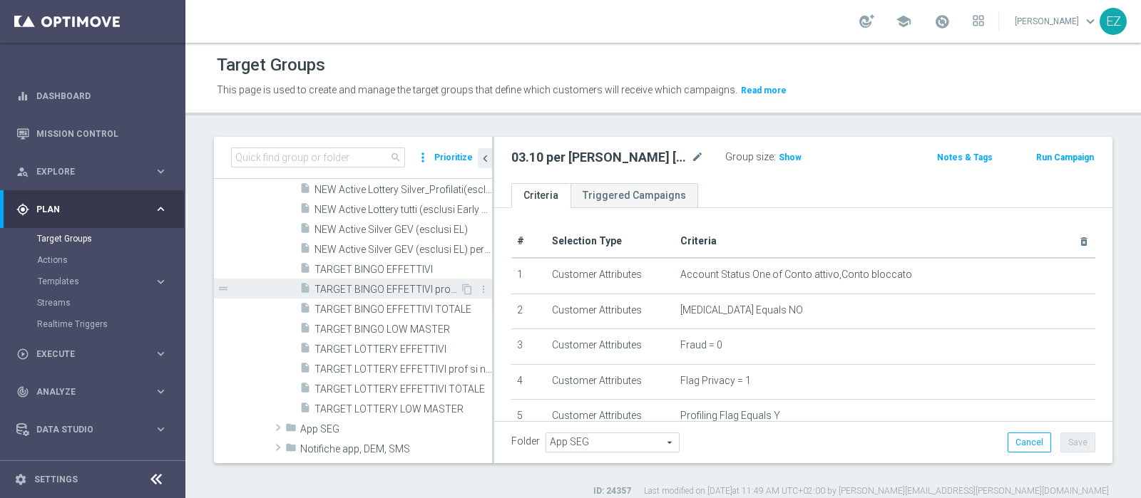
scroll to position [601, 0]
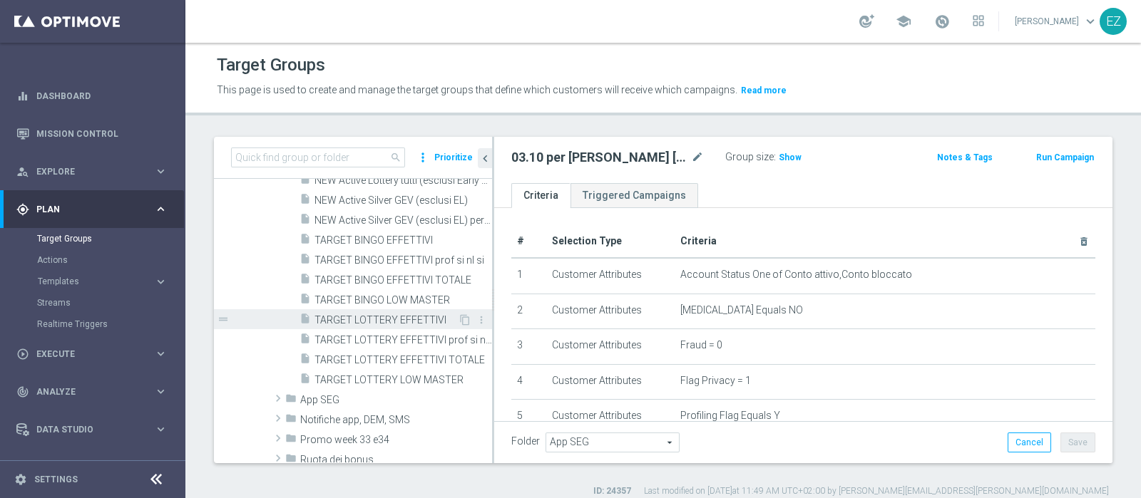
click at [399, 312] on div "insert_drive_file TARGET LOTTERY EFFETTIVI" at bounding box center [378, 319] width 158 height 20
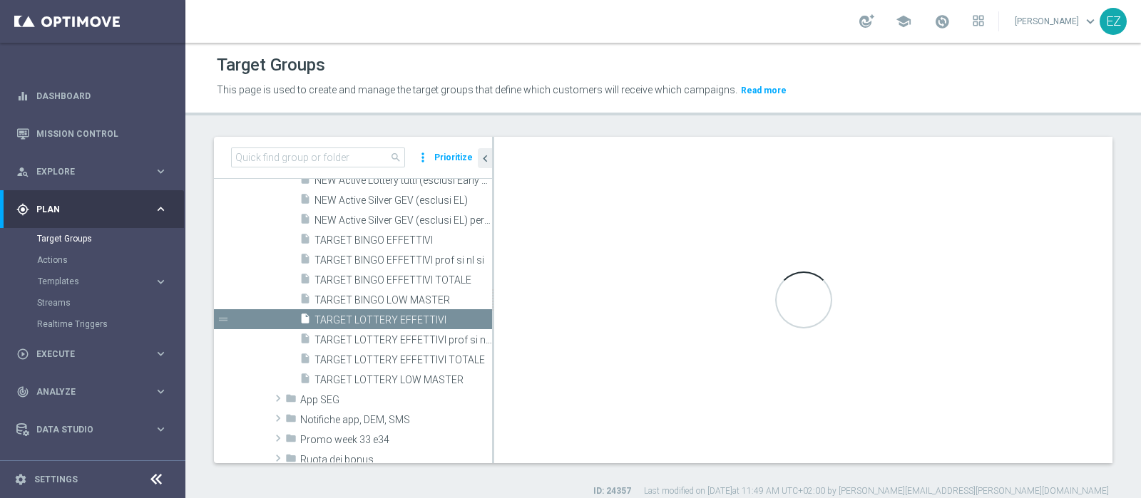
checkbox input "true"
type input "Analisi NEW"
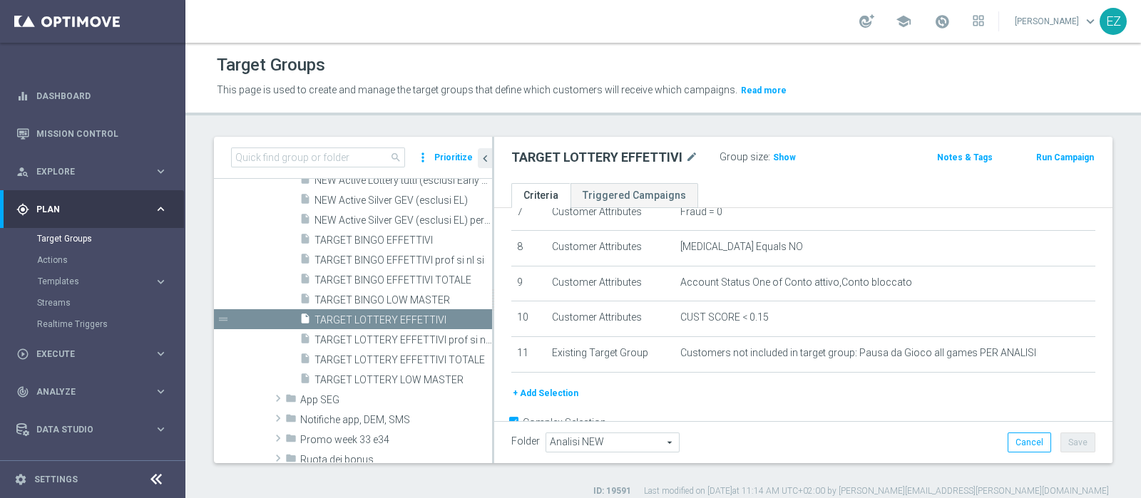
scroll to position [303, 0]
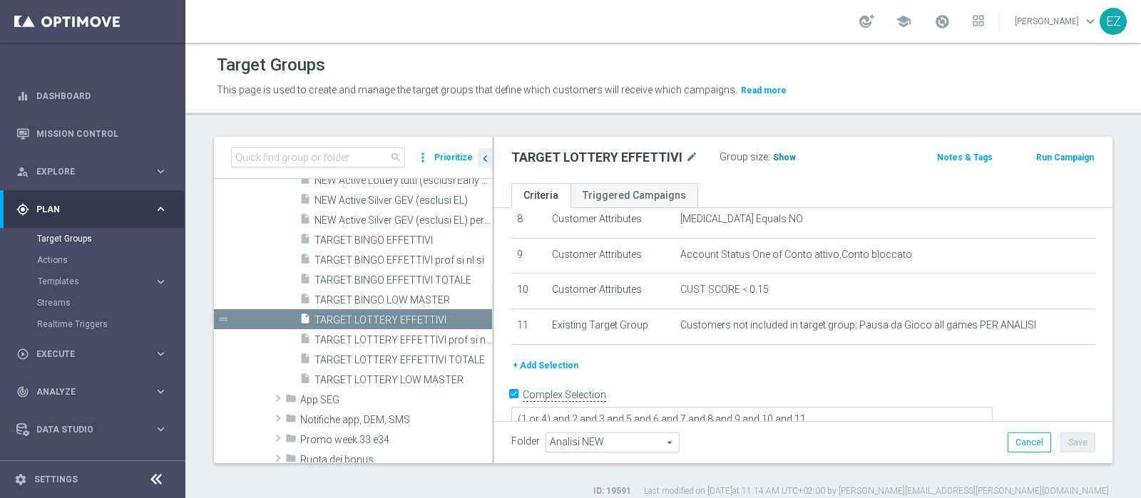
click at [783, 158] on span "Show" at bounding box center [784, 158] width 23 height 10
click at [812, 133] on div "Target Groups This page is used to create and manage the target groups that def…" at bounding box center [663, 271] width 956 height 456
click at [783, 155] on span "69,037" at bounding box center [789, 160] width 30 height 14
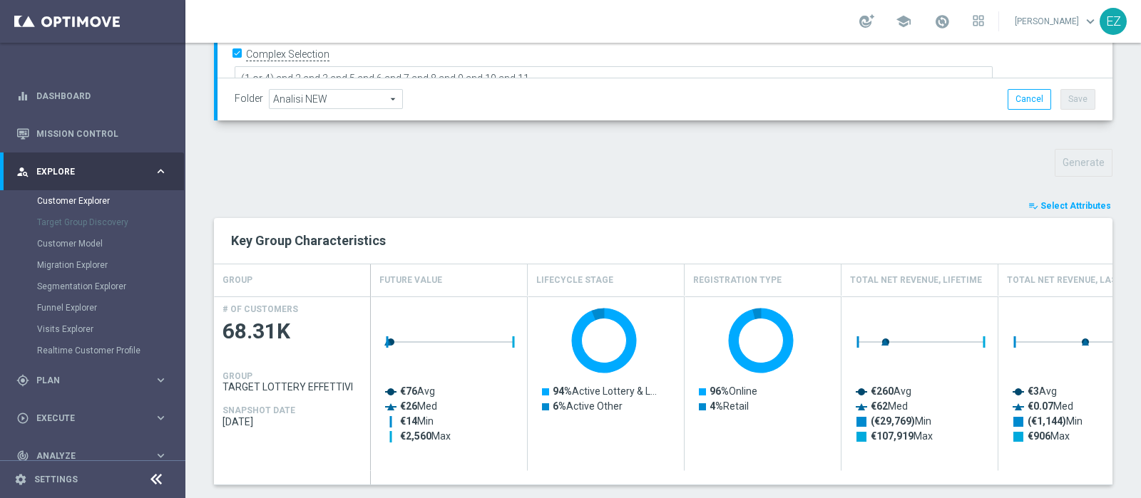
scroll to position [416, 0]
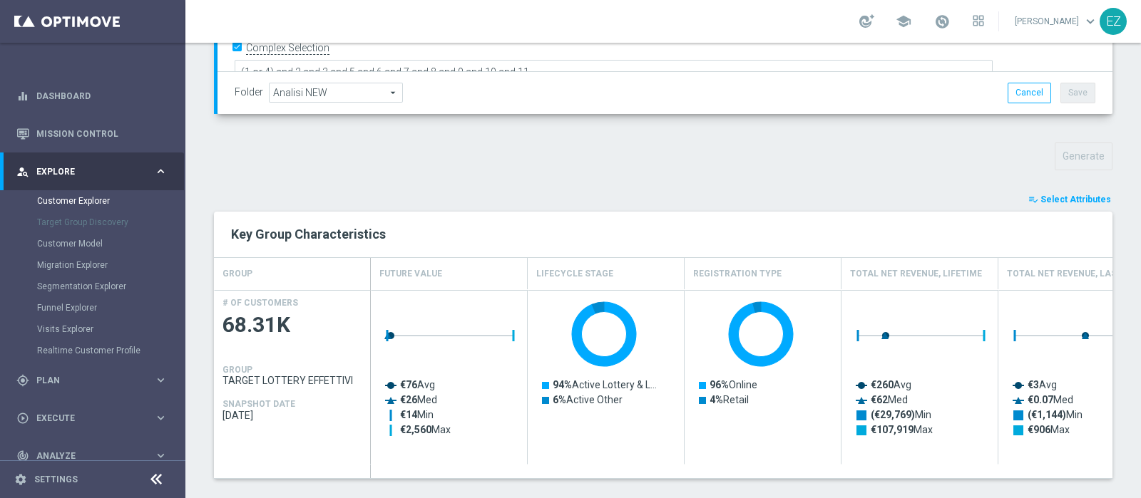
click at [1053, 198] on span "Select Attributes" at bounding box center [1075, 200] width 71 height 10
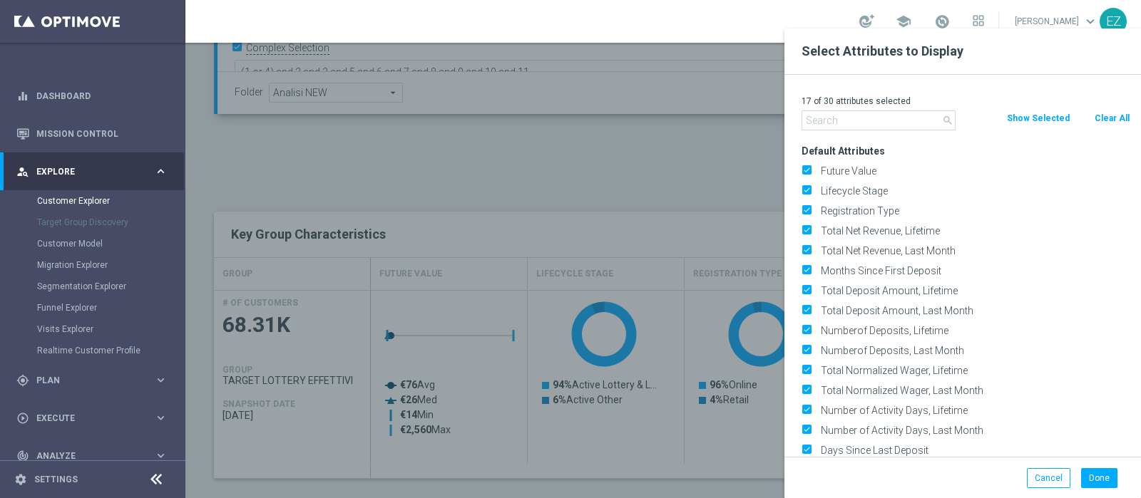
click at [1119, 116] on button "Clear All" at bounding box center [1112, 119] width 38 height 16
checkbox input "false"
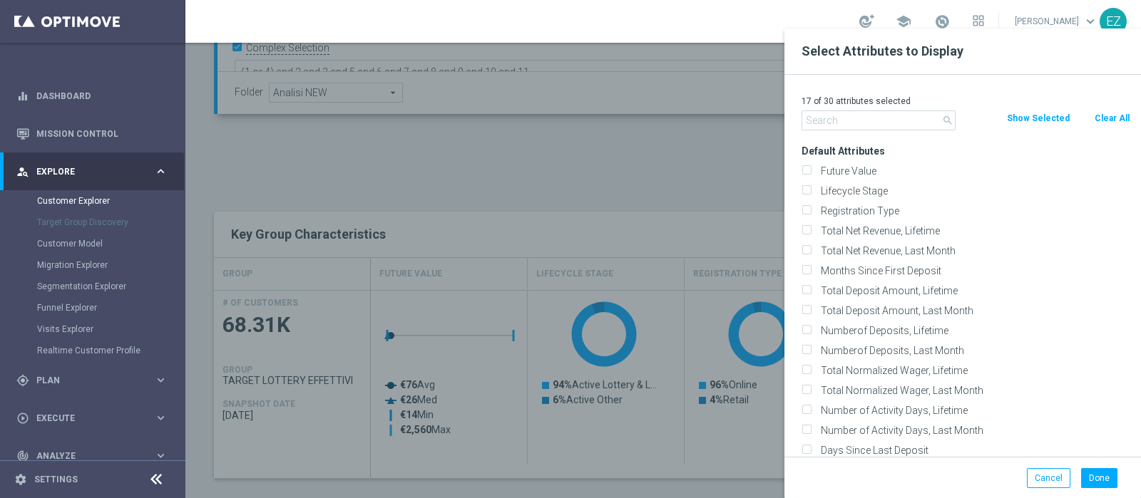
checkbox input "false"
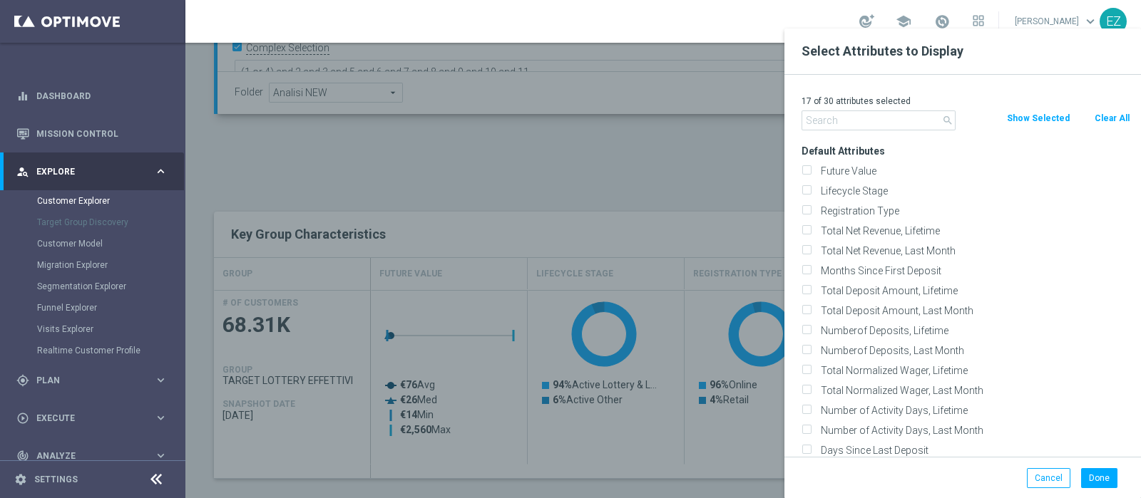
checkbox input "false"
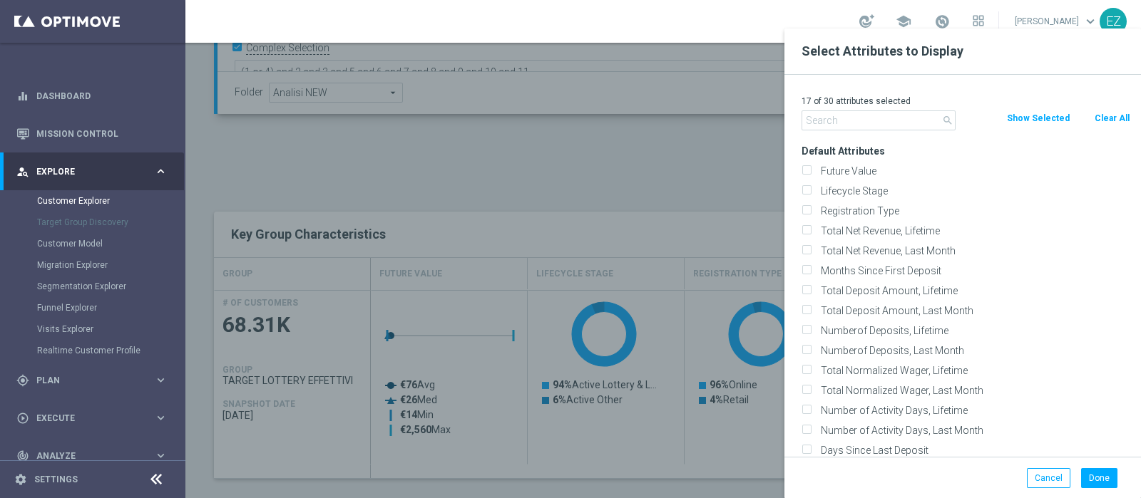
checkbox input "false"
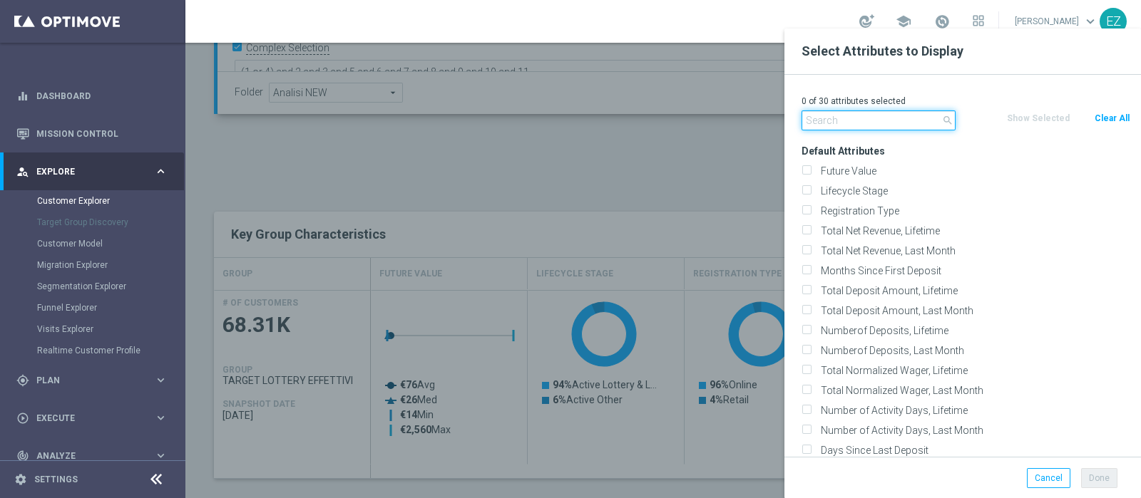
click at [820, 124] on input "text" at bounding box center [879, 121] width 154 height 20
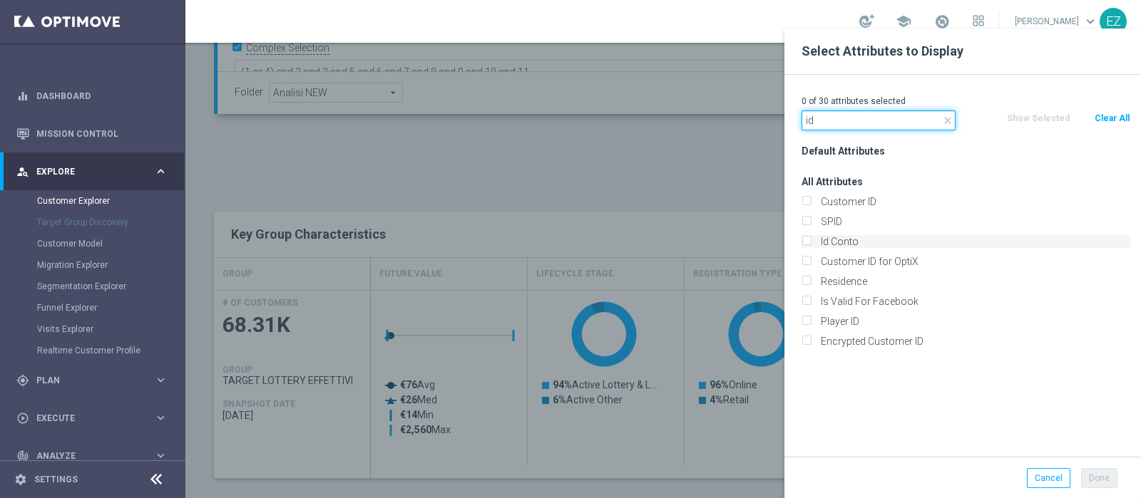
type input "id"
click at [834, 244] on label "Id Conto" at bounding box center [973, 241] width 314 height 13
click at [811, 244] on input "Id Conto" at bounding box center [806, 243] width 9 height 9
checkbox input "true"
drag, startPoint x: 841, startPoint y: 125, endPoint x: 769, endPoint y: 118, distance: 72.4
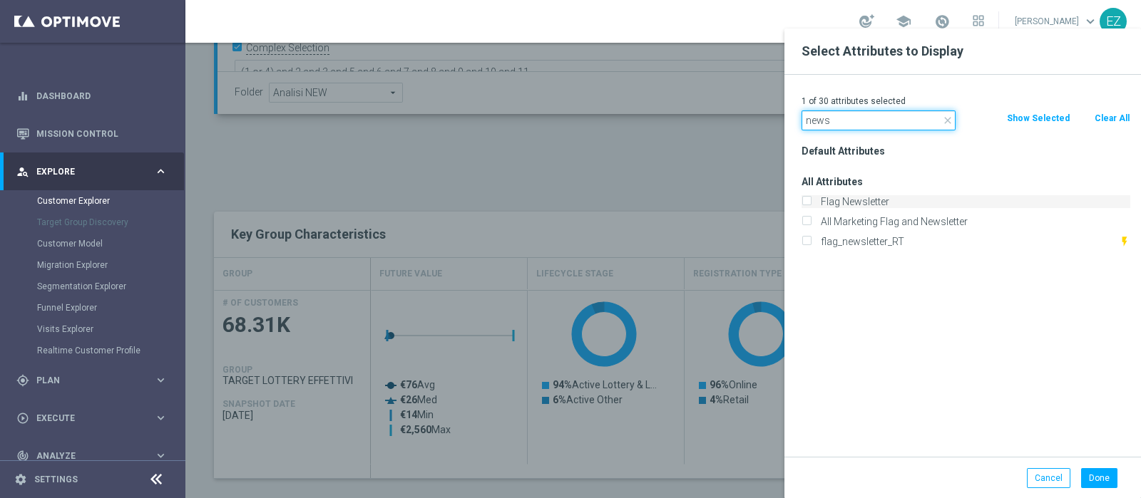
type input "news"
click at [834, 203] on label "Flag Newsletter" at bounding box center [973, 201] width 314 height 13
click at [811, 203] on input "Flag Newsletter" at bounding box center [806, 203] width 9 height 9
checkbox input "true"
click at [1102, 478] on button "Done" at bounding box center [1099, 479] width 36 height 20
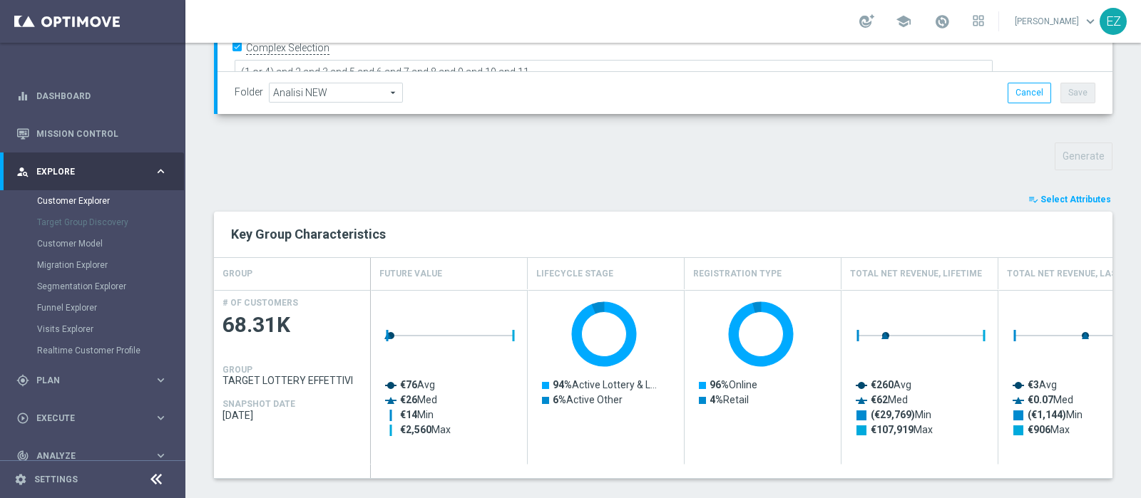
type input "Search"
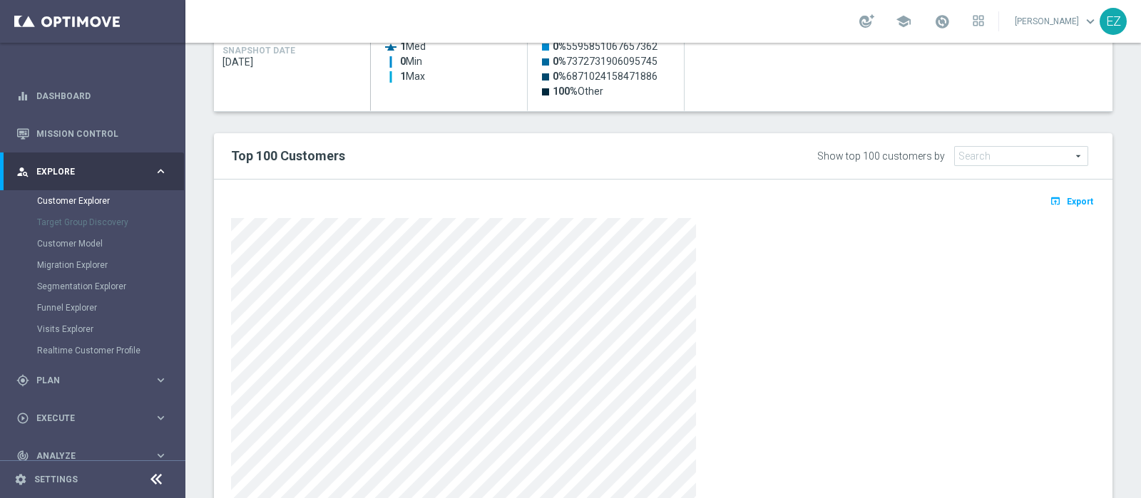
scroll to position [775, 0]
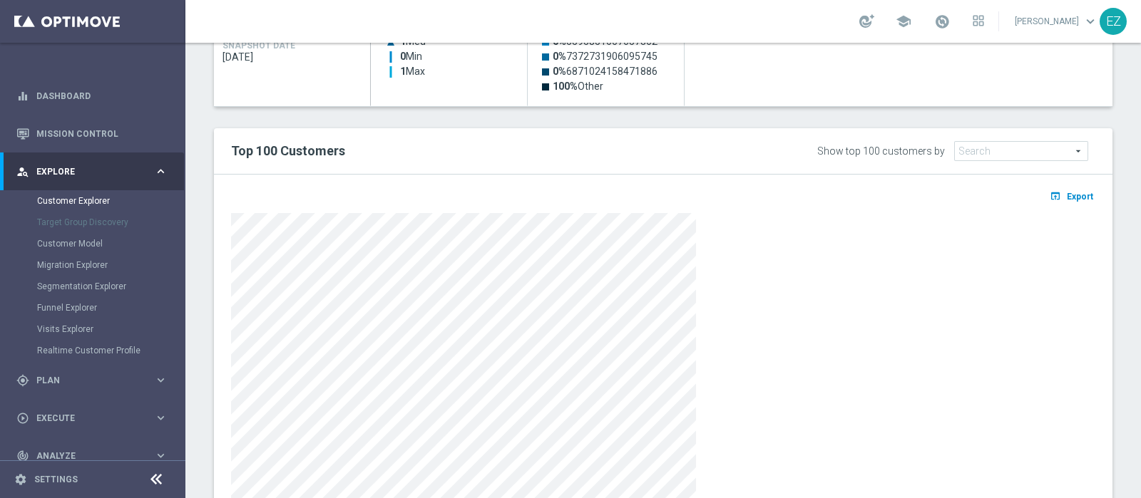
drag, startPoint x: 1044, startPoint y: 203, endPoint x: 1052, endPoint y: 198, distance: 9.7
click at [1045, 203] on div "open_in_browser Export" at bounding box center [663, 201] width 886 height 18
click at [1063, 187] on button "open_in_browser Export" at bounding box center [1072, 196] width 48 height 19
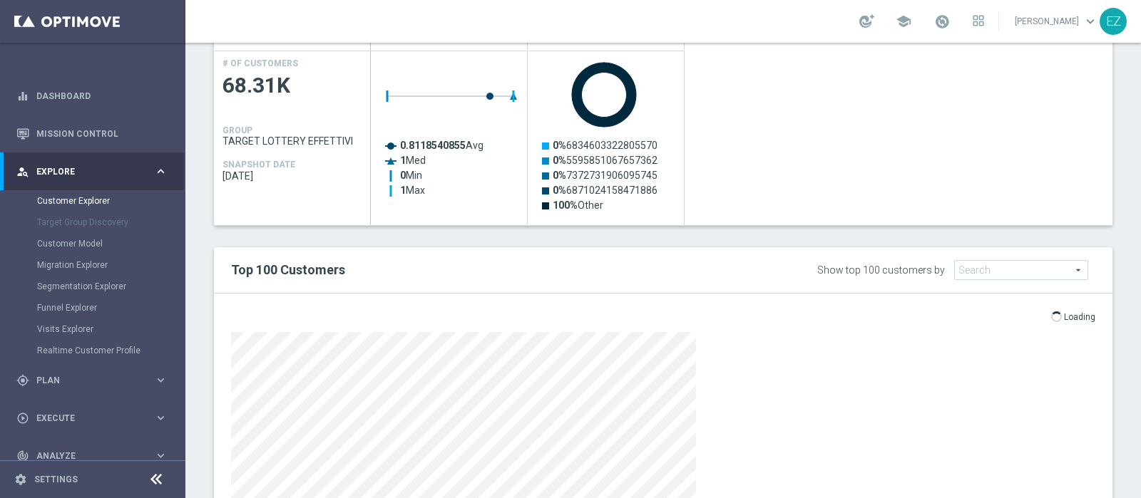
scroll to position [597, 0]
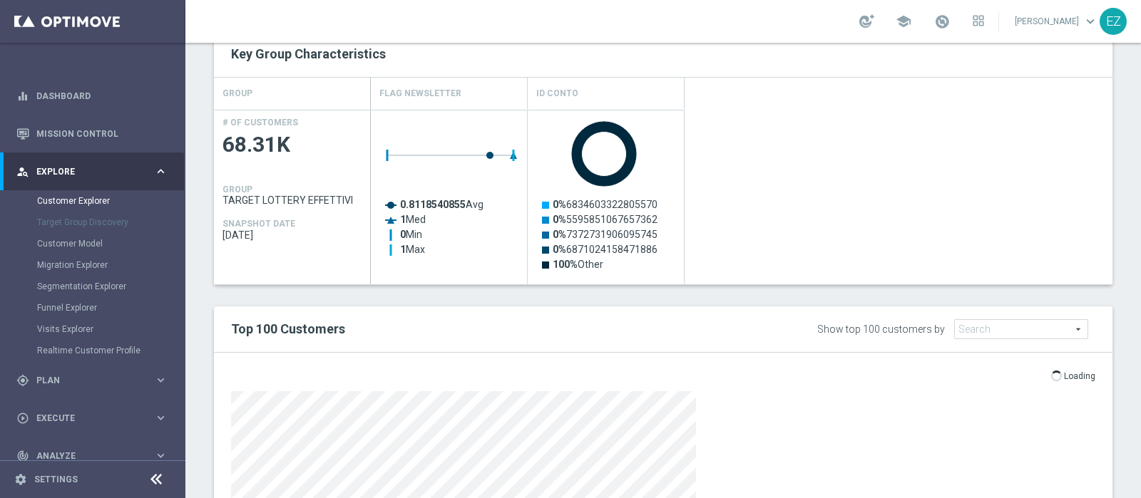
click at [801, 235] on div "Created with Highcharts 9.3.3 0.8118540855 Avg 1 Med 0 Min 1 Max Created with H…" at bounding box center [742, 197] width 742 height 175
click at [752, 297] on div "playlist_add_check Select Attributes Key Group Characteristics GROUP Flag Newsl…" at bounding box center [663, 356] width 898 height 690
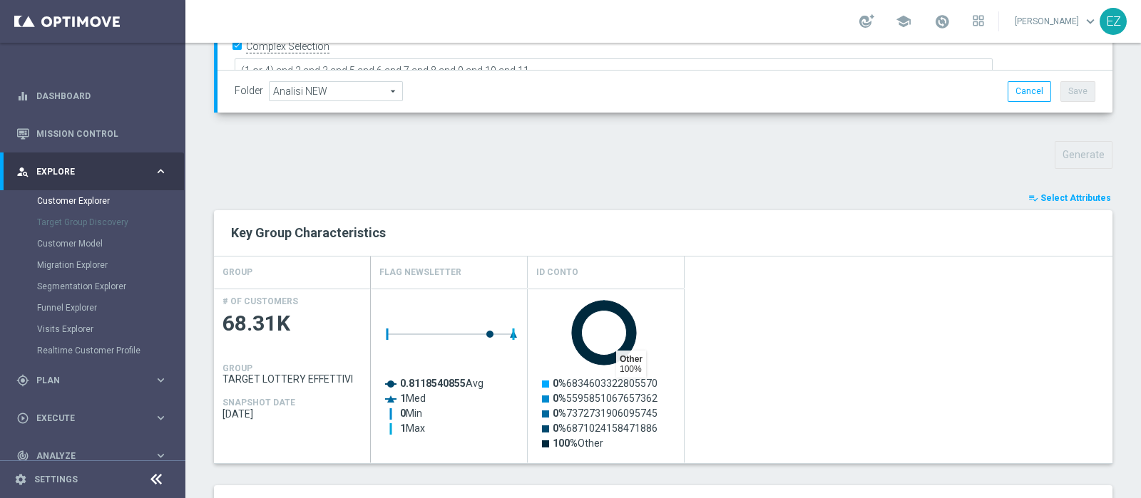
scroll to position [404, 0]
